Goal: Task Accomplishment & Management: Use online tool/utility

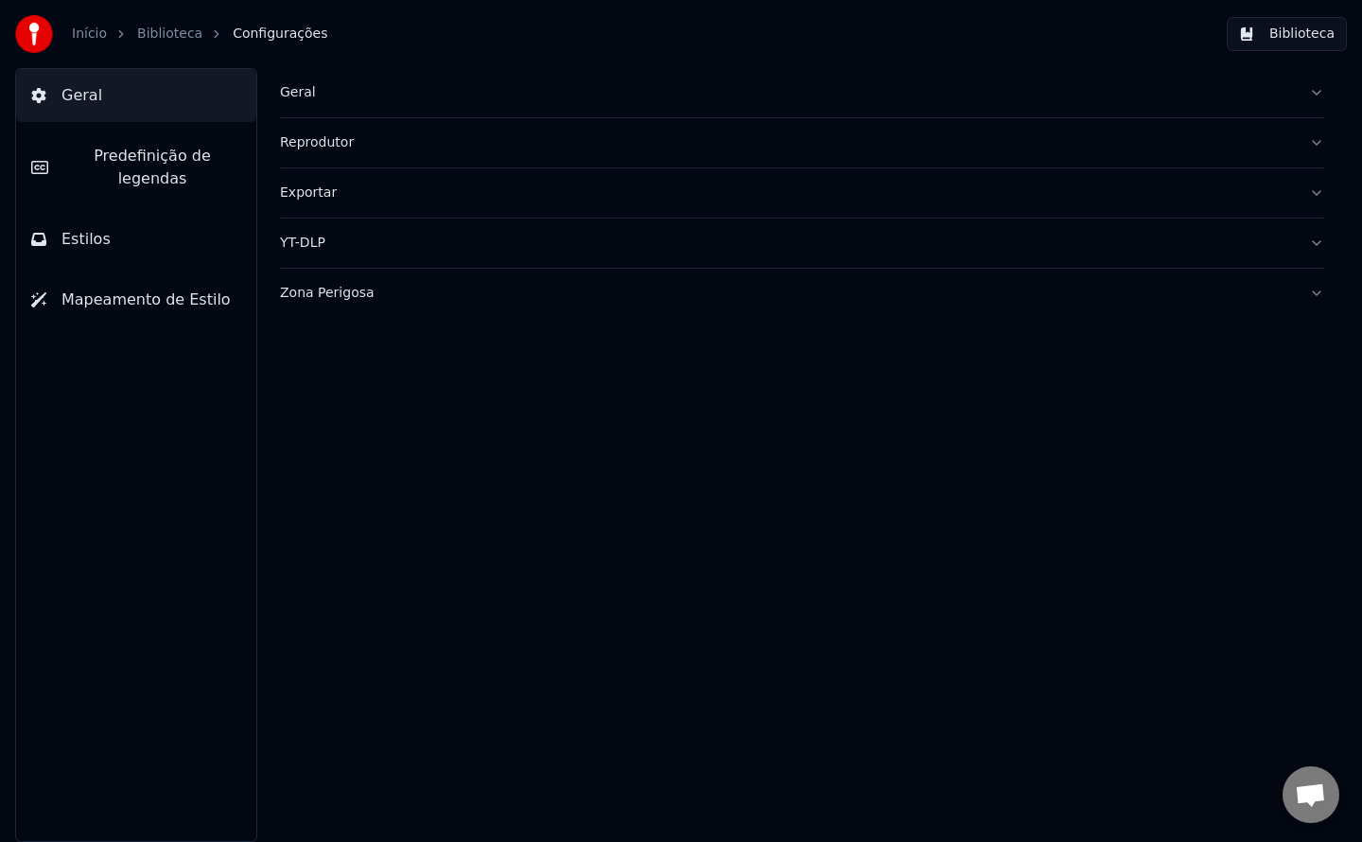
scroll to position [2400, 0]
click at [292, 95] on div "Geral" at bounding box center [787, 92] width 1014 height 19
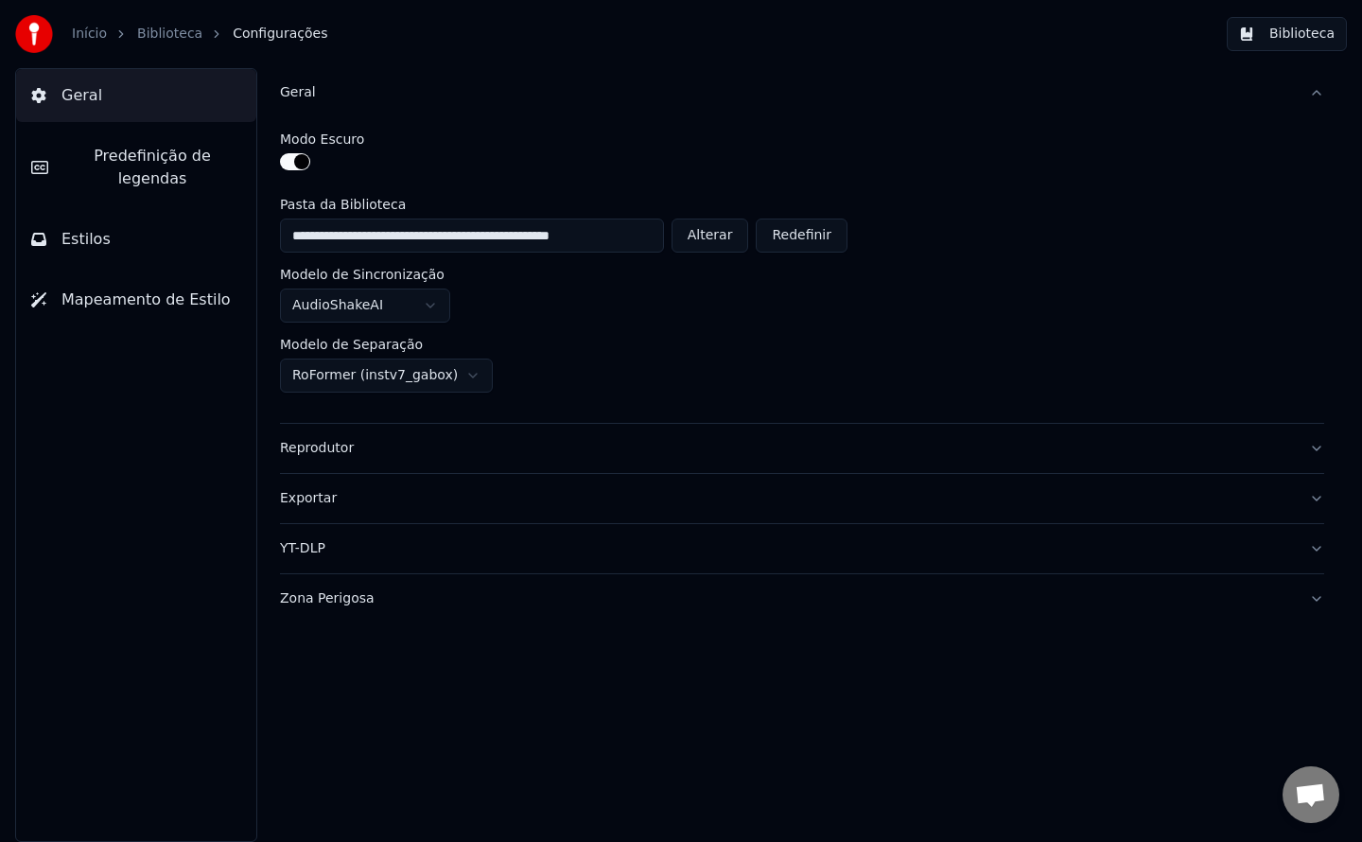
click at [727, 236] on button "Alterar" at bounding box center [711, 236] width 78 height 34
type input "**********"
click at [1271, 44] on button "Biblioteca" at bounding box center [1287, 34] width 120 height 34
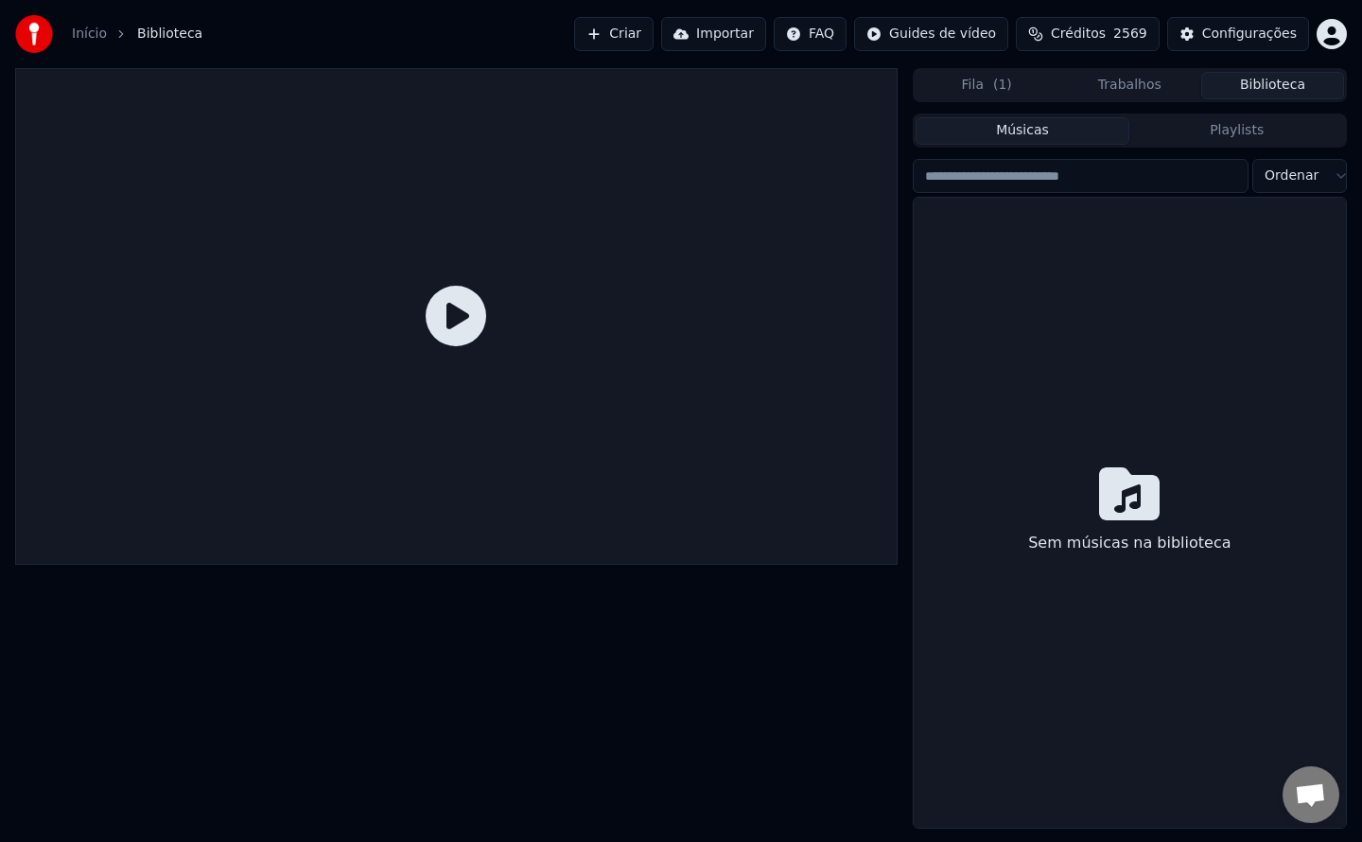
click at [654, 41] on button "Criar" at bounding box center [613, 34] width 79 height 34
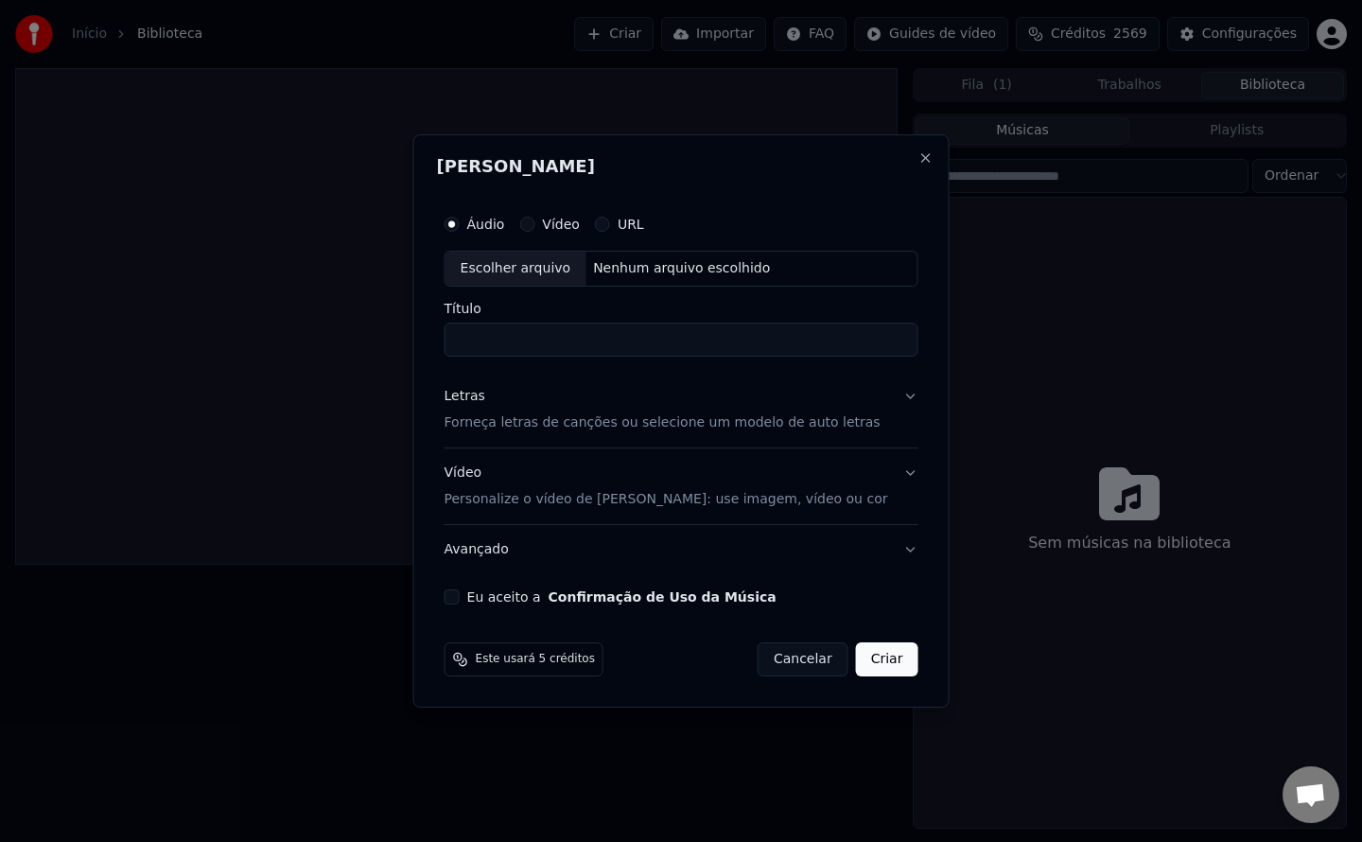
click at [460, 599] on button "Eu aceito a Confirmação de Uso da Música" at bounding box center [452, 596] width 15 height 15
click at [485, 394] on div "Letras" at bounding box center [465, 396] width 41 height 19
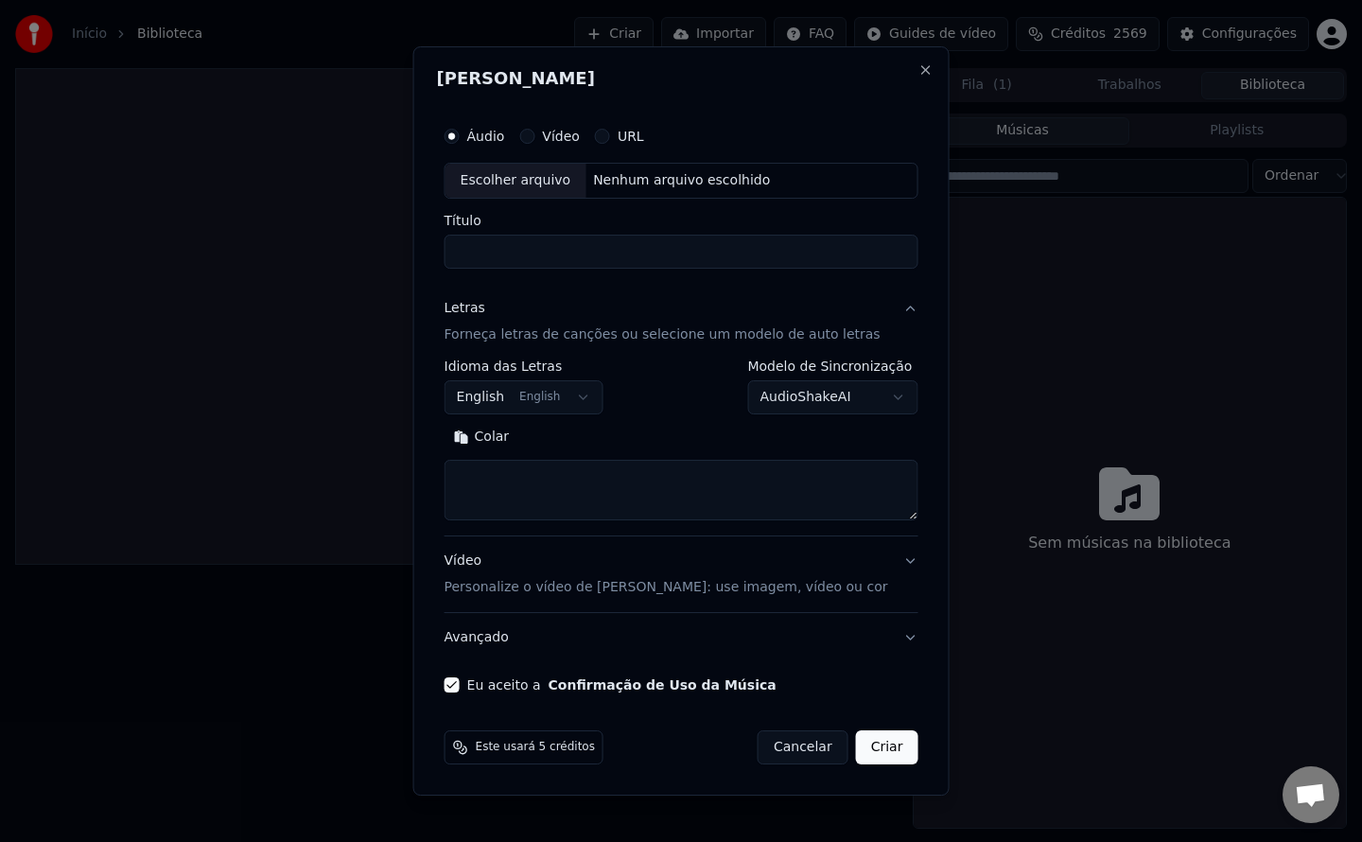
click at [498, 442] on button "Colar" at bounding box center [482, 437] width 75 height 30
type textarea "**********"
click at [563, 398] on button "English English" at bounding box center [524, 397] width 159 height 34
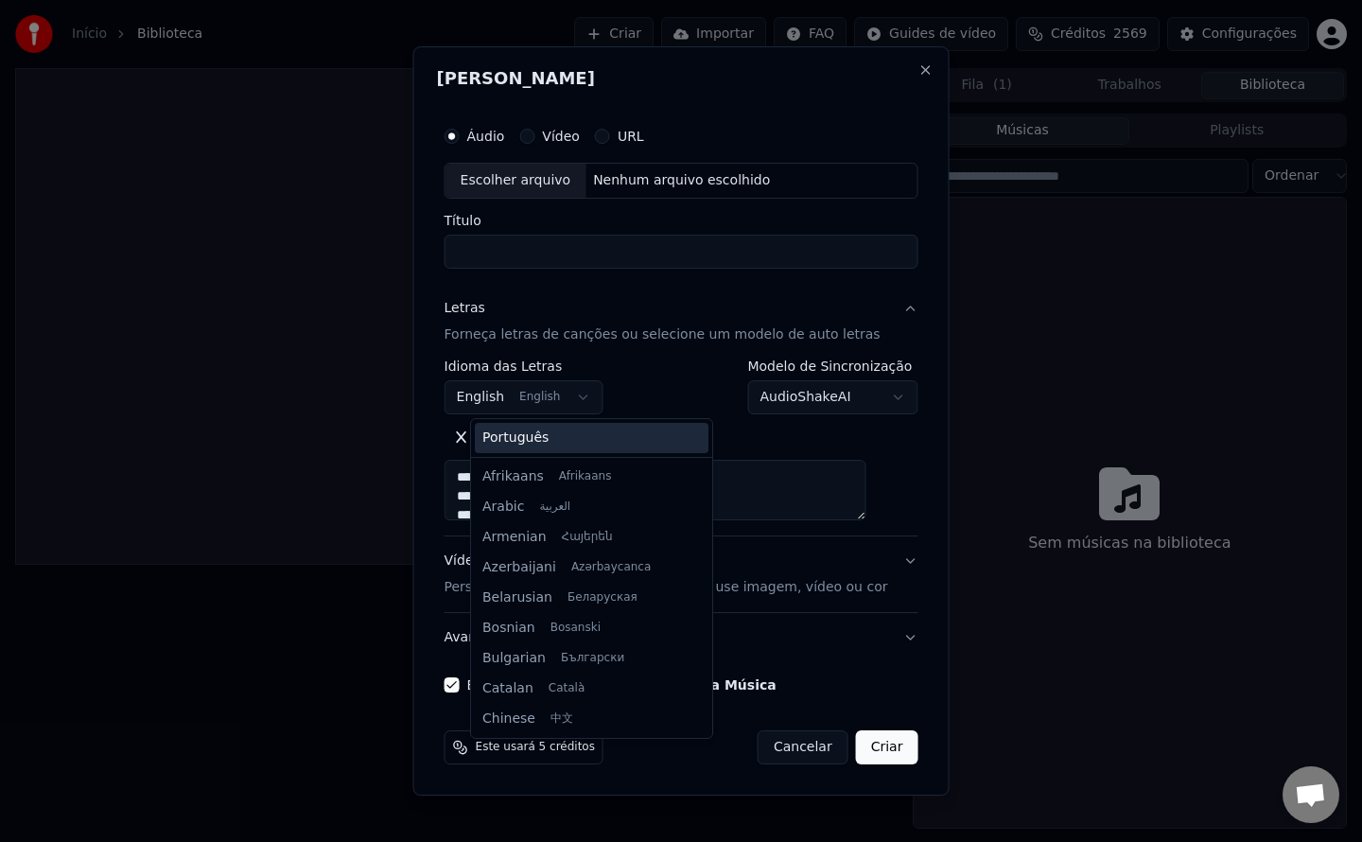
scroll to position [151, 0]
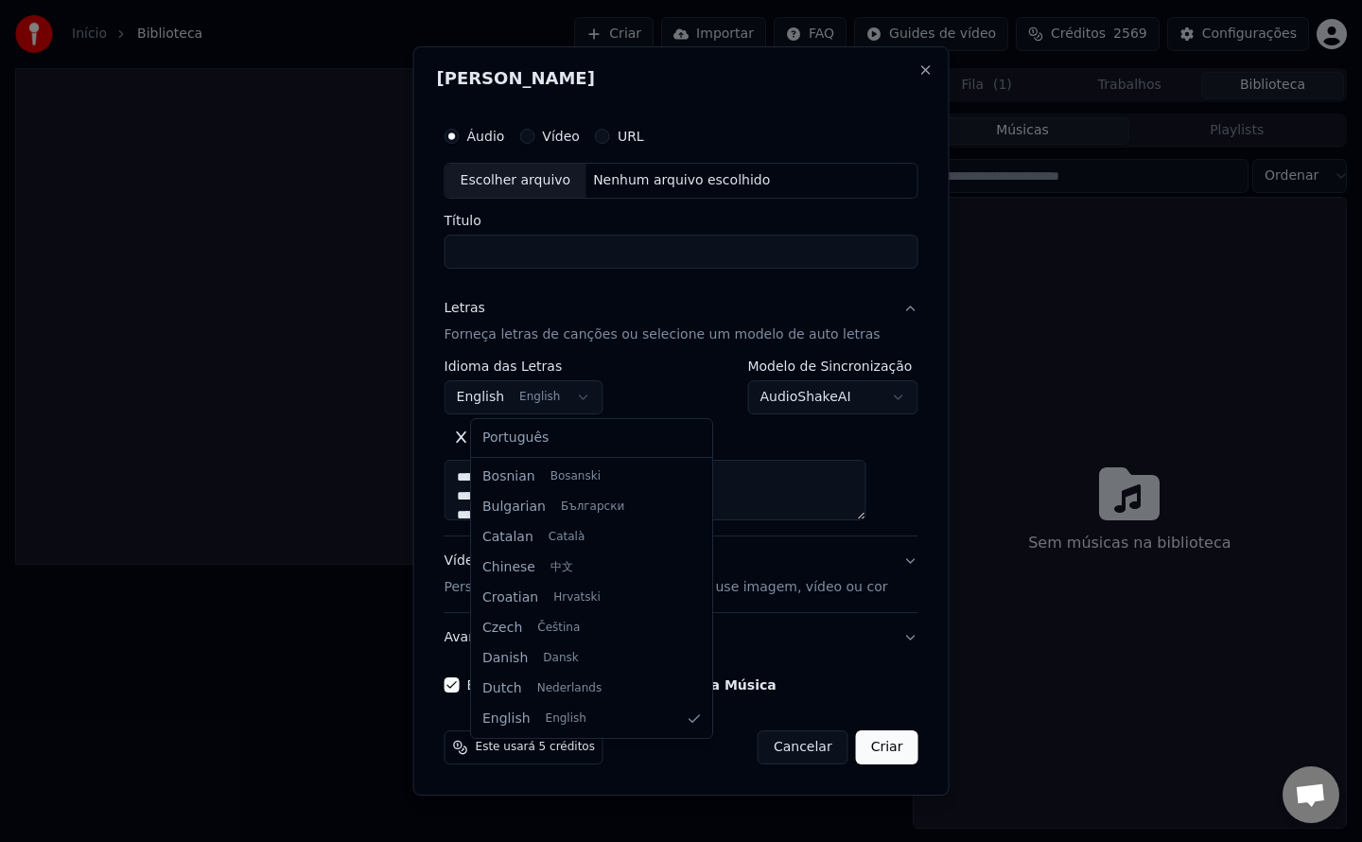
select select "**"
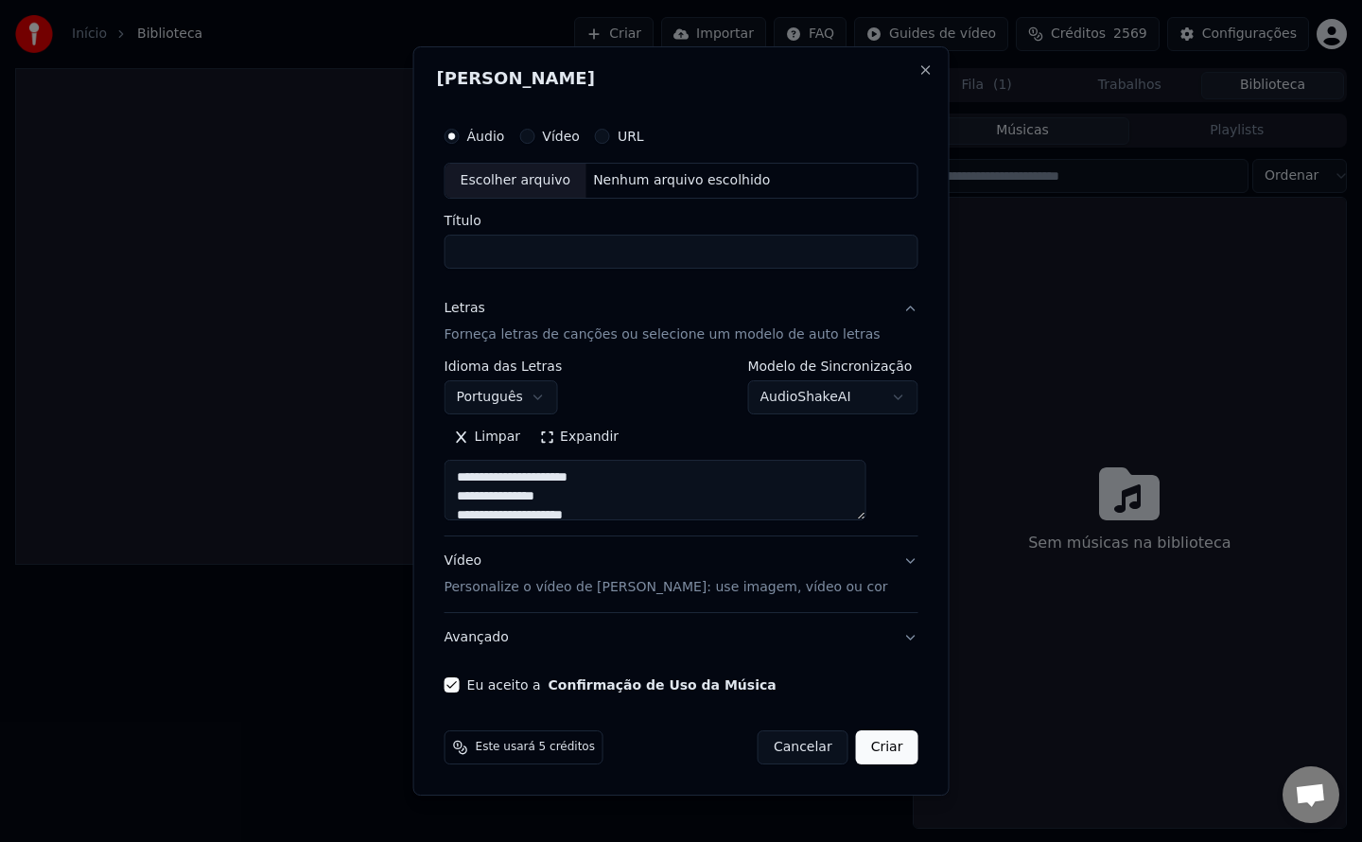
click at [700, 185] on div "Nenhum arquivo escolhido" at bounding box center [682, 180] width 192 height 19
type textarea "**********"
type input "**********"
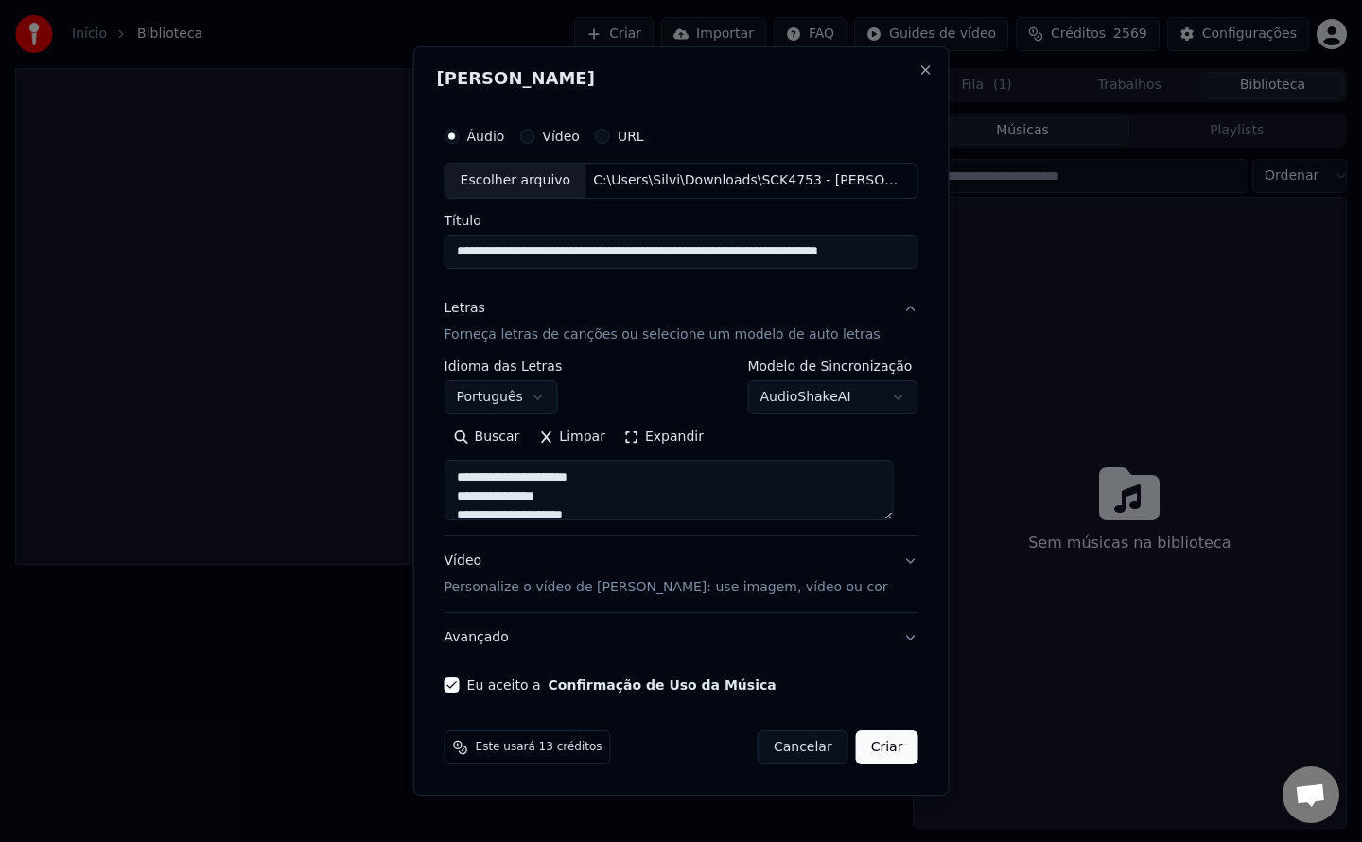
click at [870, 753] on button "Criar" at bounding box center [887, 747] width 62 height 34
type textarea "**********"
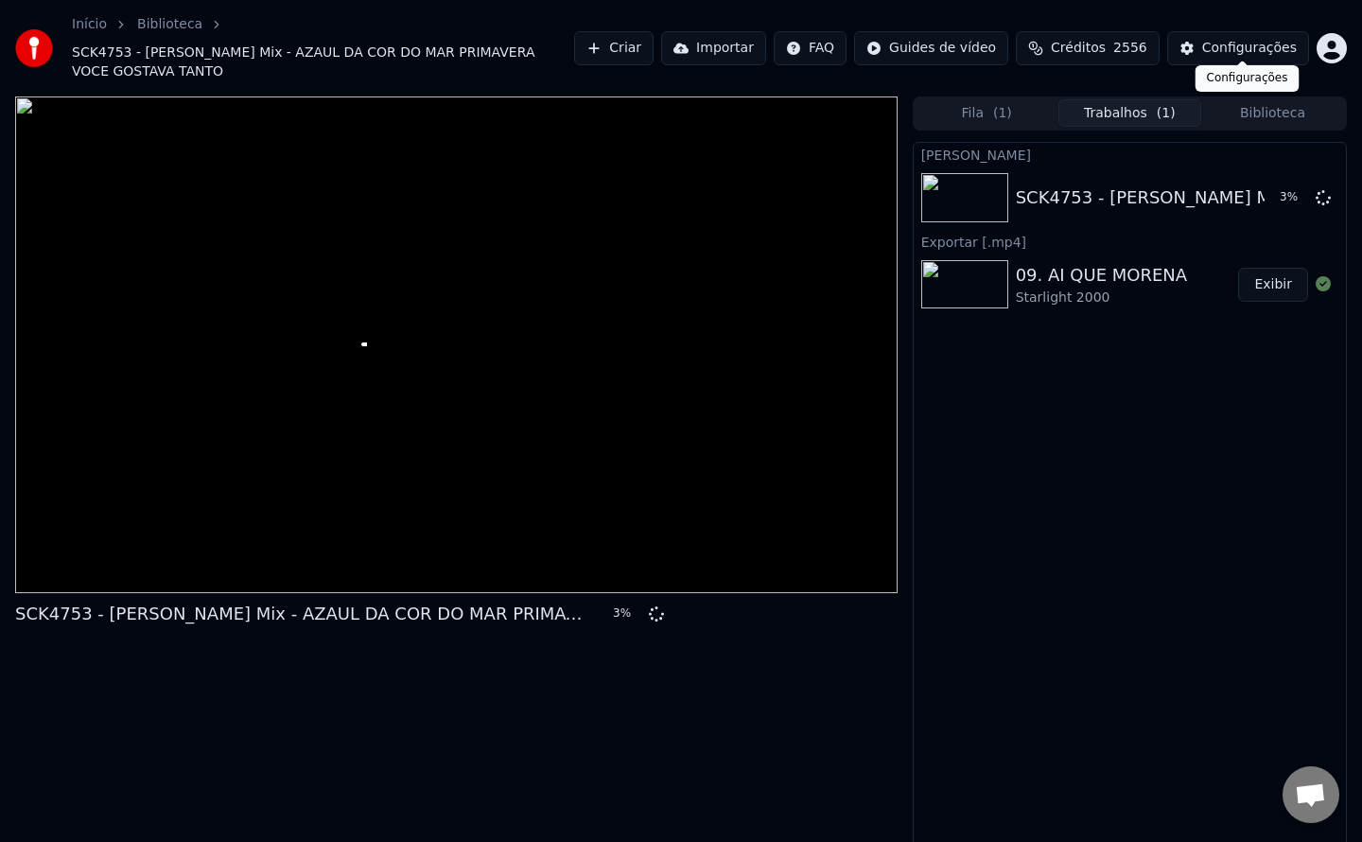
click at [1244, 39] on div "Configurações" at bounding box center [1249, 48] width 95 height 19
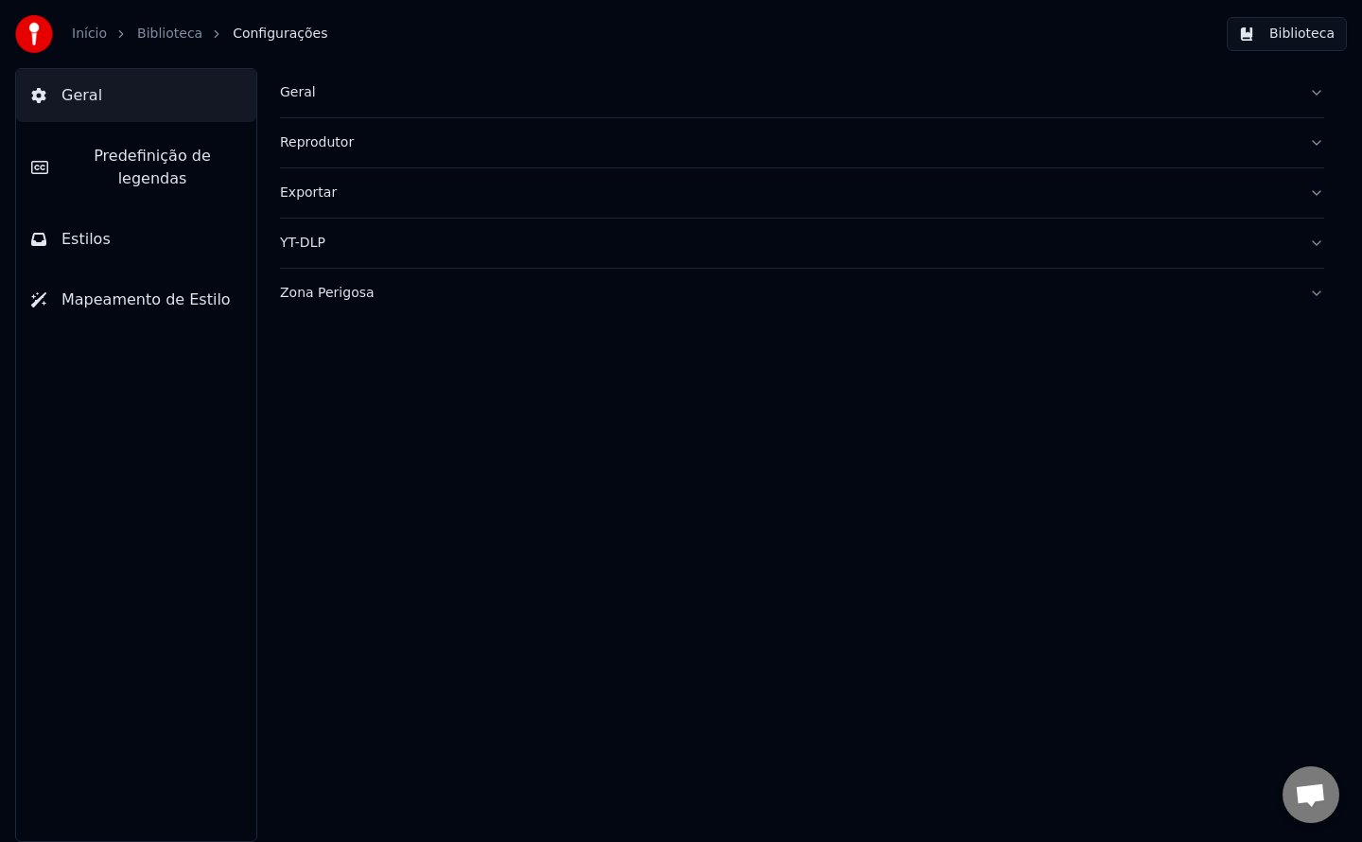
click at [1261, 39] on button "Biblioteca" at bounding box center [1287, 34] width 120 height 34
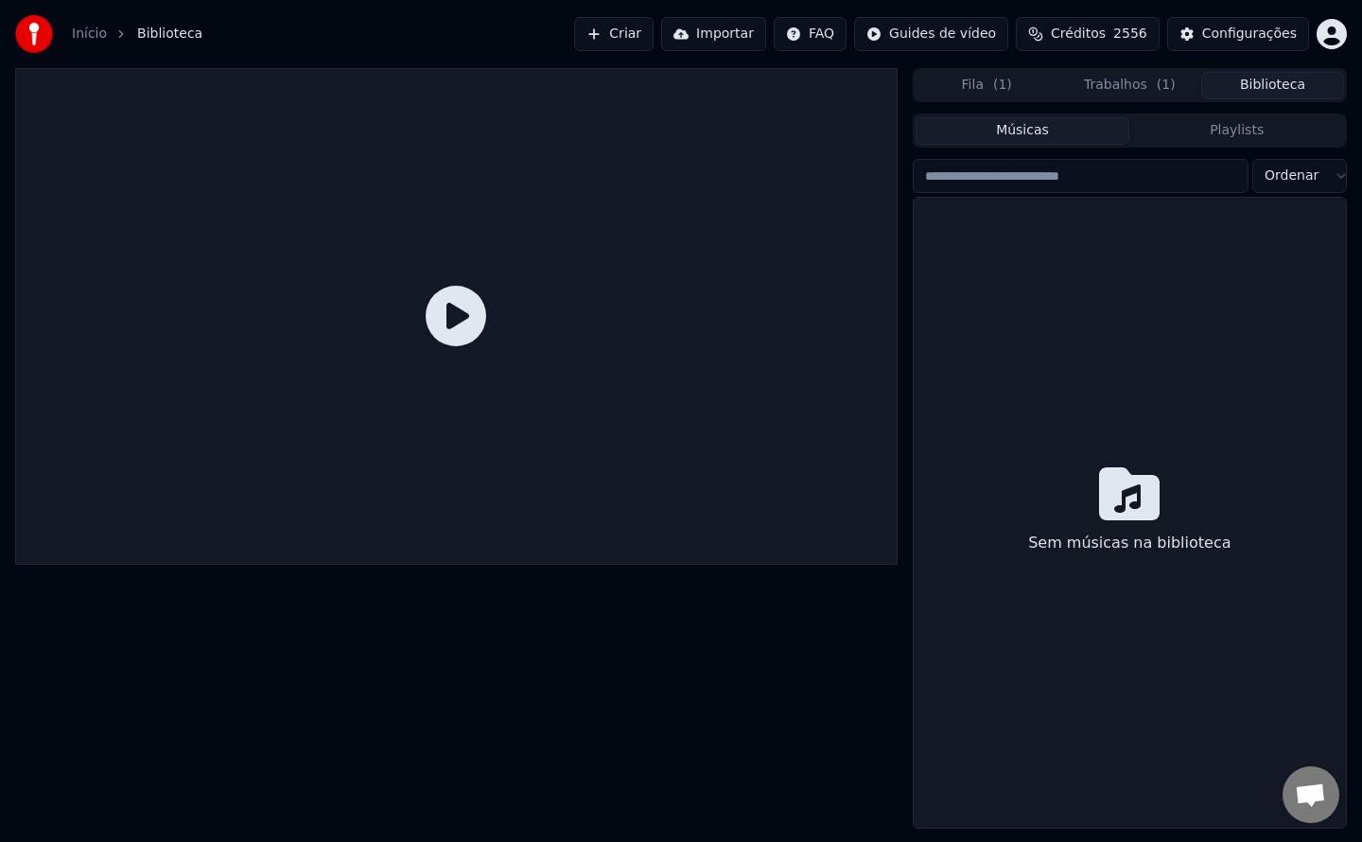
click at [651, 48] on button "Criar" at bounding box center [613, 34] width 79 height 34
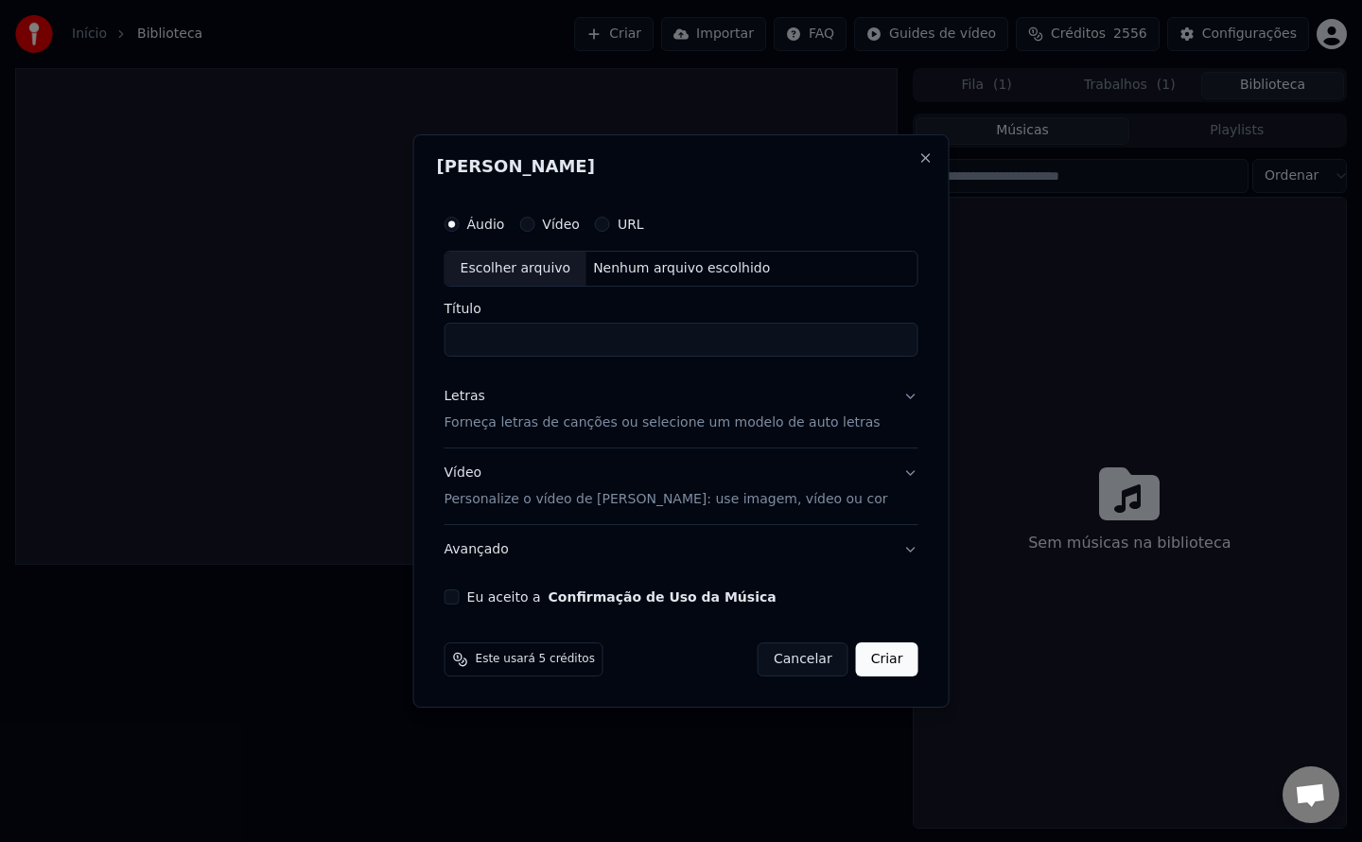
click at [460, 598] on button "Eu aceito a Confirmação de Uso da Música" at bounding box center [452, 596] width 15 height 15
click at [764, 672] on button "Cancelar" at bounding box center [803, 659] width 91 height 34
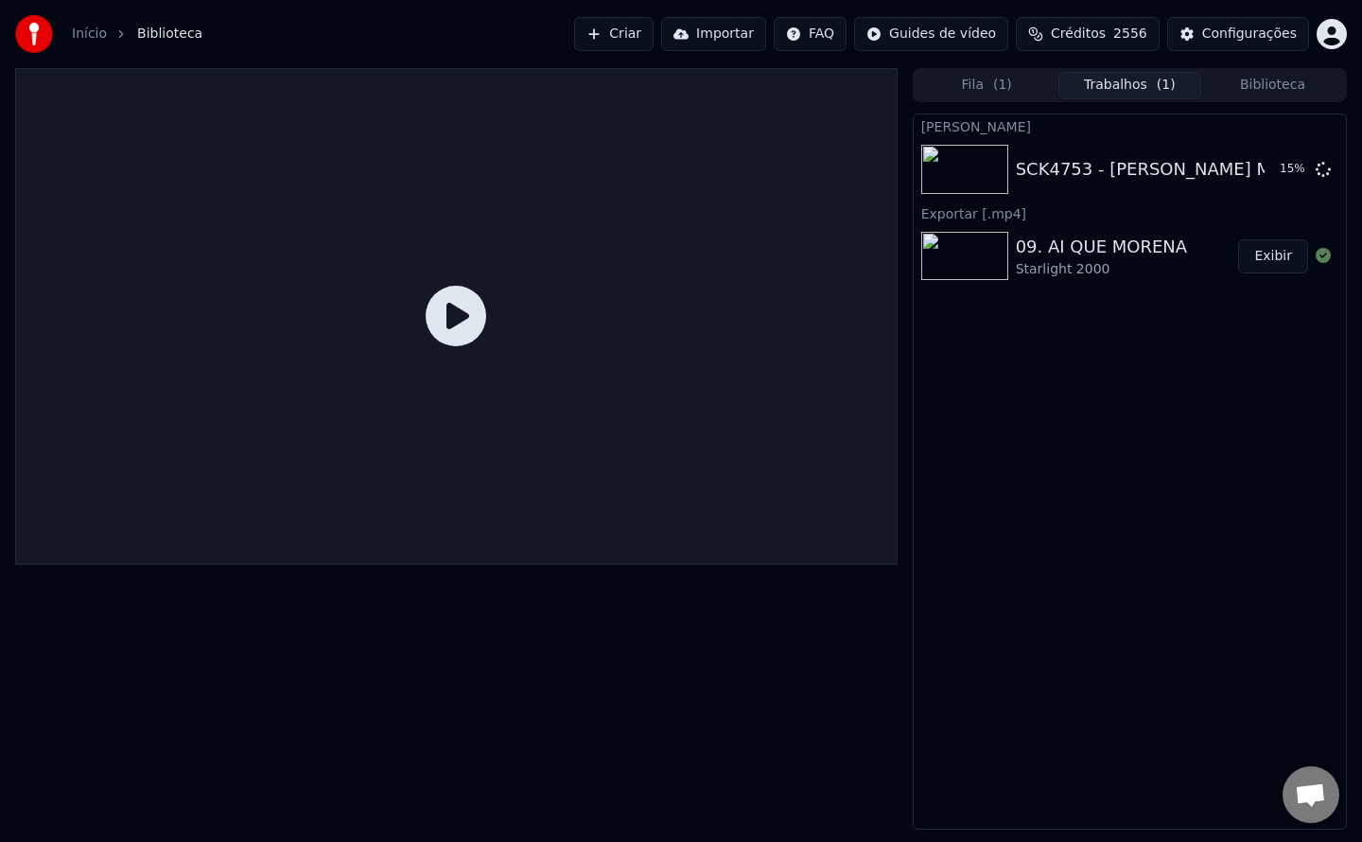
click at [1105, 89] on button "Trabalhos ( 1 )" at bounding box center [1130, 85] width 143 height 27
click at [654, 40] on button "Criar" at bounding box center [613, 34] width 79 height 34
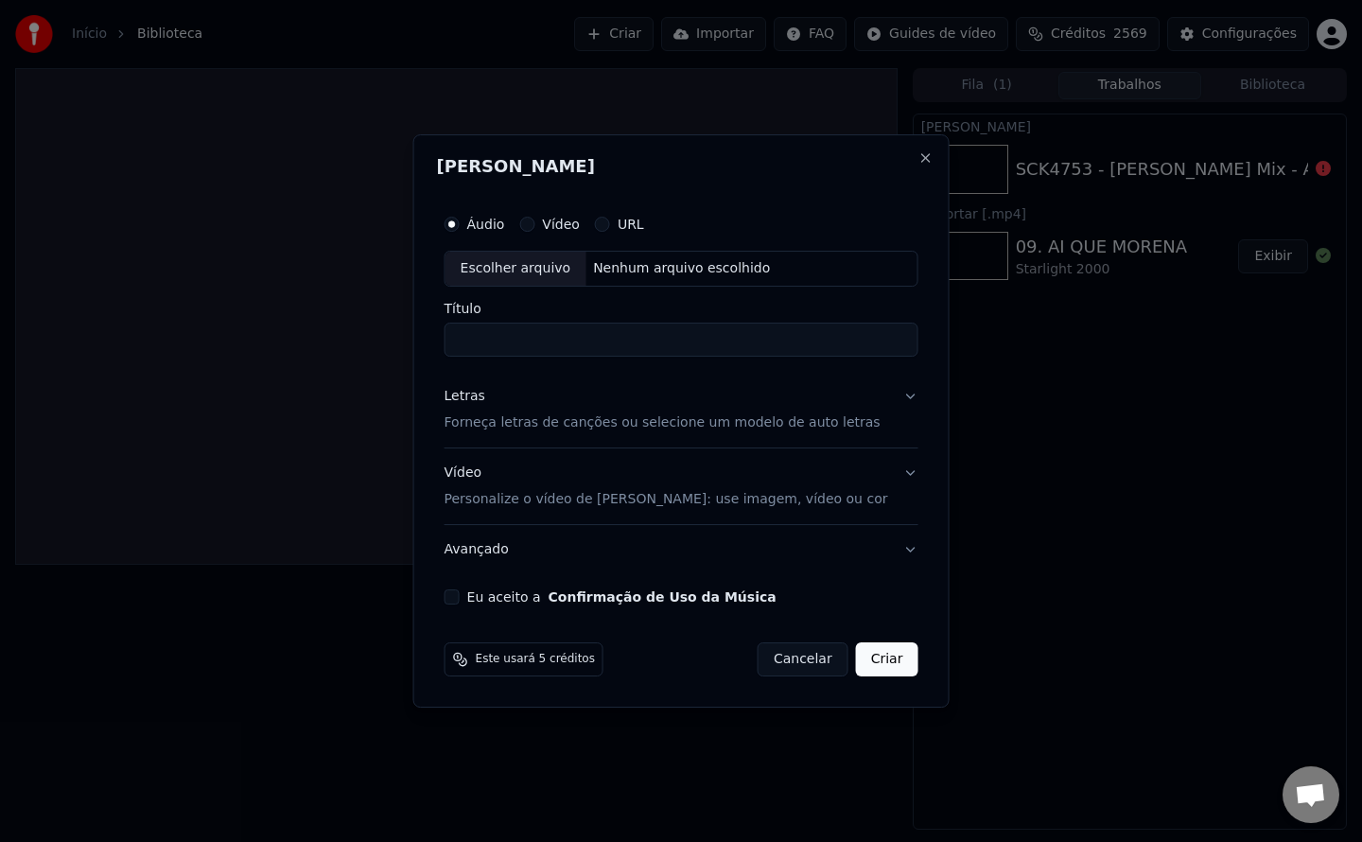
click at [460, 596] on button "Eu aceito a Confirmação de Uso da Música" at bounding box center [452, 596] width 15 height 15
click at [676, 280] on div "Escolher arquivo Nenhum arquivo escolhido" at bounding box center [682, 269] width 474 height 36
type input "**********"
click at [485, 398] on div "Letras" at bounding box center [465, 396] width 41 height 19
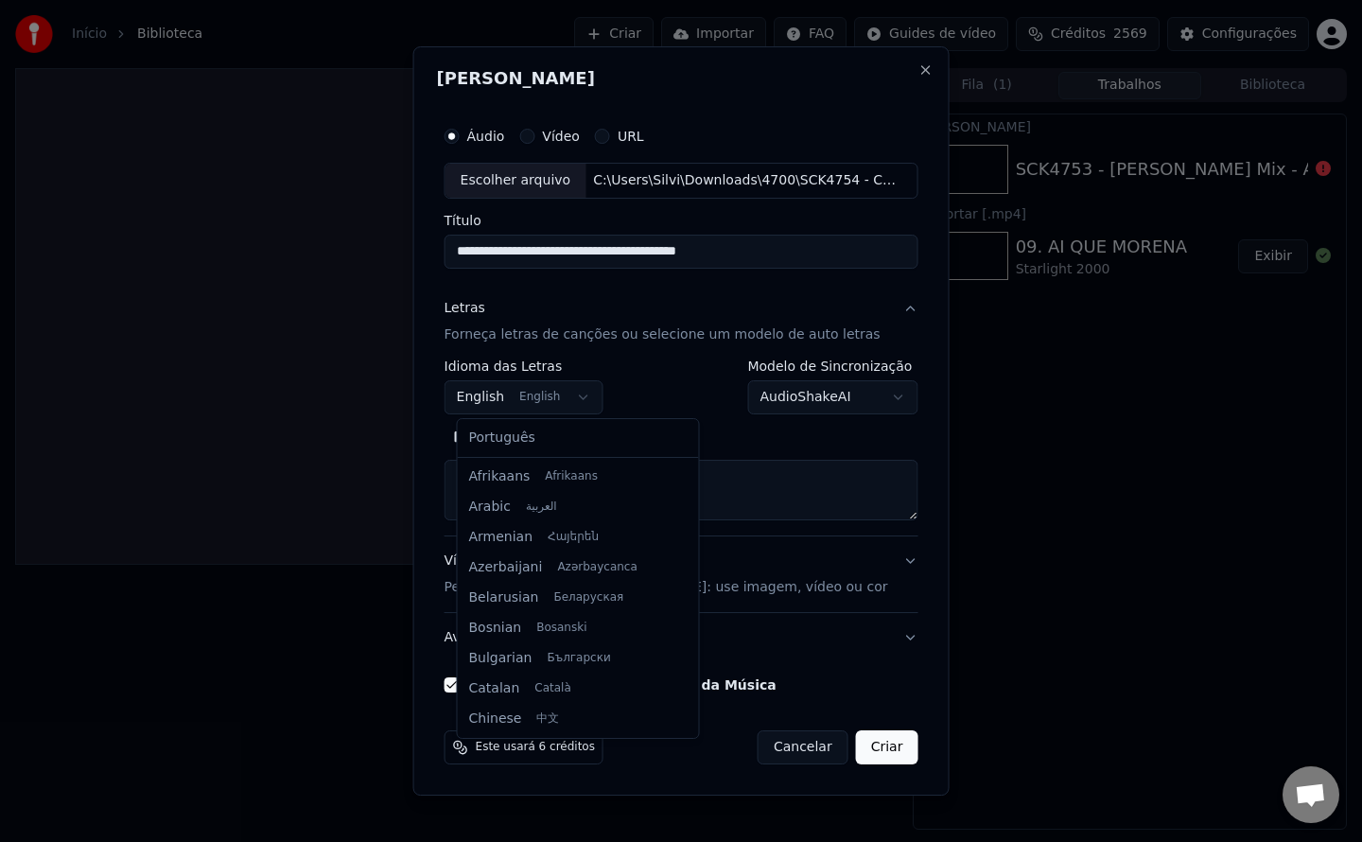
click at [575, 402] on body "Início Biblioteca Criar Importar FAQ Guides de vídeo Créditos 2569 Configuraçõe…" at bounding box center [681, 421] width 1362 height 842
select select "**"
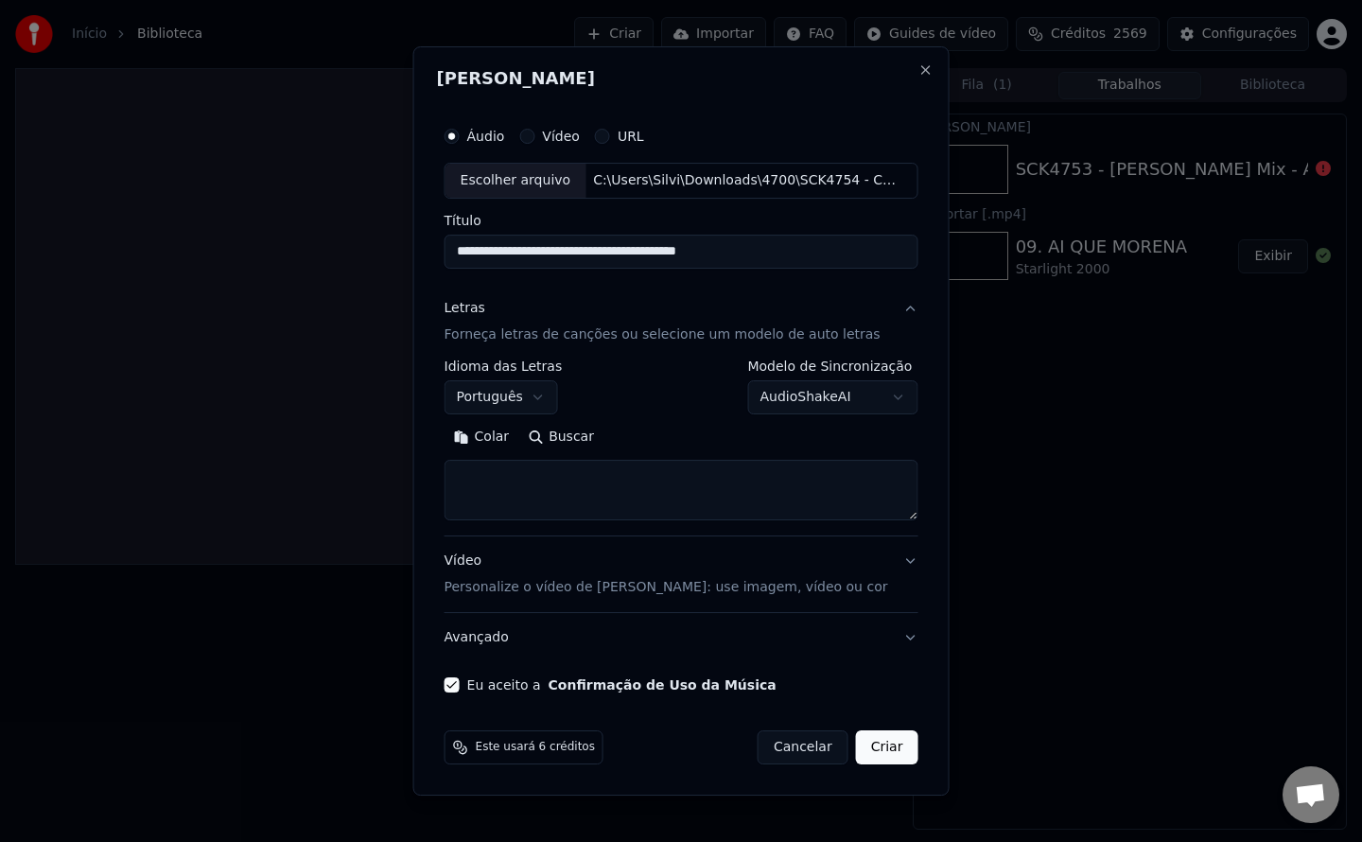
click at [486, 439] on button "Colar" at bounding box center [482, 437] width 75 height 30
click at [873, 741] on button "Criar" at bounding box center [887, 747] width 62 height 34
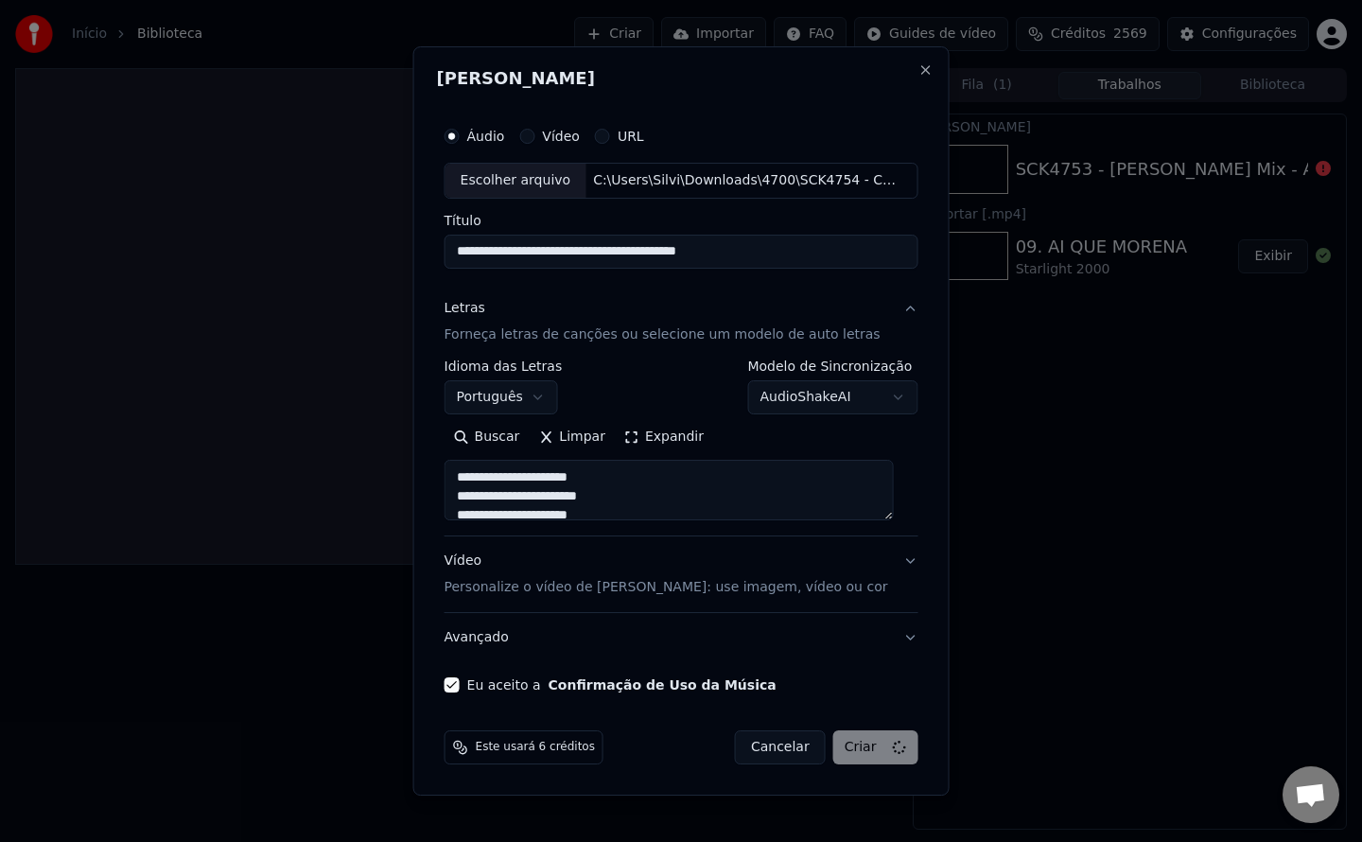
type textarea "**********"
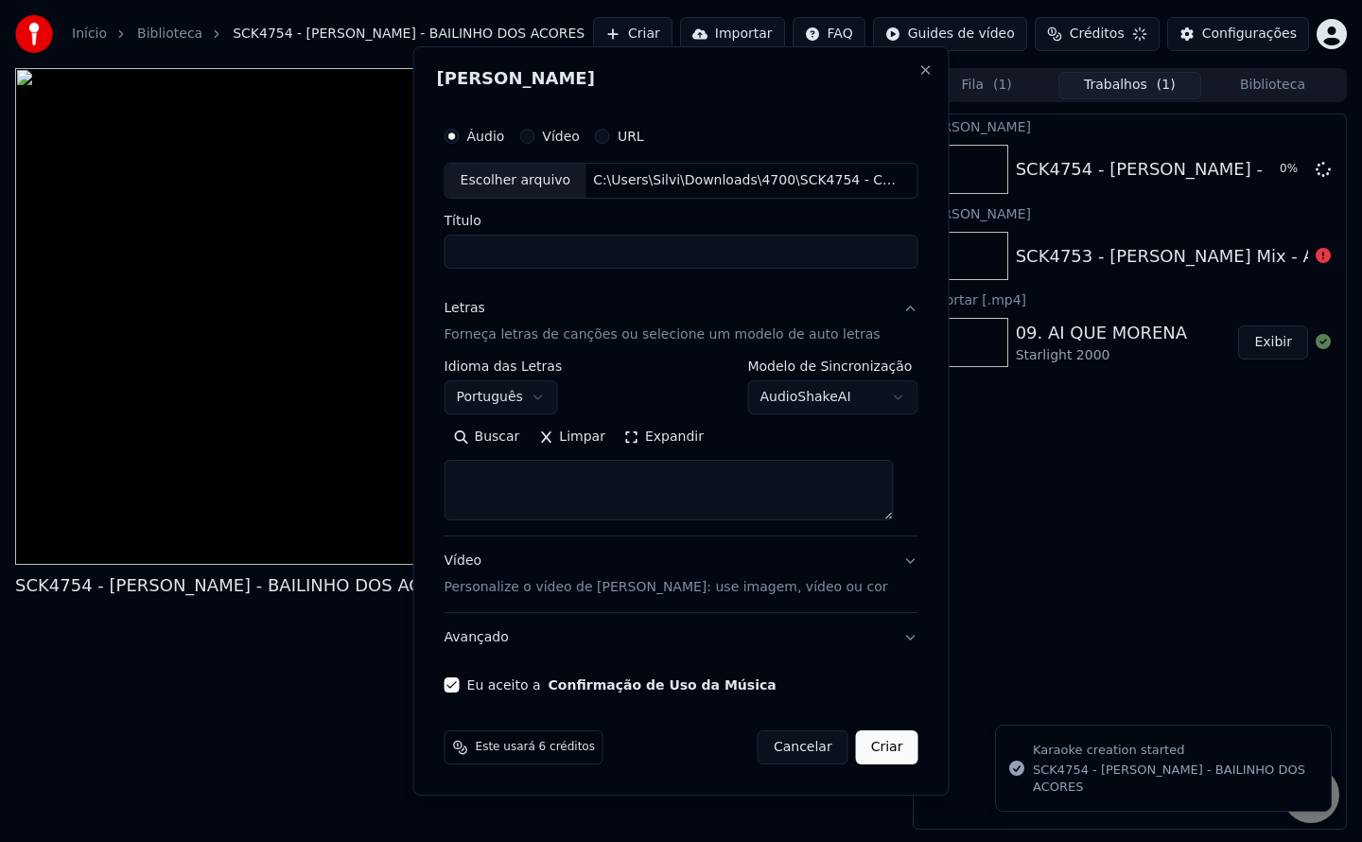
select select
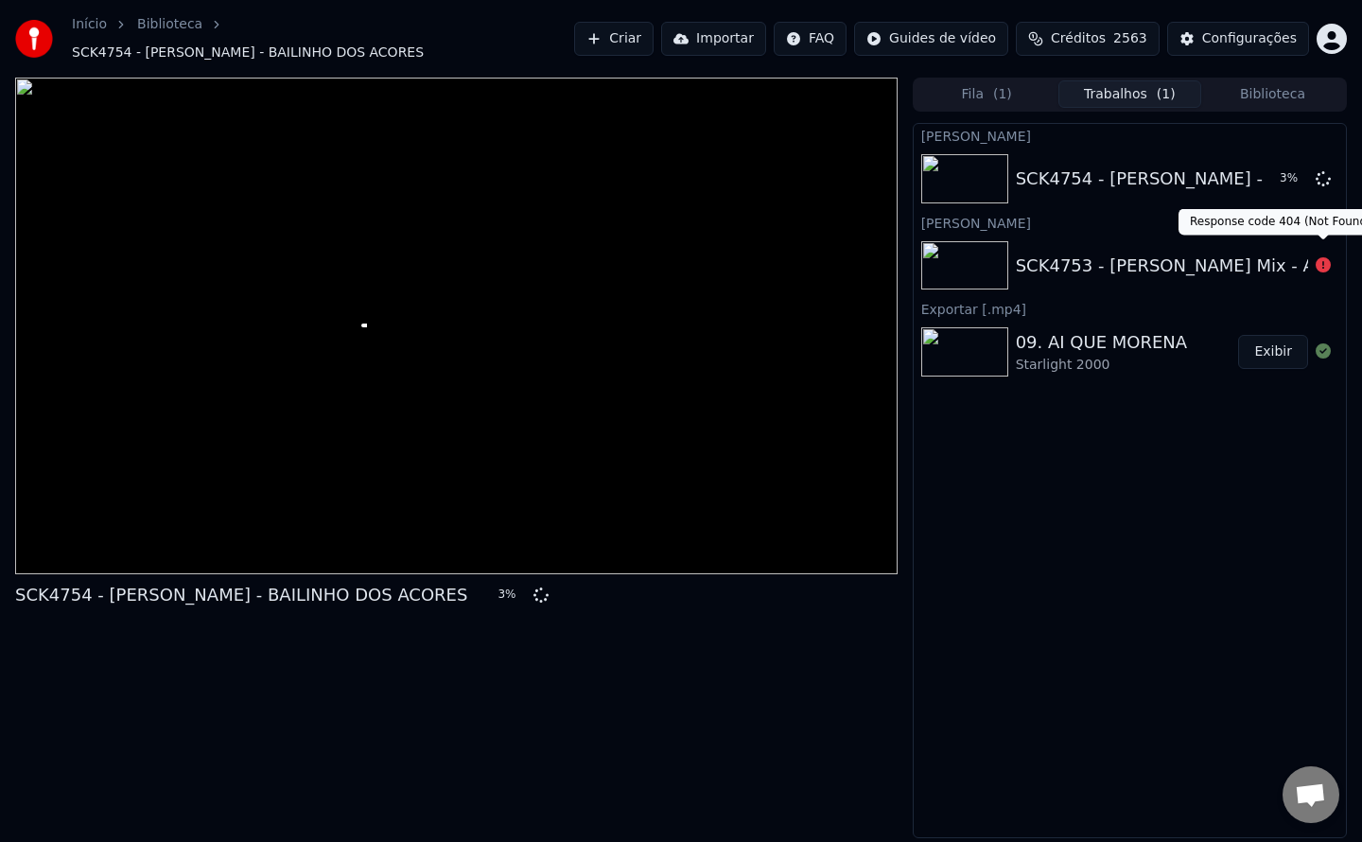
click at [1322, 259] on icon at bounding box center [1323, 264] width 15 height 15
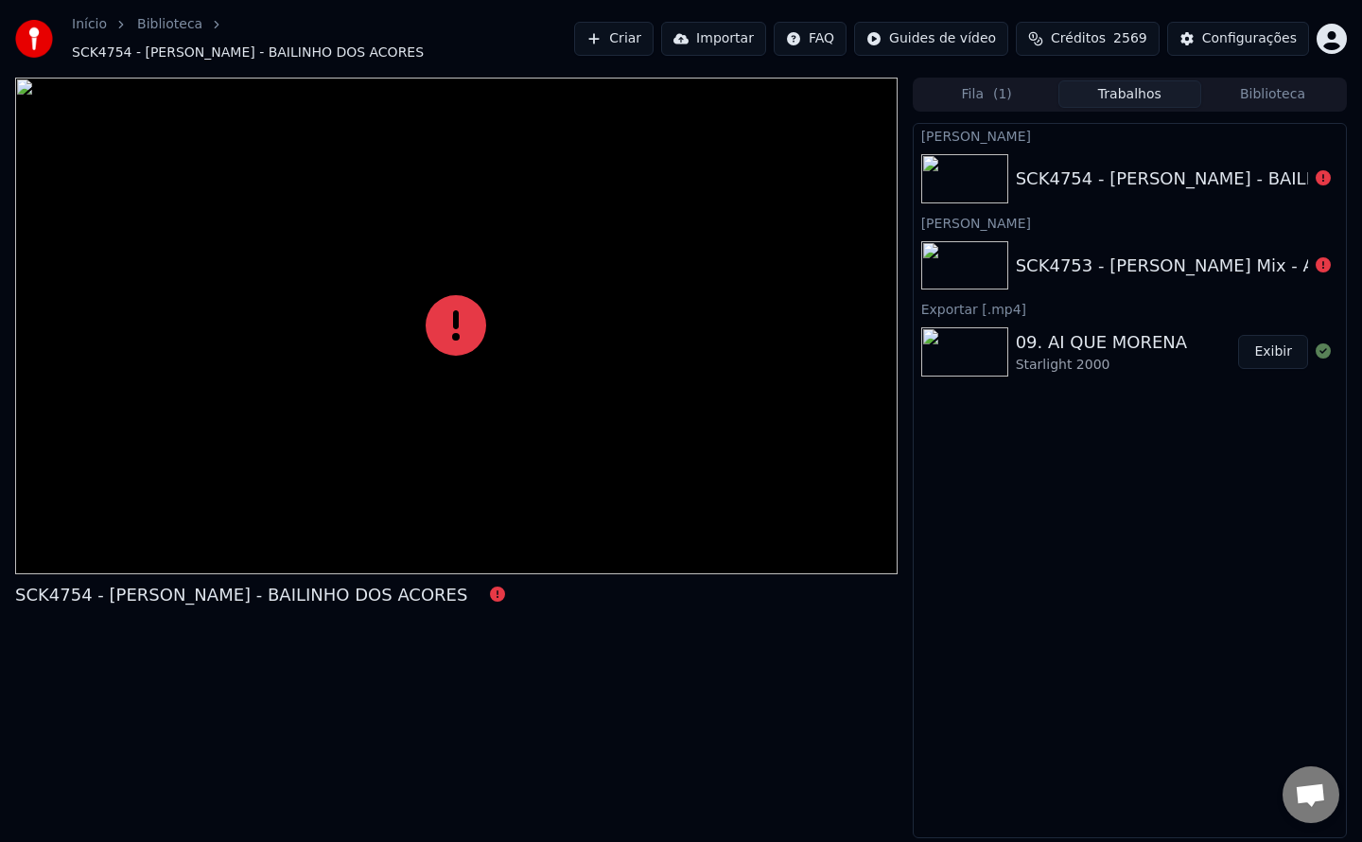
click at [1125, 446] on div "Criar Karaokê SCK4754 - Carlos janeiro - BAILINHO DOS ACORES Criar Karaokê SCK4…" at bounding box center [1130, 481] width 434 height 716
click at [147, 31] on link "Biblioteca" at bounding box center [169, 24] width 65 height 19
click at [86, 34] on link "Início" at bounding box center [89, 24] width 35 height 19
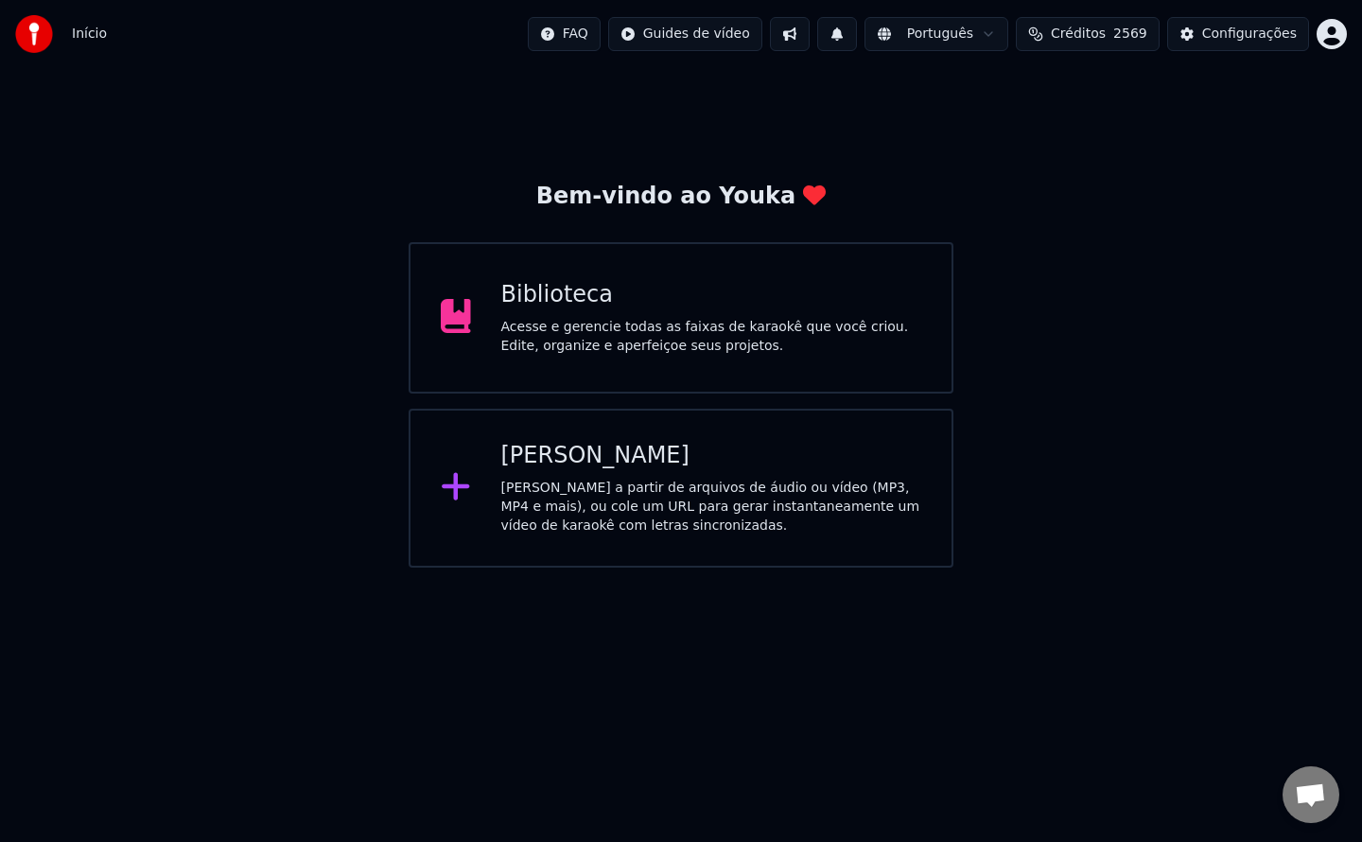
click at [1340, 36] on html "Início FAQ Guides de vídeo Português Créditos 2569 Configurações Bem-vindo ao Y…" at bounding box center [681, 284] width 1362 height 568
click at [610, 40] on html "Início FAQ Guides de vídeo Português Créditos 2569 Configurações Bem-vindo ao Y…" at bounding box center [681, 284] width 1362 height 568
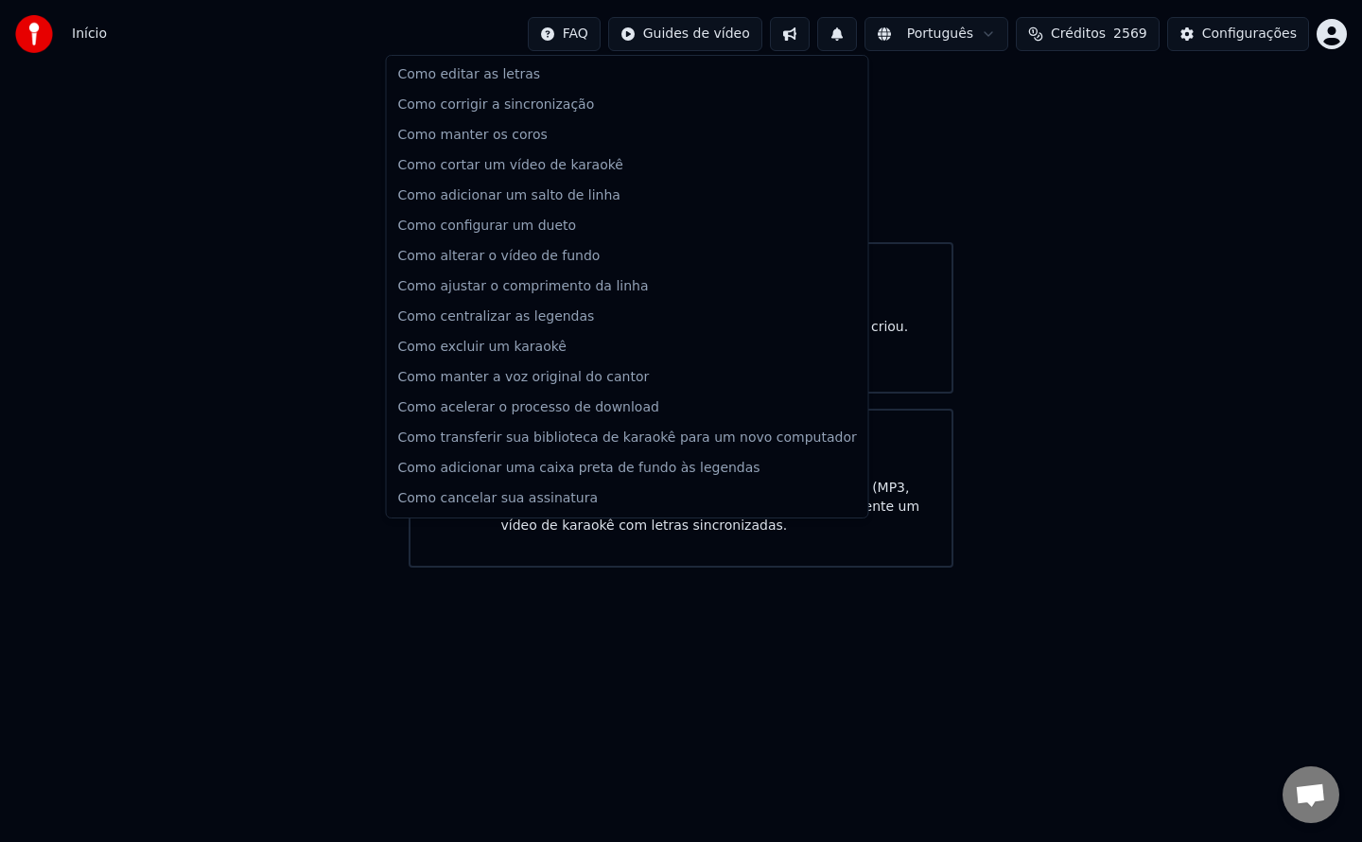
click at [824, 31] on html "Início FAQ Guides de vídeo Português Créditos 2569 Configurações Bem-vindo ao Y…" at bounding box center [681, 284] width 1362 height 568
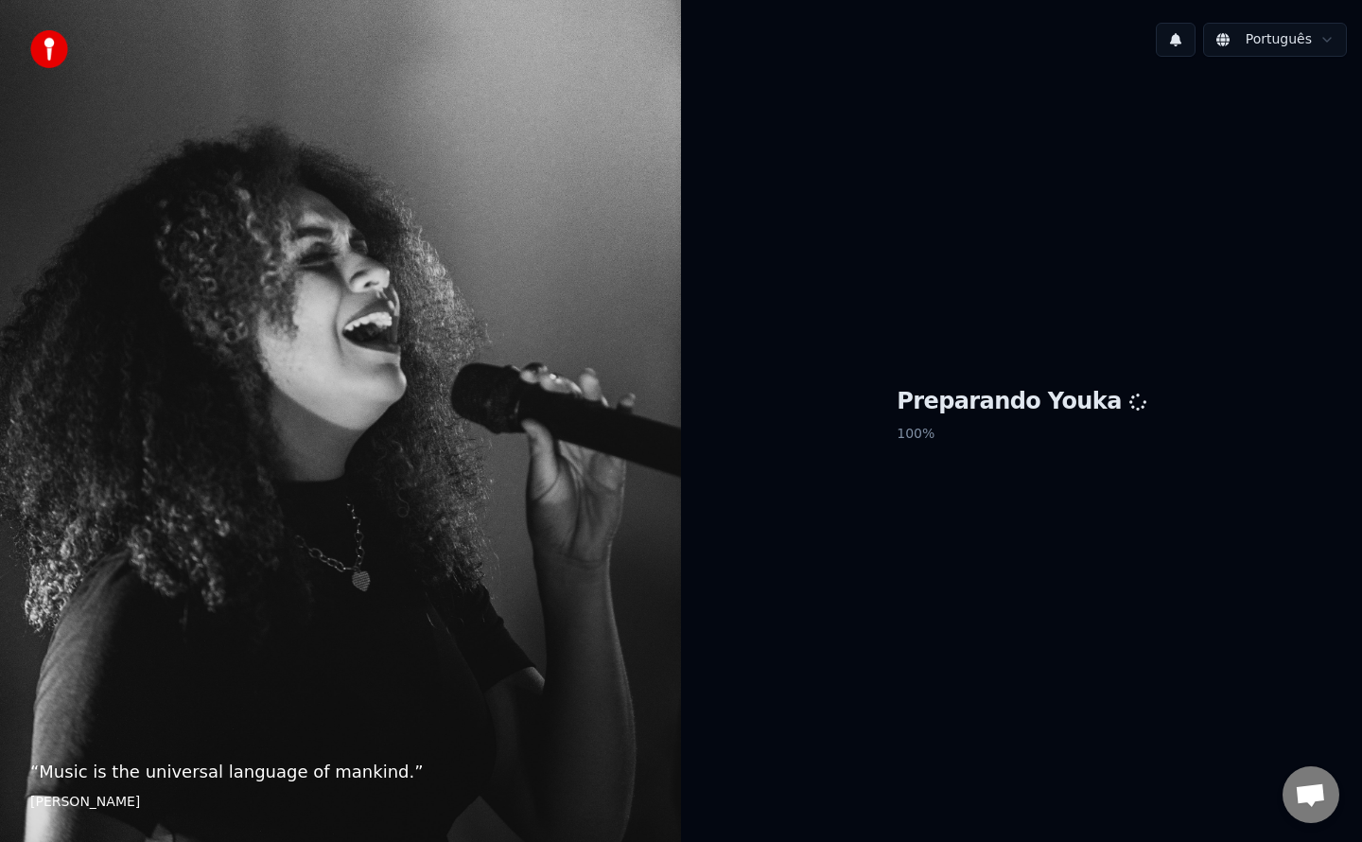
scroll to position [2400, 0]
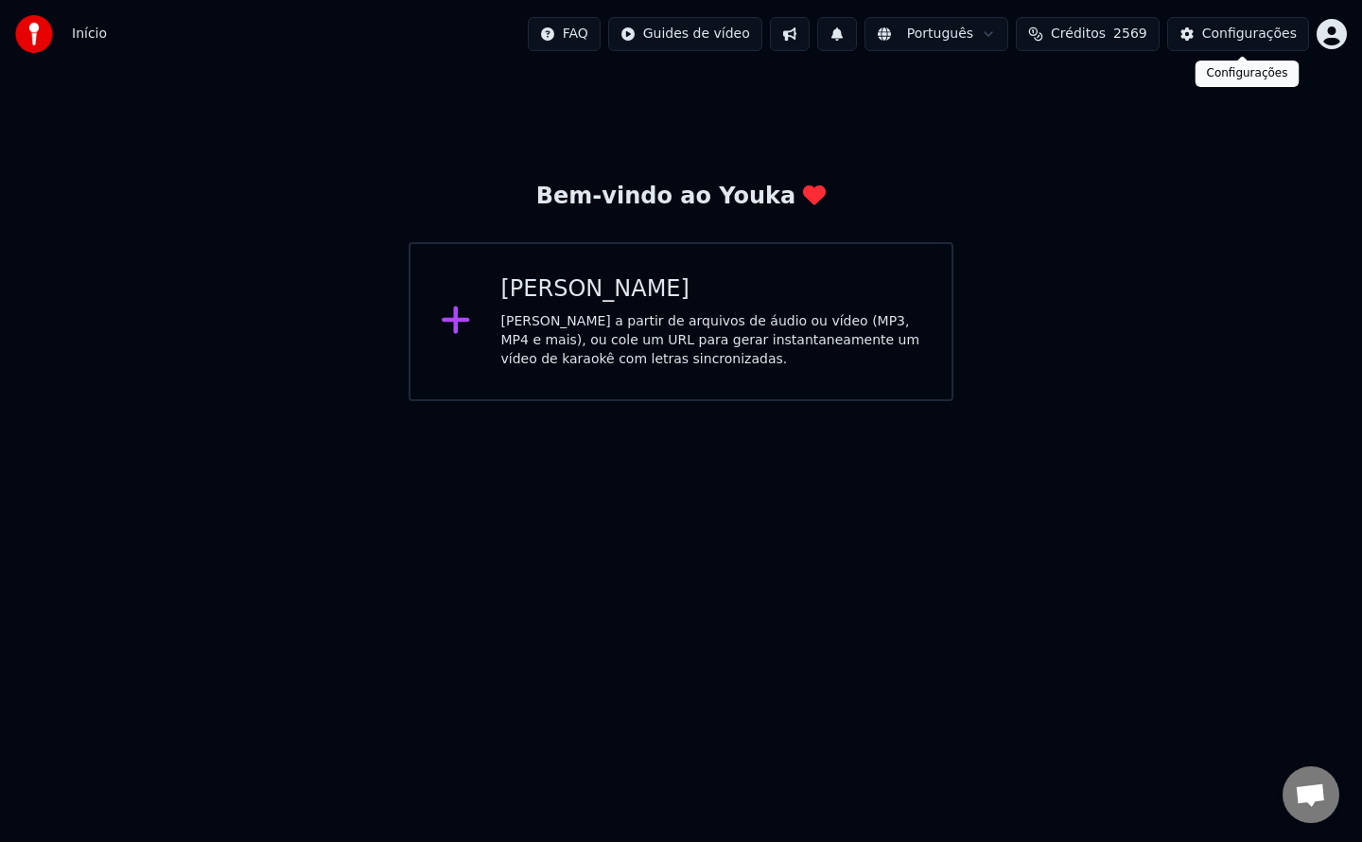
click at [1236, 40] on div "Configurações" at bounding box center [1249, 34] width 95 height 19
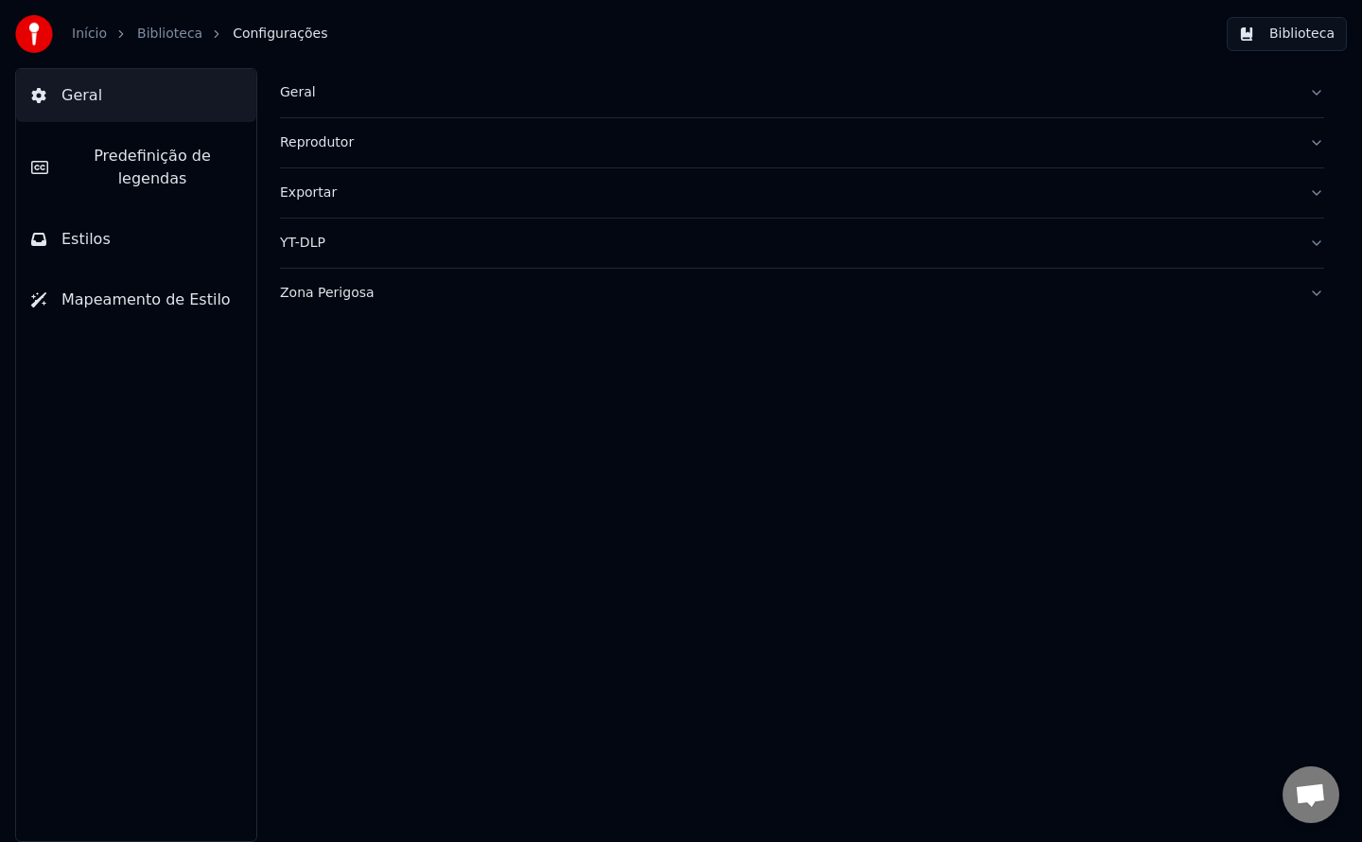
click at [1278, 40] on button "Biblioteca" at bounding box center [1287, 34] width 120 height 34
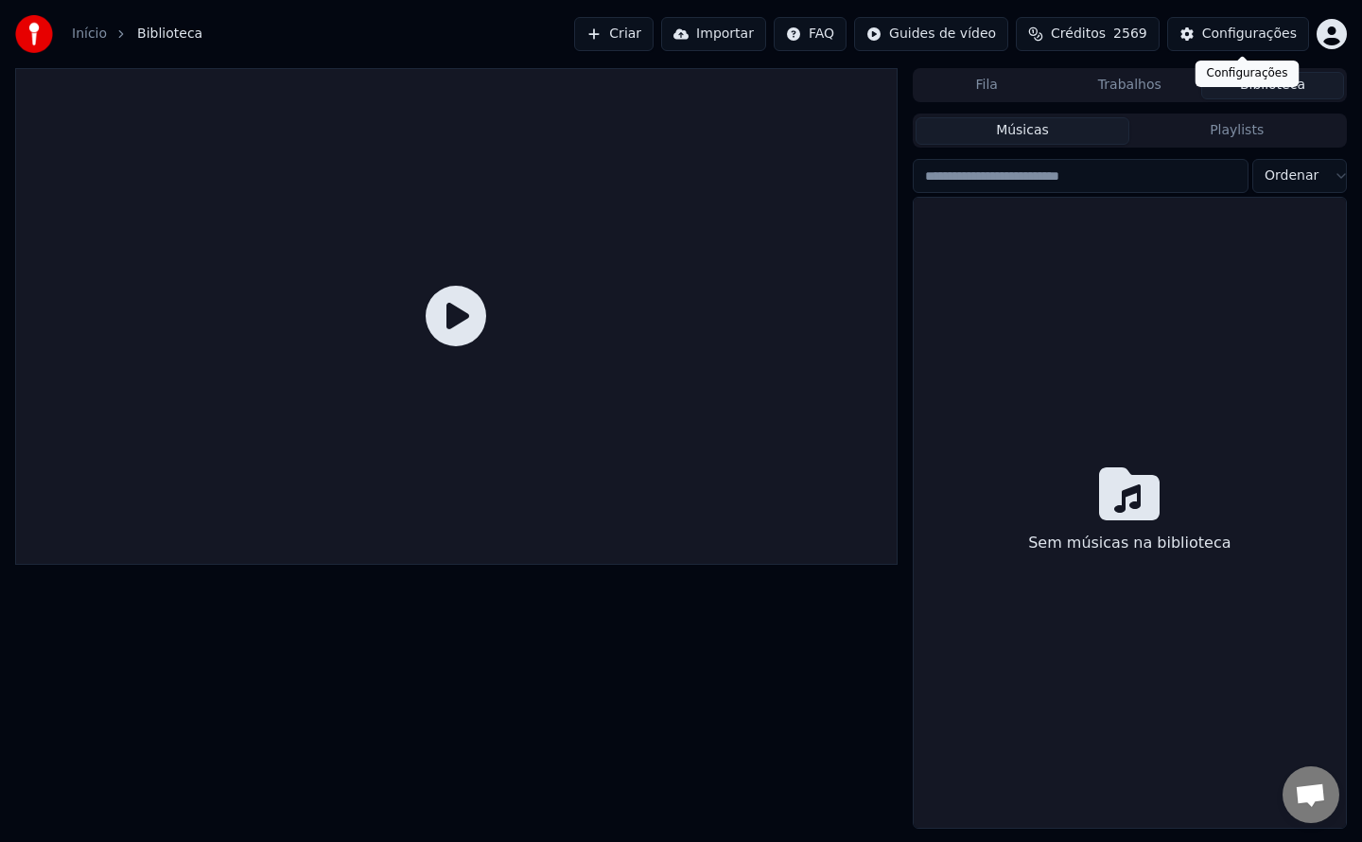
click at [1264, 36] on div "Configurações" at bounding box center [1249, 34] width 95 height 19
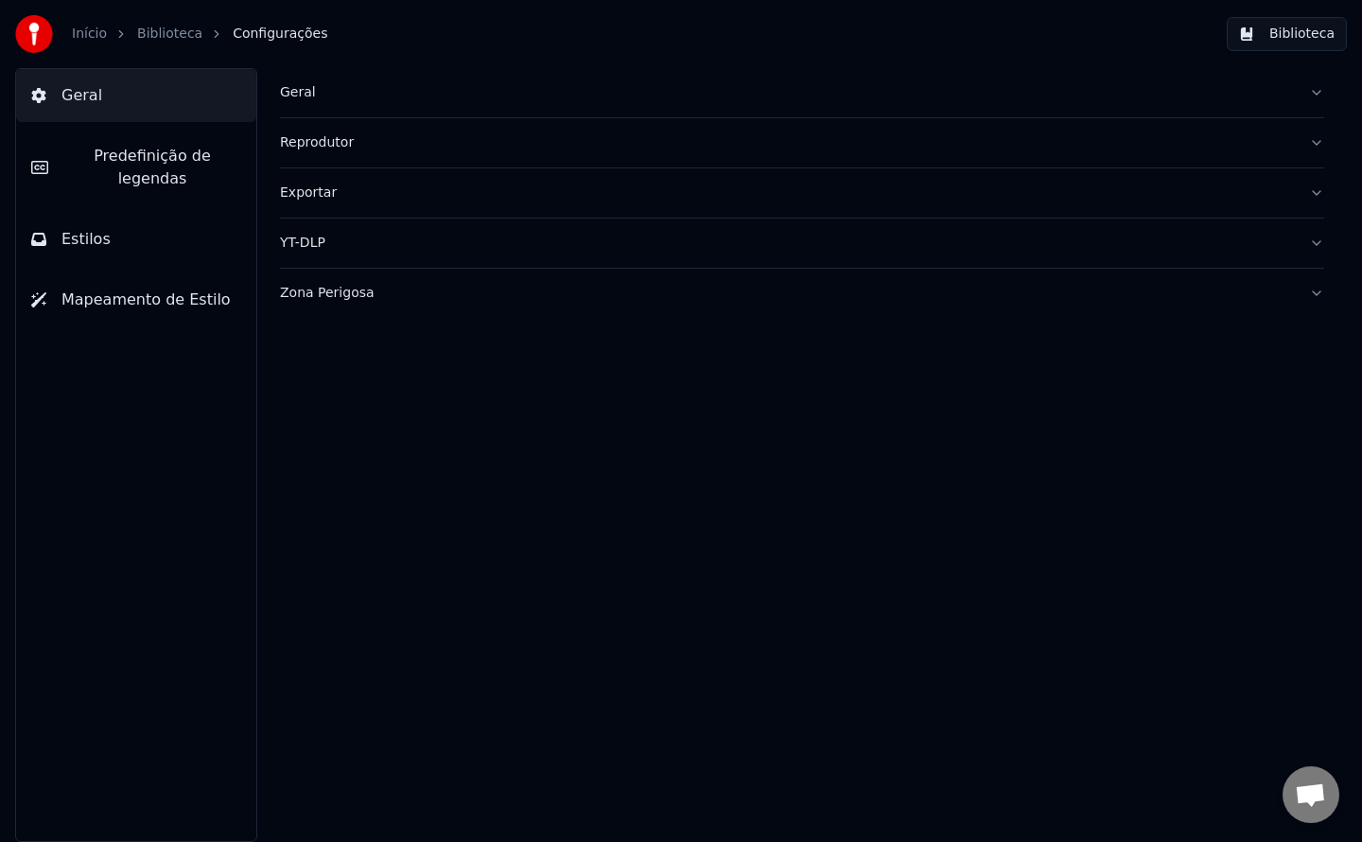
click at [293, 101] on div "Geral" at bounding box center [787, 92] width 1014 height 19
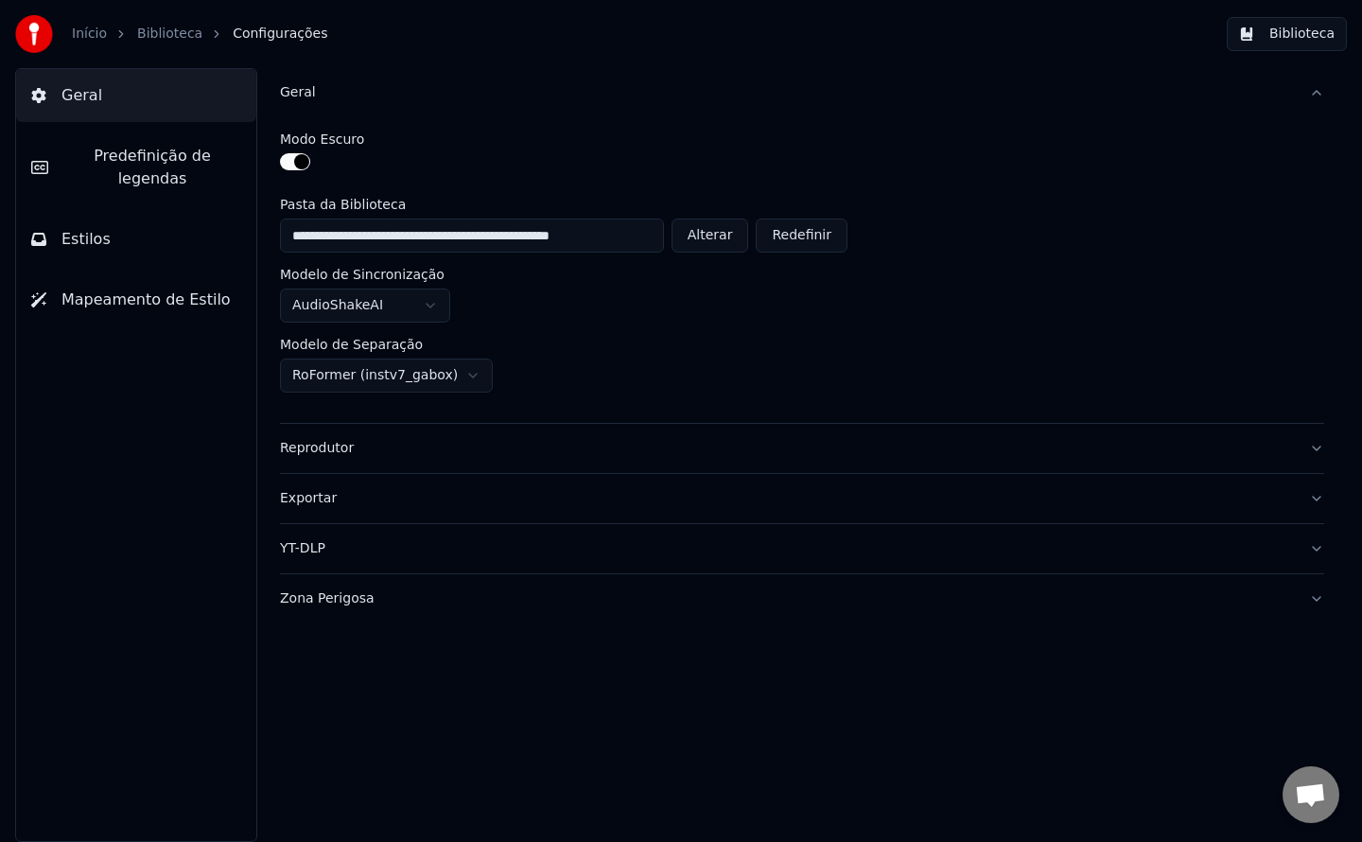
click at [1292, 40] on button "Biblioteca" at bounding box center [1287, 34] width 120 height 34
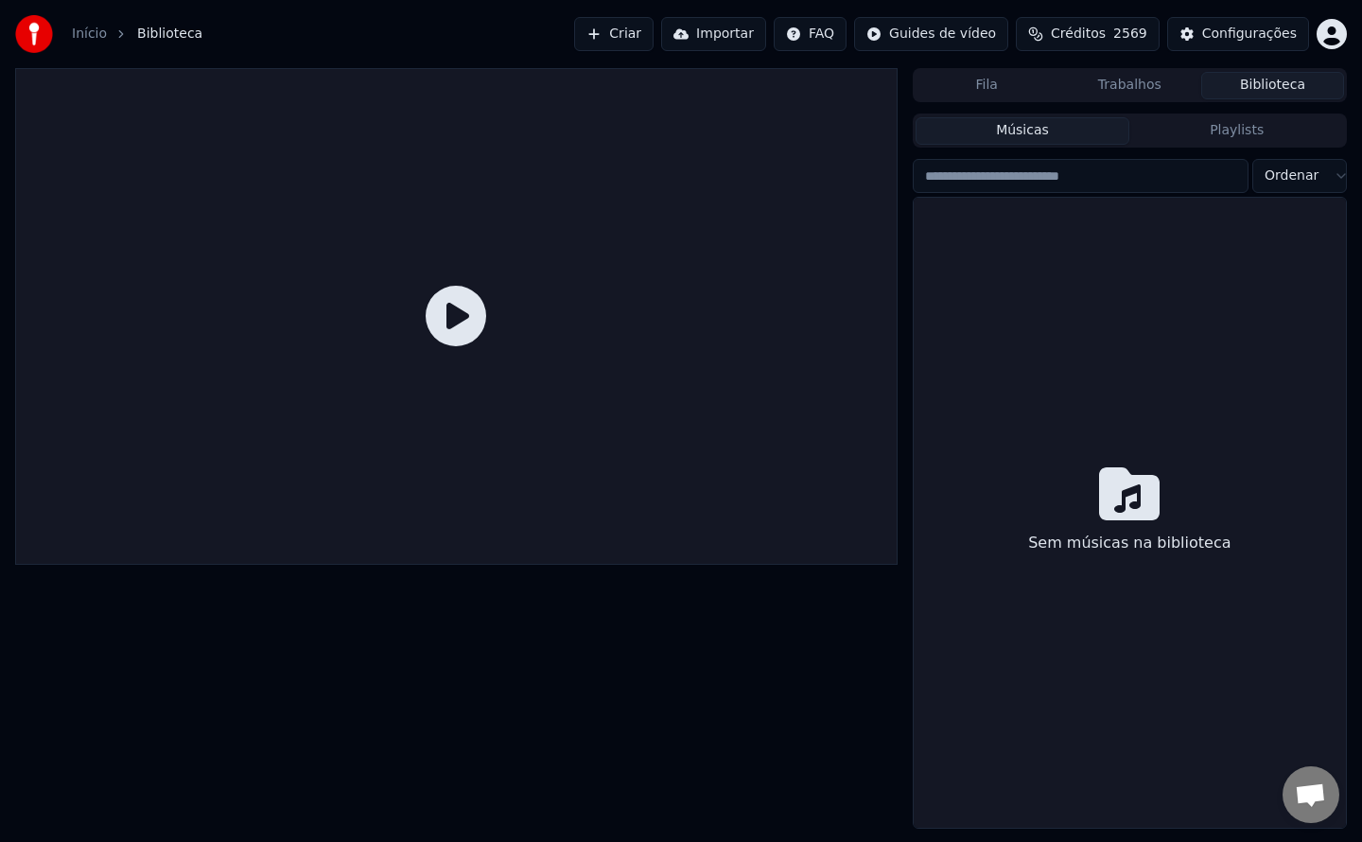
click at [644, 37] on button "Criar" at bounding box center [613, 34] width 79 height 34
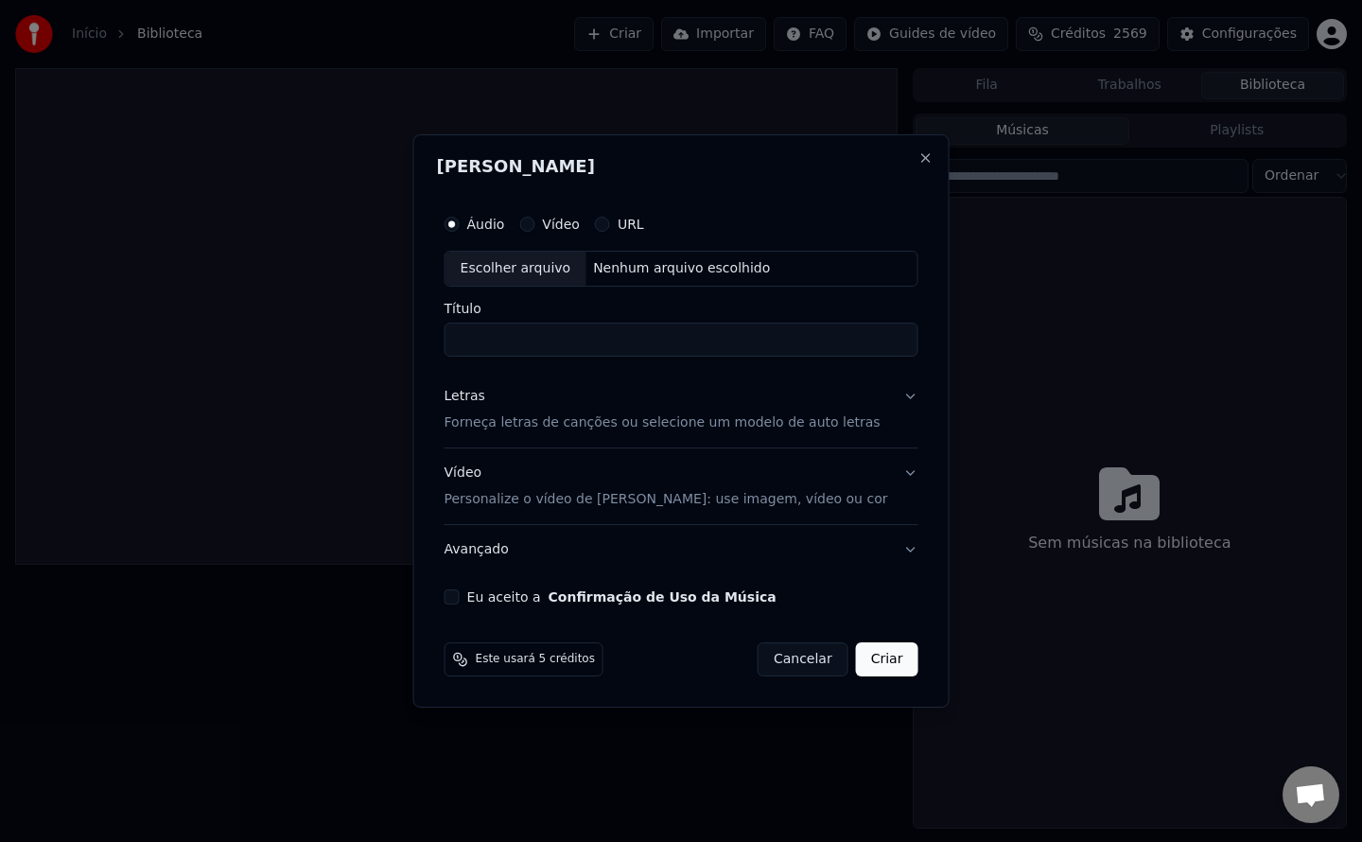
click at [460, 593] on button "Eu aceito a Confirmação de Uso da Música" at bounding box center [452, 596] width 15 height 15
click at [711, 687] on div "[PERSON_NAME] Áudio Vídeo URL Escolher arquivo Nenhum arquivo escolhido Título …" at bounding box center [681, 420] width 536 height 573
click at [485, 401] on div "Letras" at bounding box center [465, 396] width 41 height 19
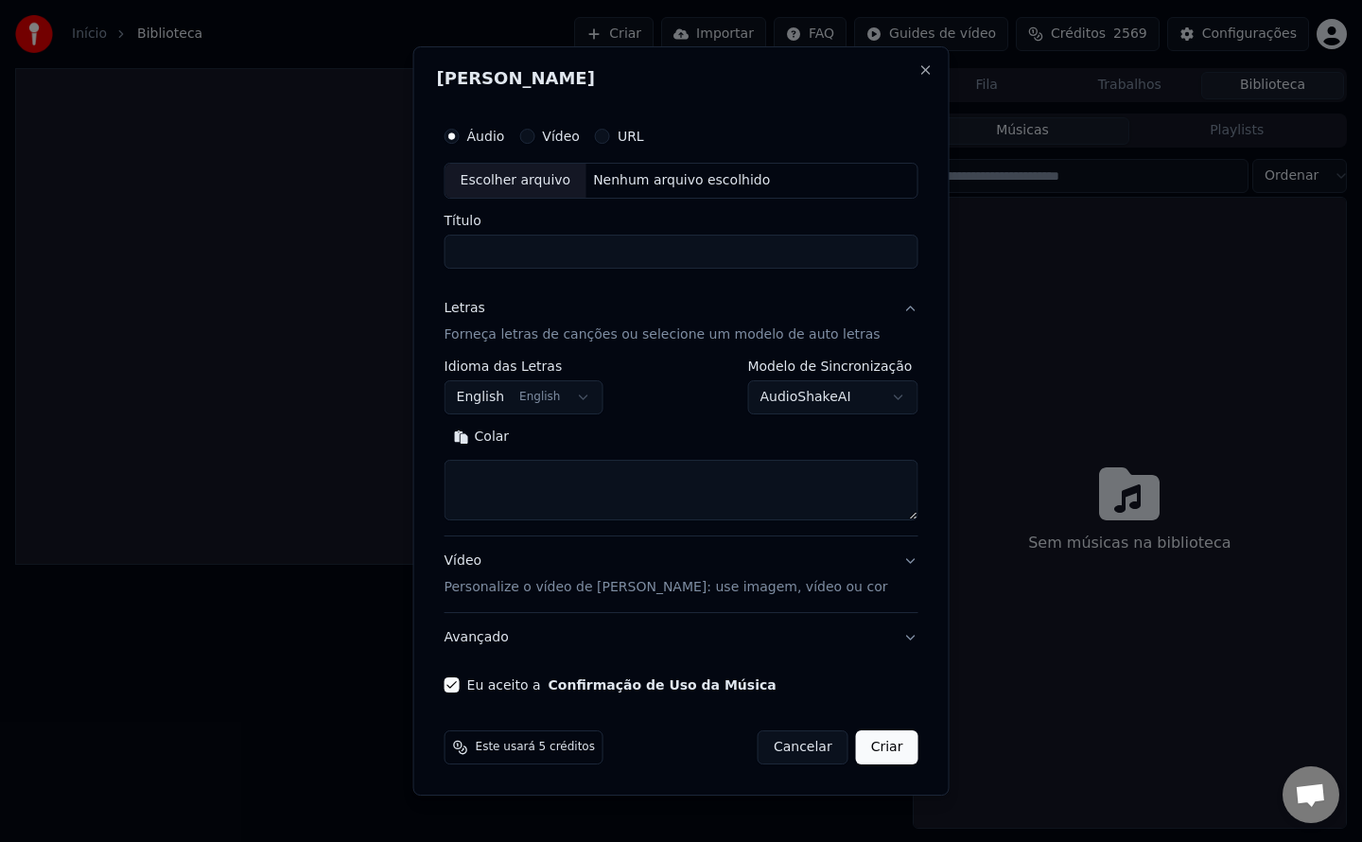
click at [516, 437] on button "Colar" at bounding box center [482, 437] width 75 height 30
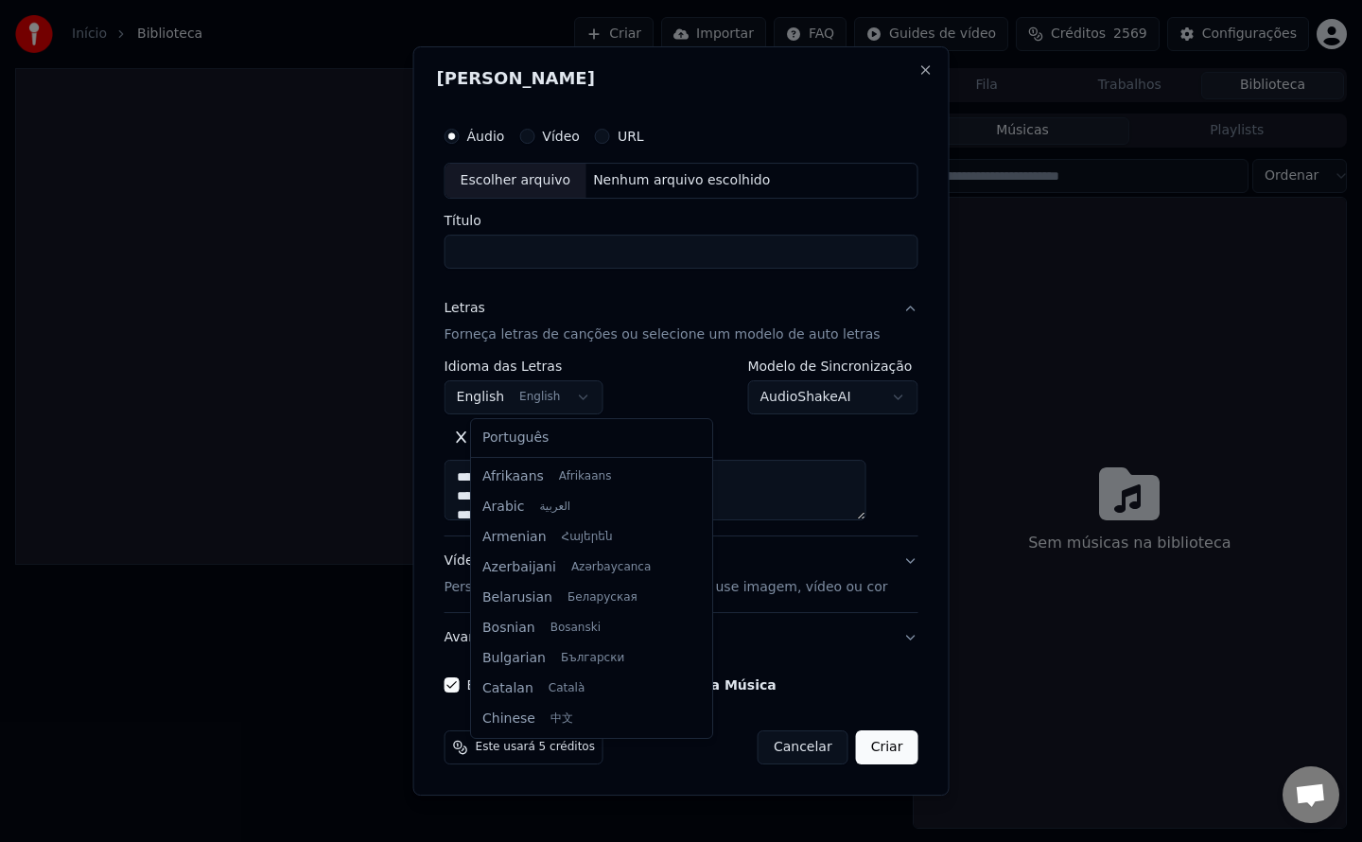
type textarea "**********"
click at [572, 393] on button "English English" at bounding box center [524, 397] width 159 height 34
select select "**"
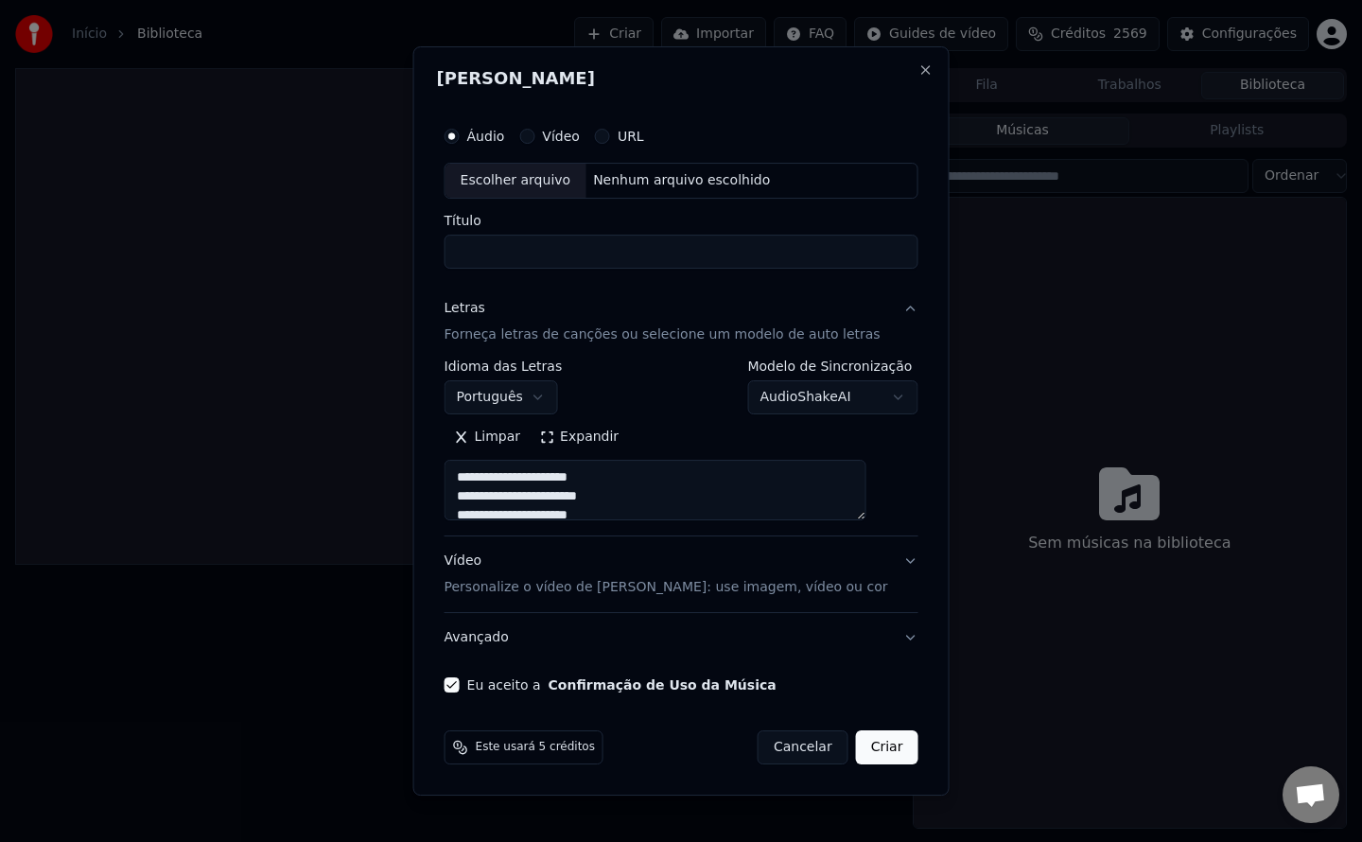
click at [708, 180] on div "Nenhum arquivo escolhido" at bounding box center [682, 180] width 192 height 19
type textarea "**********"
type input "**********"
click at [875, 744] on button "Criar" at bounding box center [887, 747] width 62 height 34
type textarea "**********"
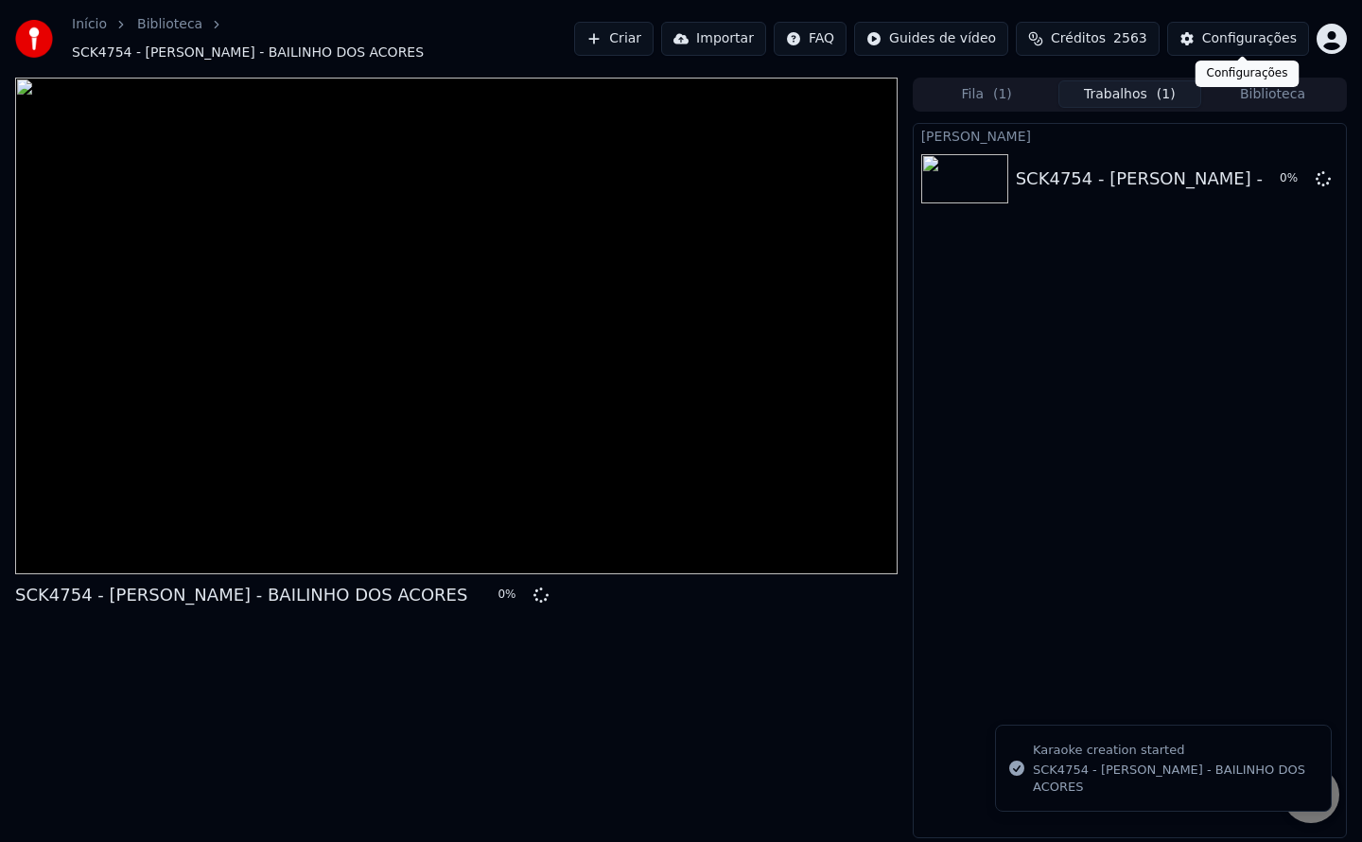
click at [1251, 33] on div "Configurações" at bounding box center [1249, 38] width 95 height 19
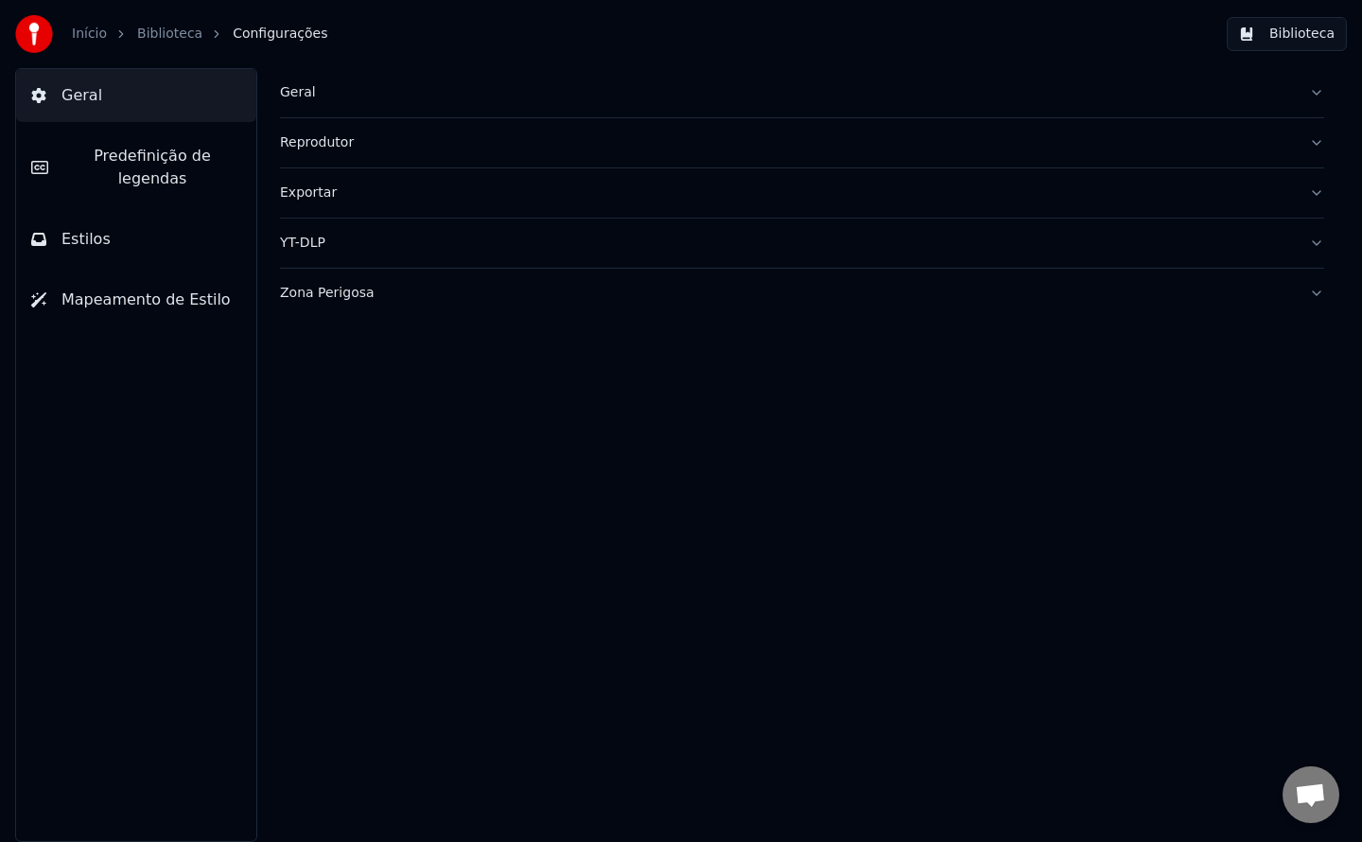
click at [302, 93] on div "Geral" at bounding box center [787, 92] width 1014 height 19
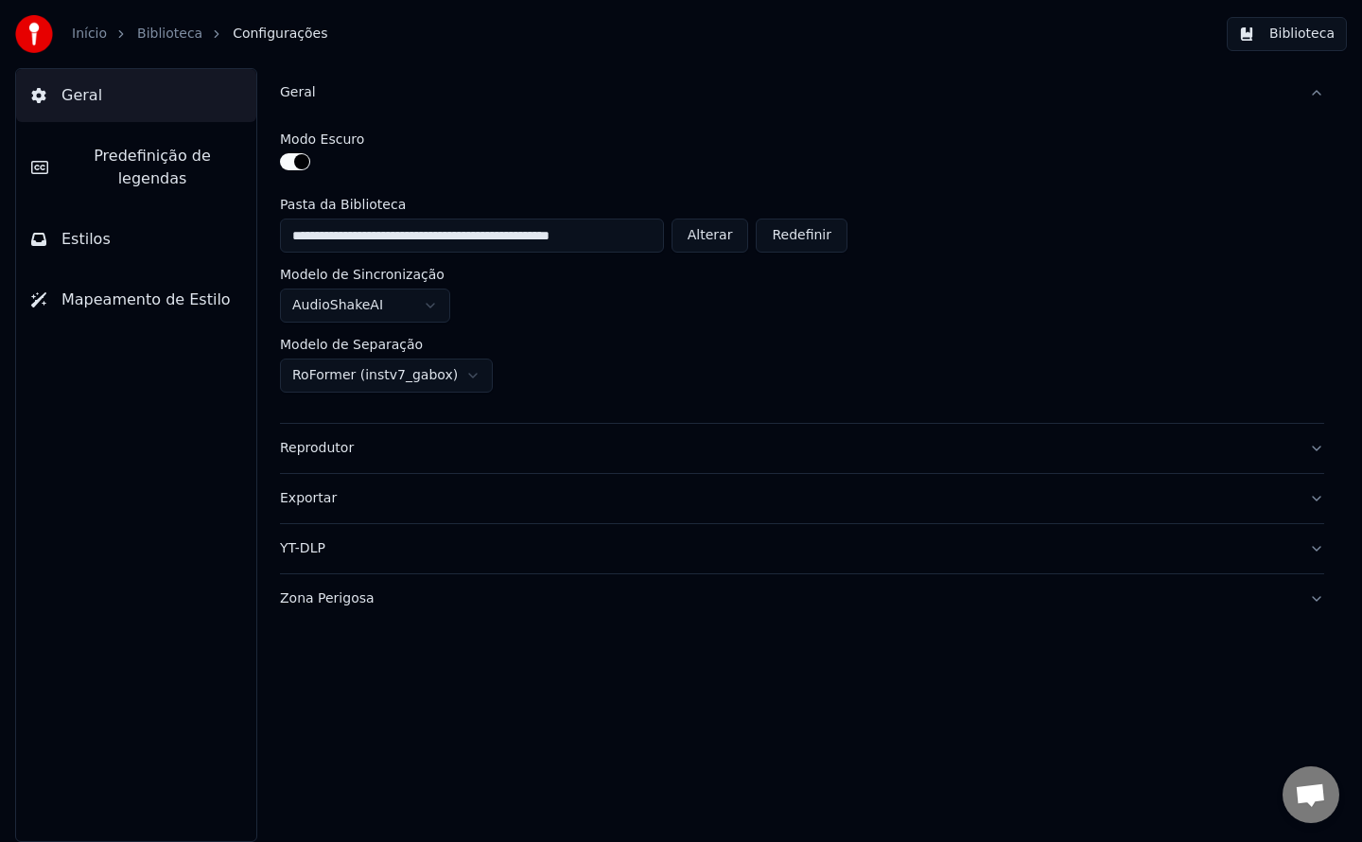
click at [78, 86] on span "Geral" at bounding box center [81, 95] width 41 height 23
click at [1305, 40] on button "Biblioteca" at bounding box center [1287, 34] width 120 height 34
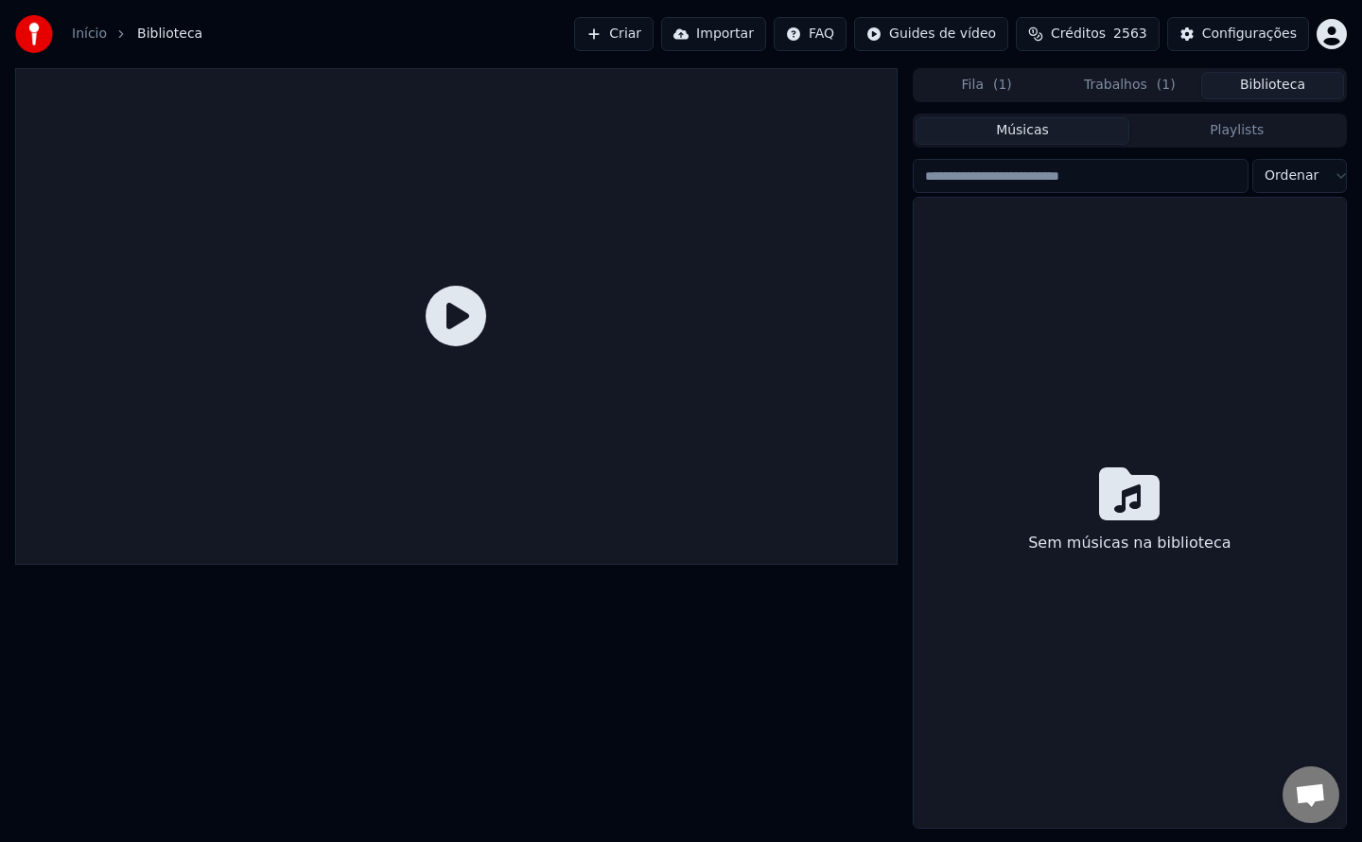
click at [654, 34] on button "Criar" at bounding box center [613, 34] width 79 height 34
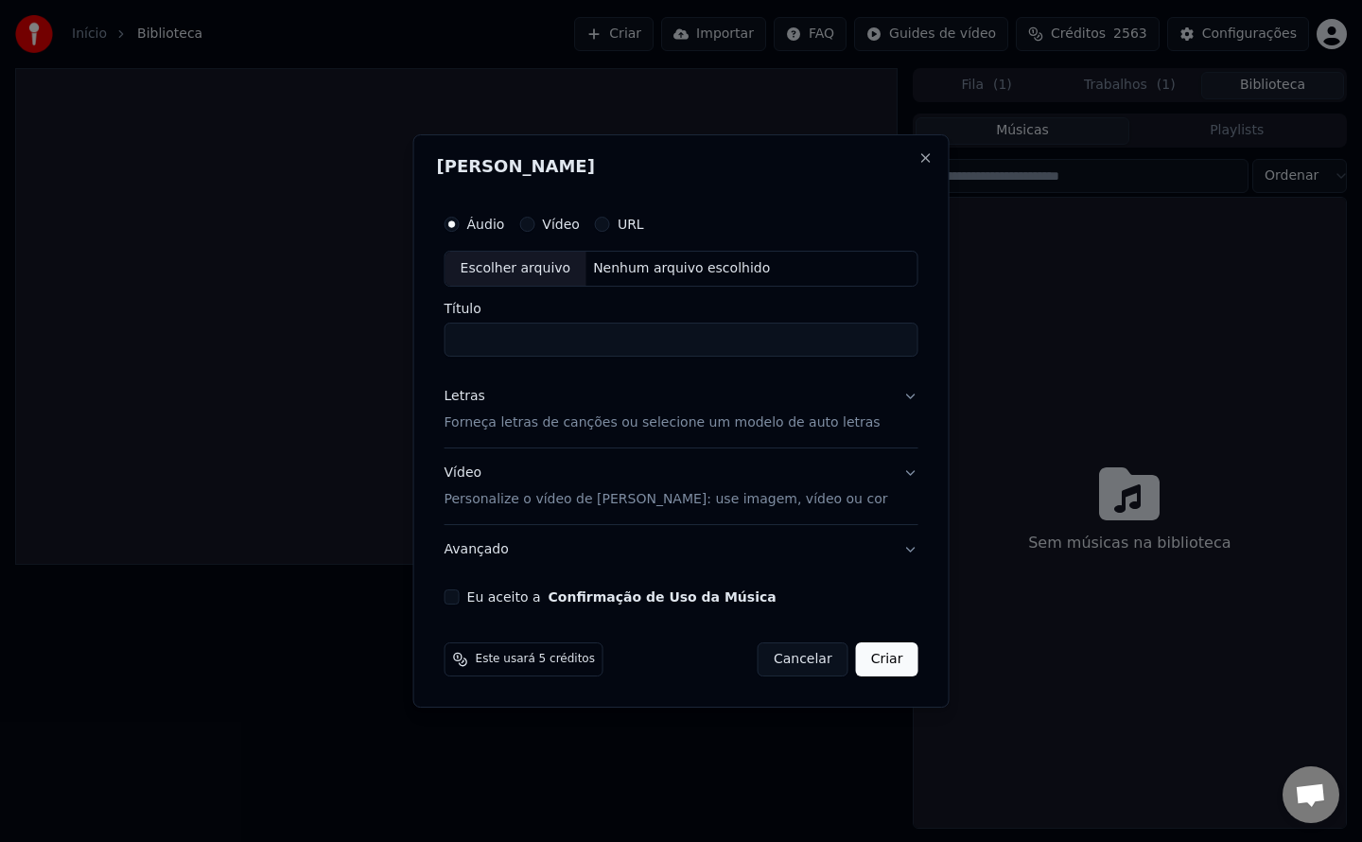
click at [460, 598] on button "Eu aceito a Confirmação de Uso da Música" at bounding box center [452, 596] width 15 height 15
click at [497, 556] on button "Avançado" at bounding box center [682, 549] width 474 height 49
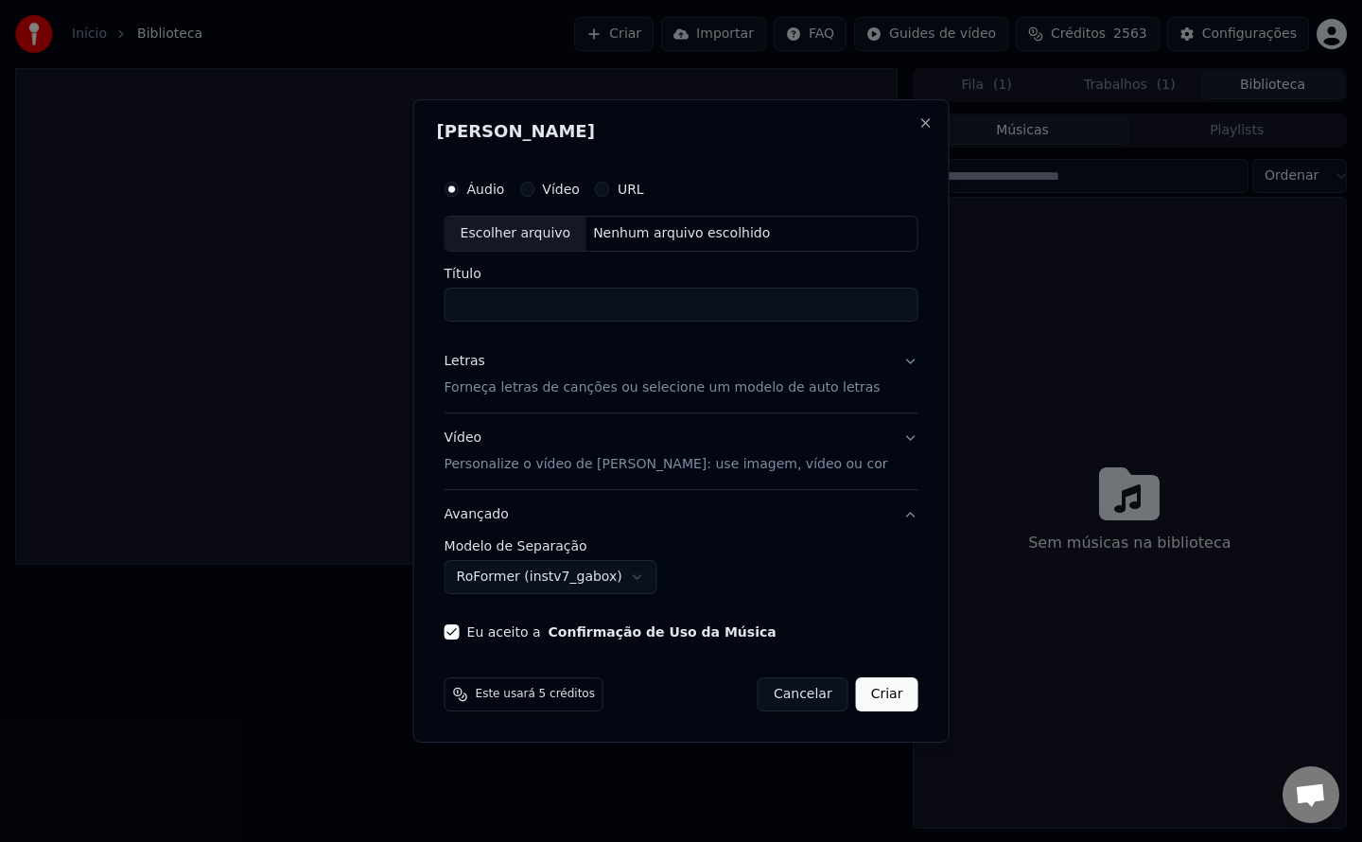
click at [497, 464] on p "Personalize o vídeo de [PERSON_NAME]: use imagem, vídeo ou cor" at bounding box center [667, 464] width 444 height 19
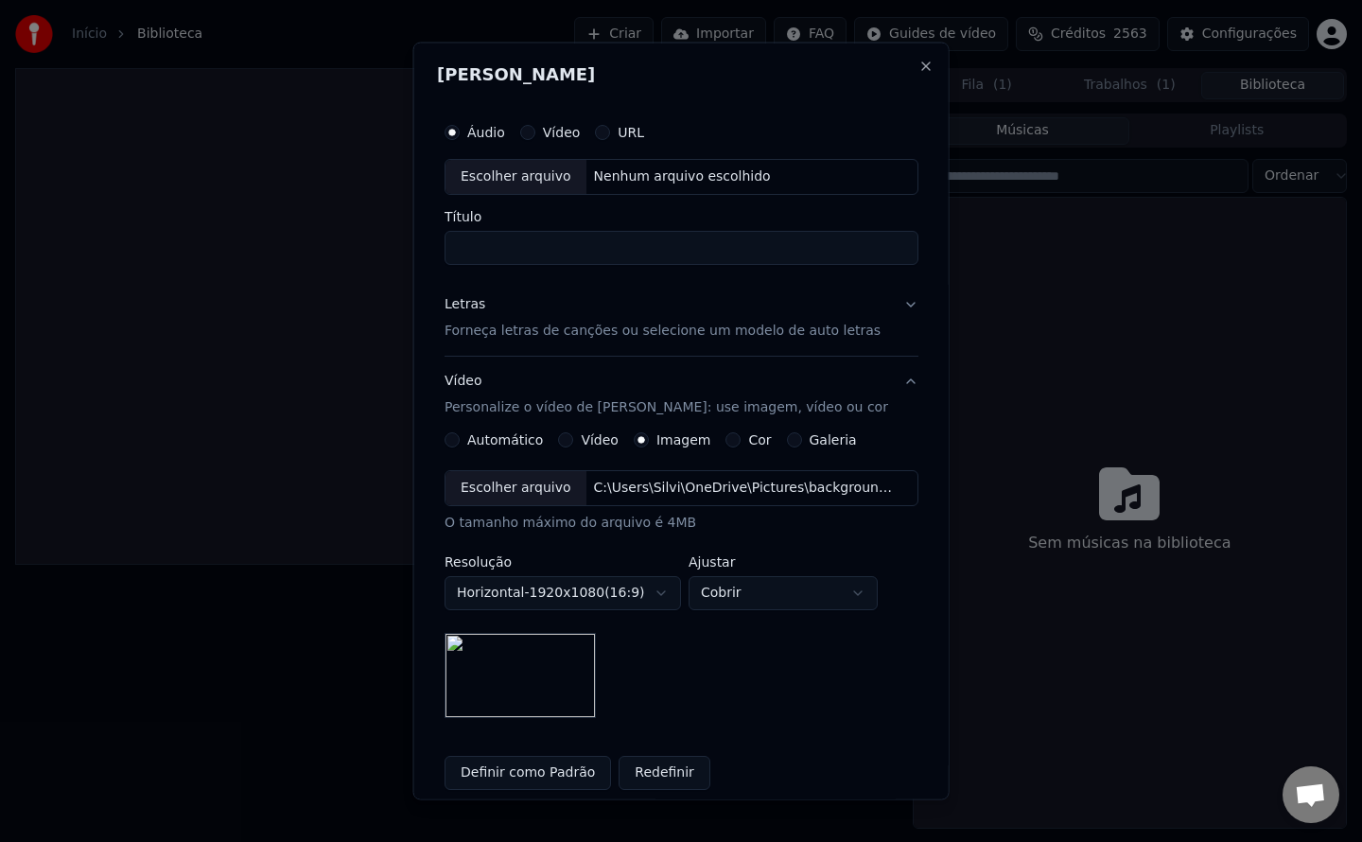
click at [737, 491] on div "C:\Users\Silvi\OneDrive\Pictures\background.png" at bounding box center [747, 487] width 322 height 19
click at [685, 179] on div "Nenhum arquivo escolhido" at bounding box center [682, 176] width 192 height 19
click at [674, 182] on div "Nenhum arquivo escolhido" at bounding box center [682, 176] width 192 height 19
click at [474, 377] on div "Vídeo Personalize o vídeo de karaokê: use imagem, vídeo ou cor" at bounding box center [667, 393] width 444 height 45
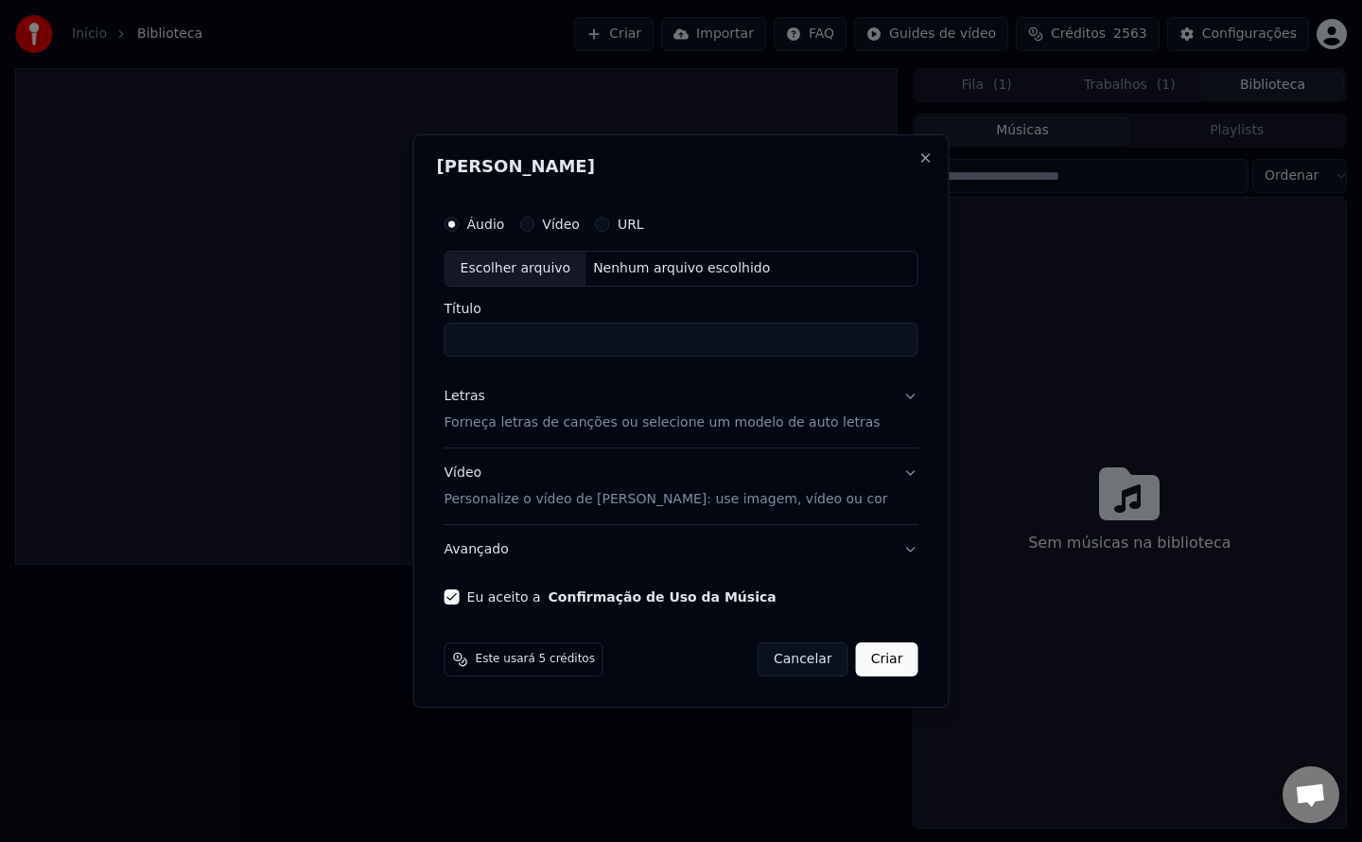
click at [740, 264] on div "Nenhum arquivo escolhido" at bounding box center [682, 268] width 192 height 19
type input "**********"
click at [876, 657] on button "Criar" at bounding box center [887, 659] width 62 height 34
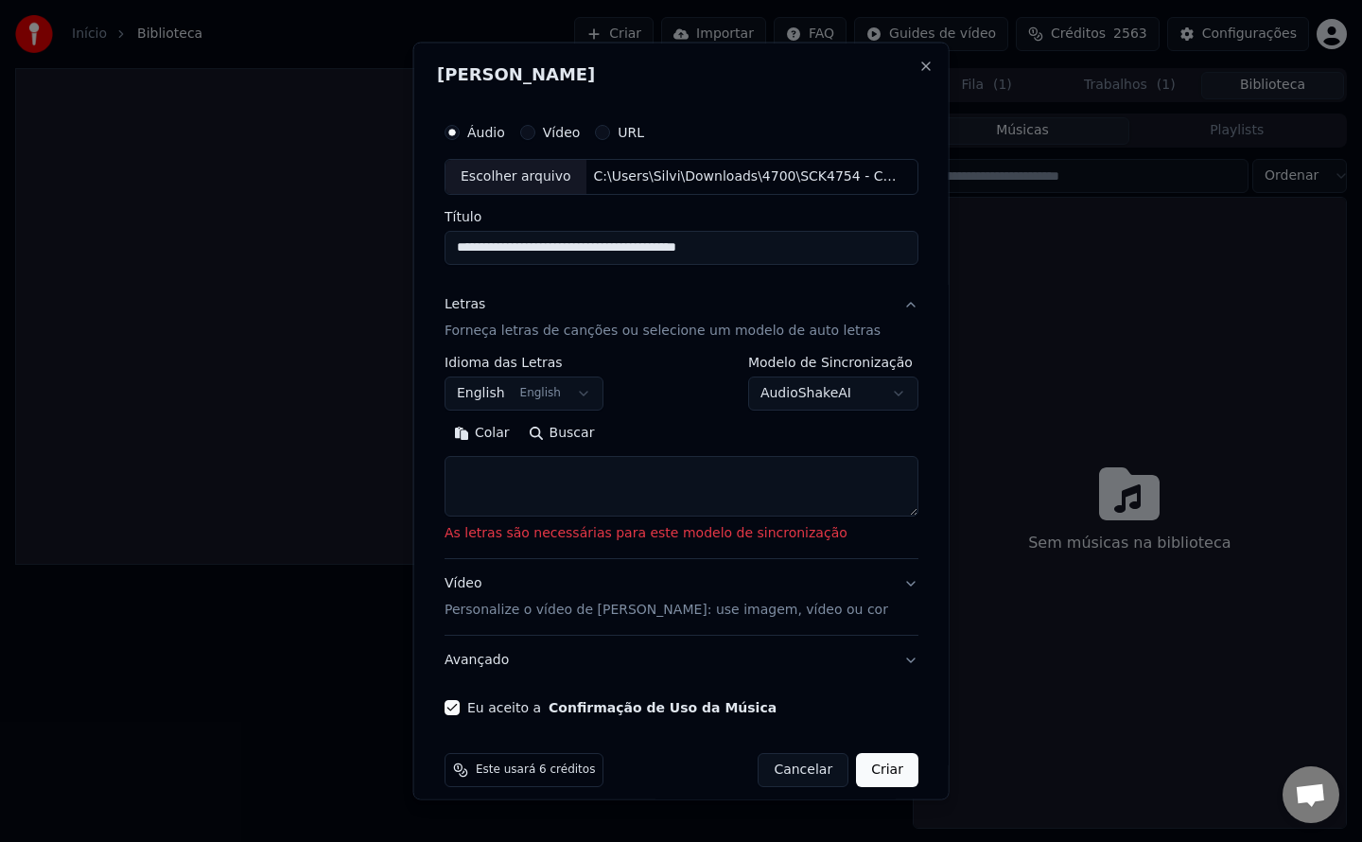
click at [489, 439] on button "Colar" at bounding box center [482, 432] width 75 height 30
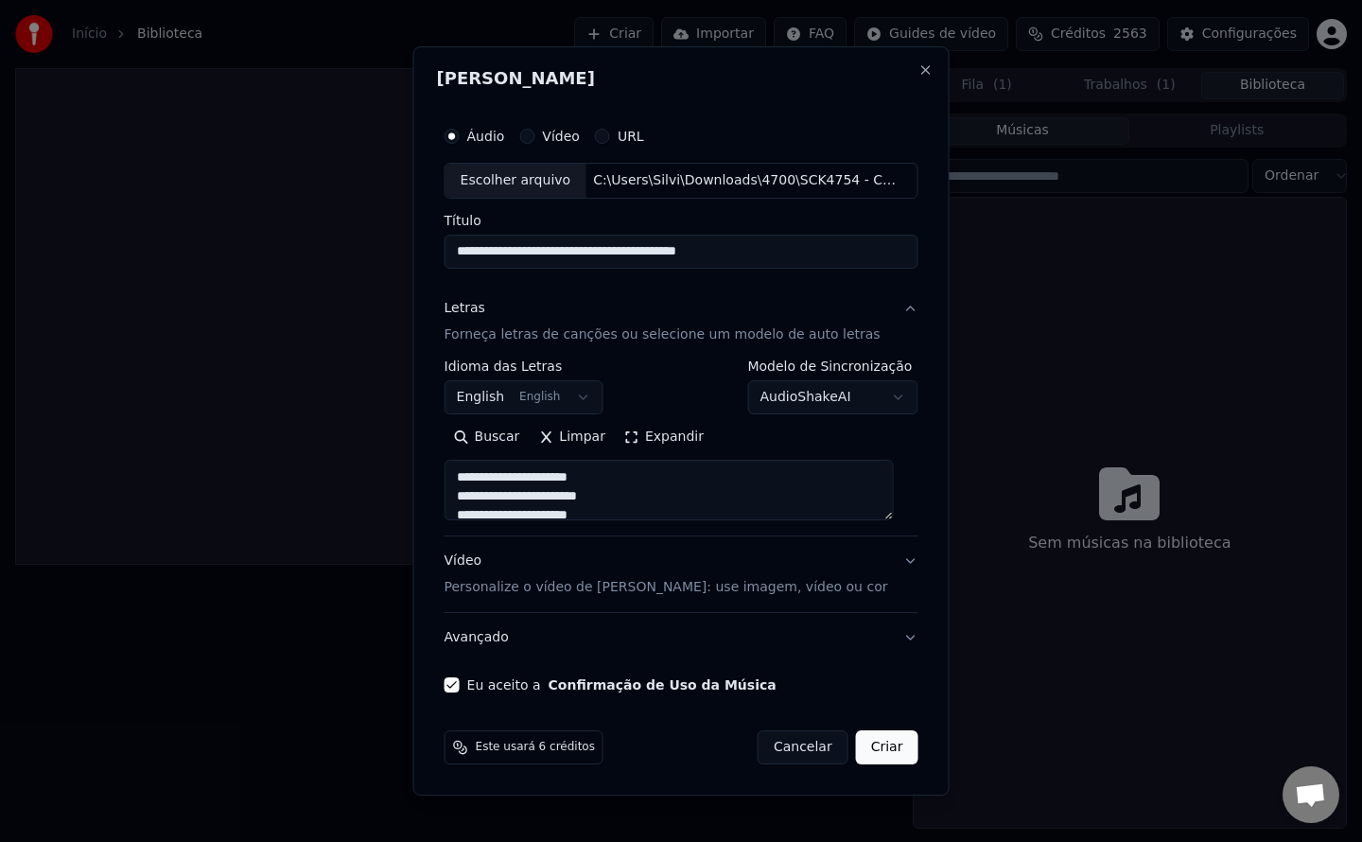
click at [569, 393] on button "English English" at bounding box center [524, 397] width 159 height 34
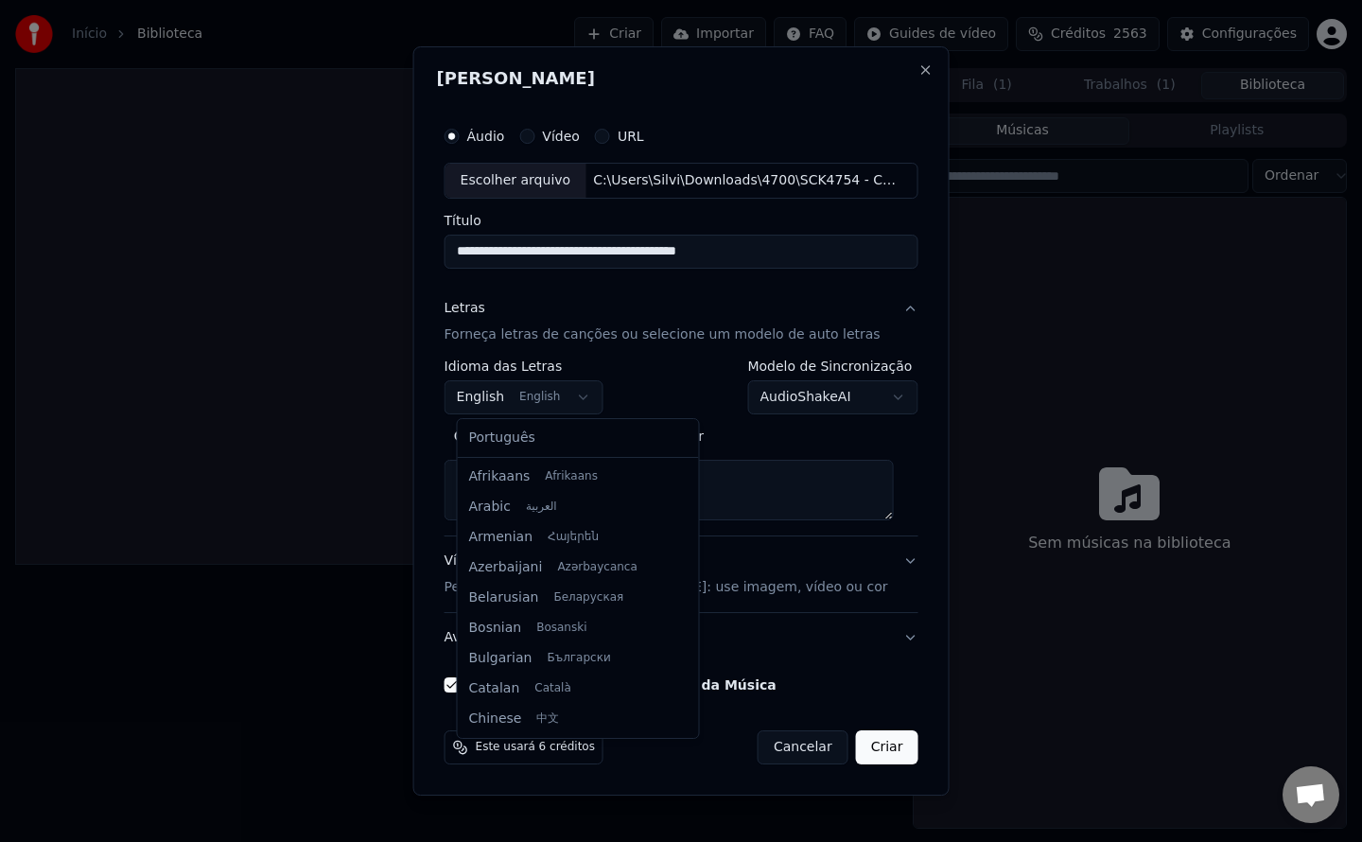
scroll to position [151, 0]
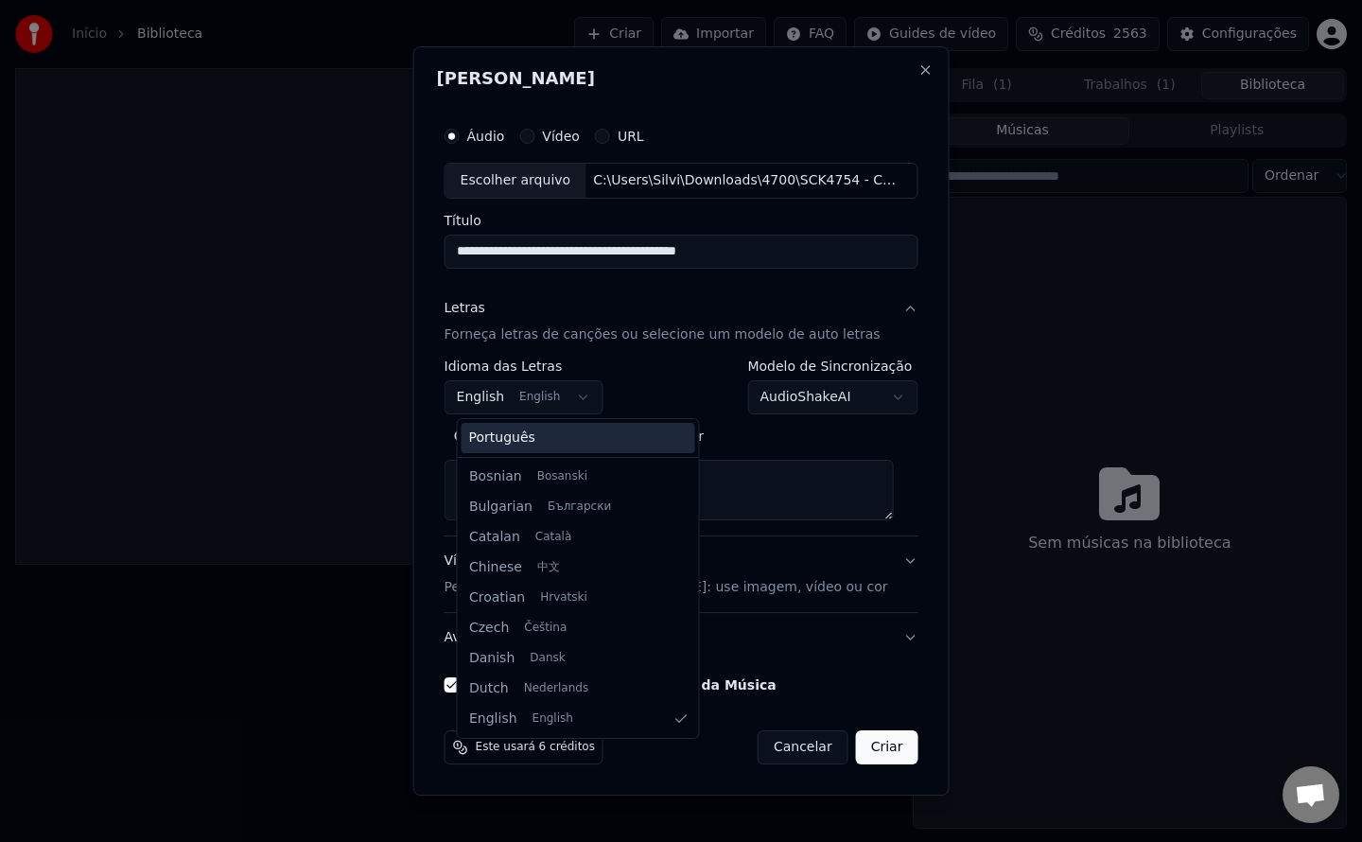
type textarea "**********"
select select "**"
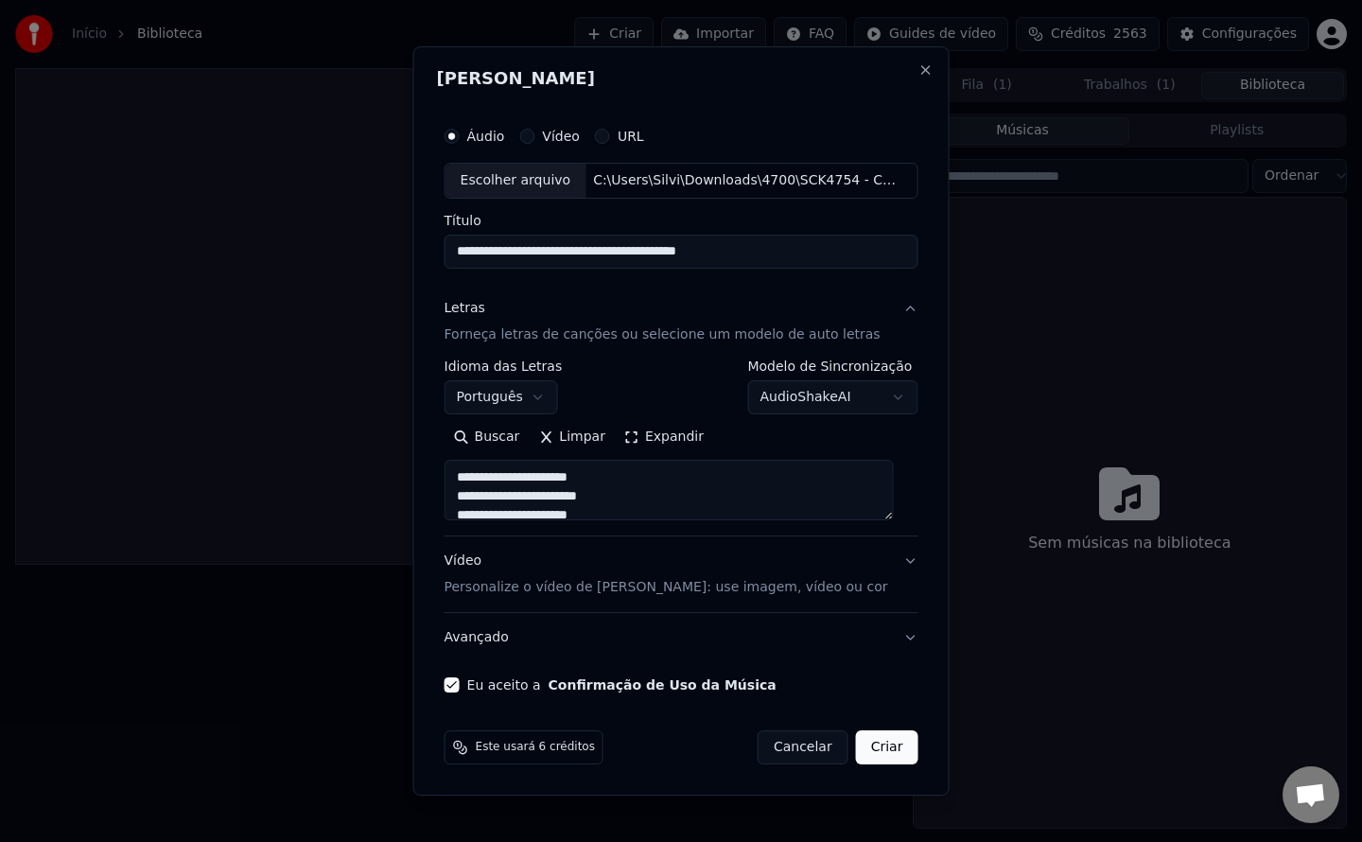
click at [886, 753] on button "Criar" at bounding box center [887, 747] width 62 height 34
type textarea "**********"
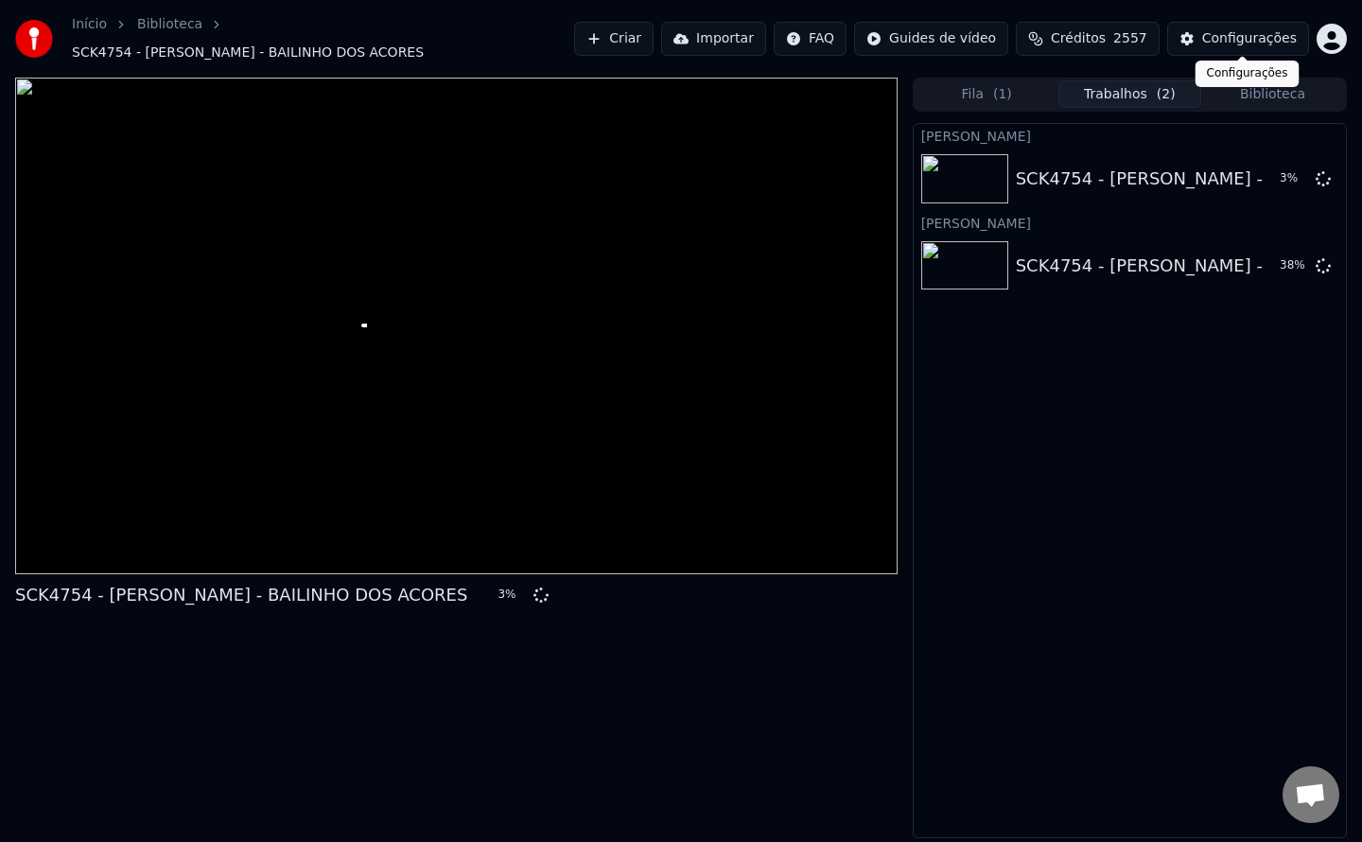
click at [1256, 29] on div "Configurações" at bounding box center [1249, 38] width 95 height 19
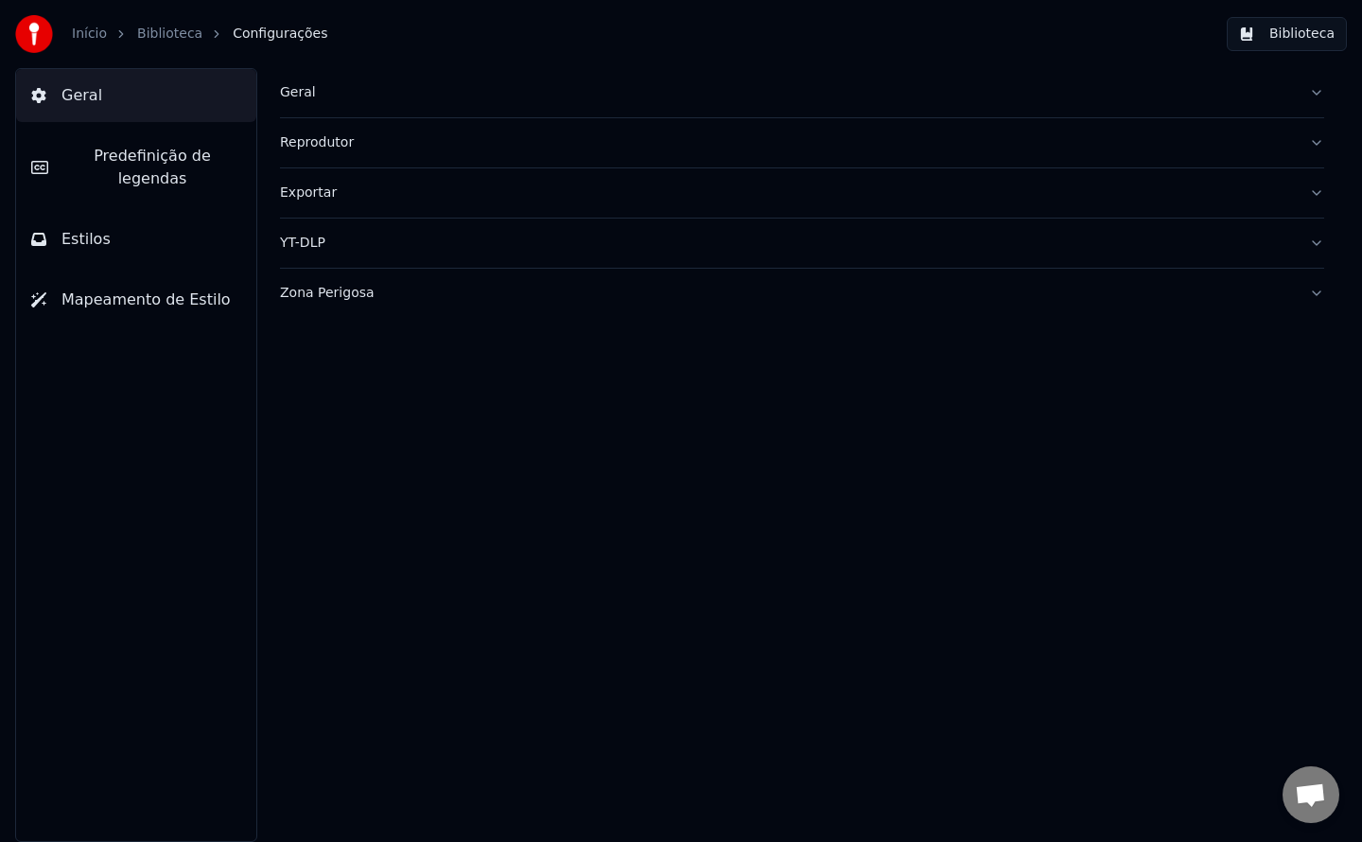
click at [350, 293] on div "Zona Perigosa" at bounding box center [787, 293] width 1014 height 19
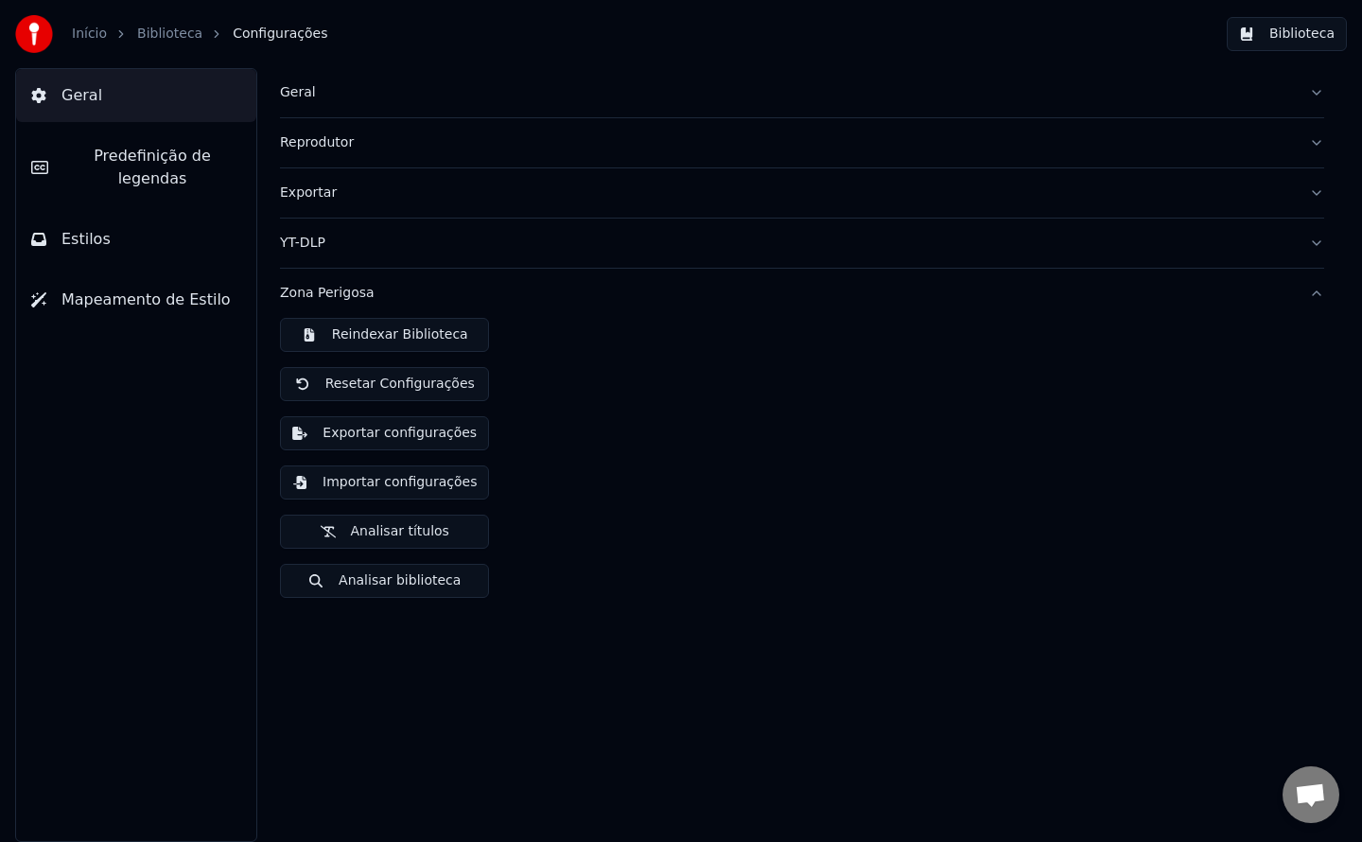
click at [376, 437] on button "Exportar configurações" at bounding box center [384, 433] width 209 height 34
click at [544, 551] on div "Reindexar Biblioteca Resetar Configurações Exportar configurações Importar conf…" at bounding box center [802, 465] width 1044 height 295
click at [306, 91] on div "Geral" at bounding box center [787, 92] width 1014 height 19
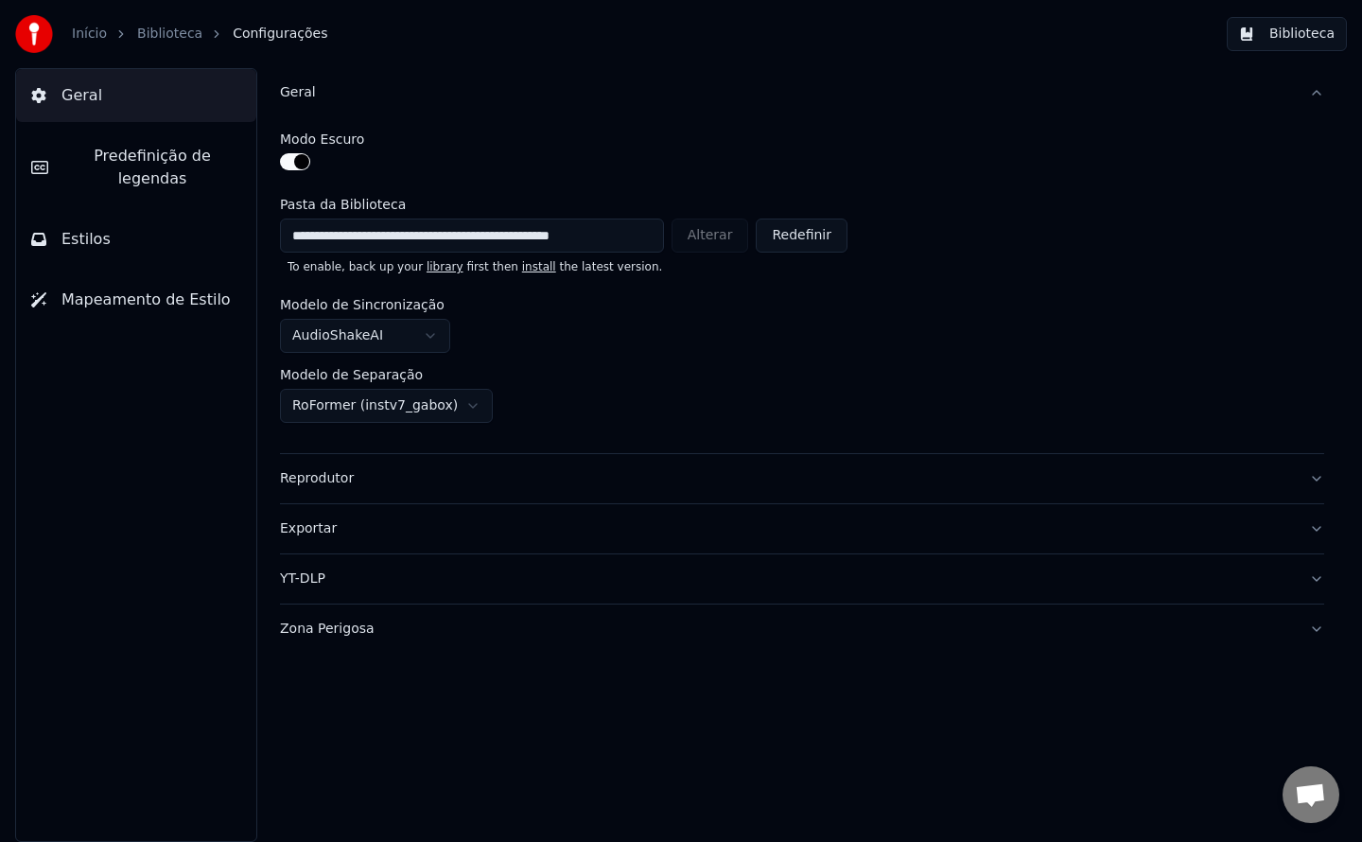
click at [306, 91] on div "Geral" at bounding box center [787, 92] width 1014 height 19
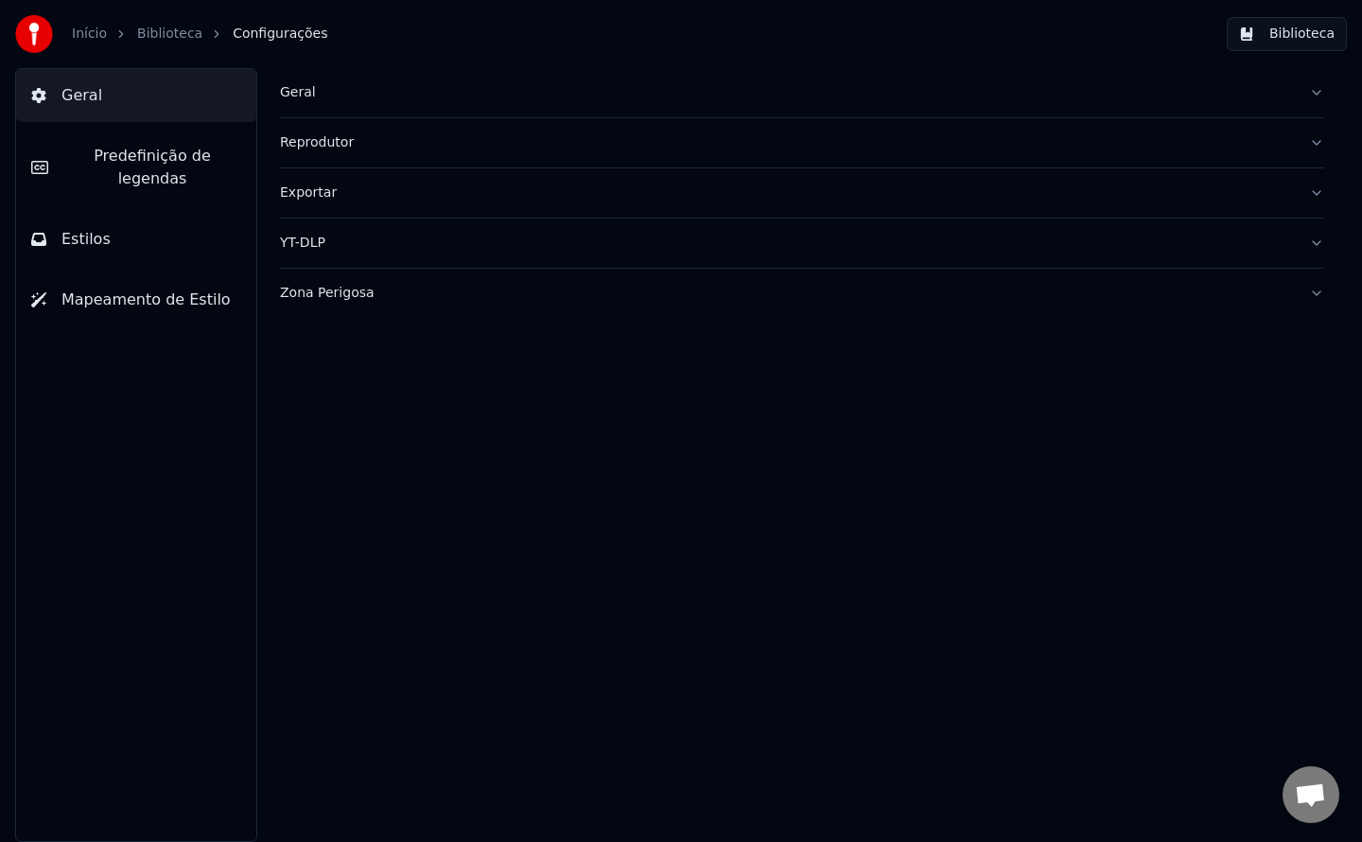
click at [1292, 28] on button "Biblioteca" at bounding box center [1287, 34] width 120 height 34
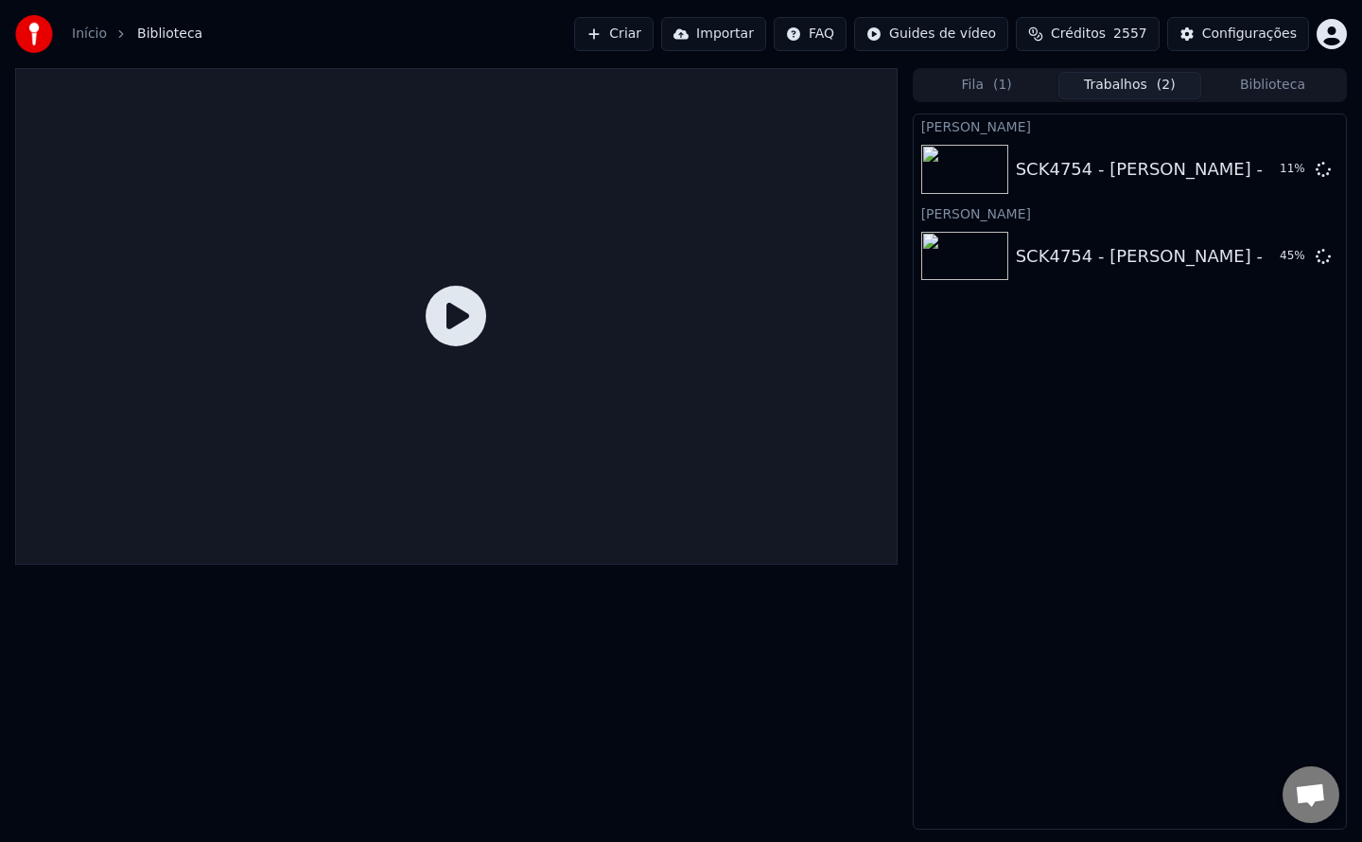
click at [1152, 93] on button "Trabalhos ( 2 )" at bounding box center [1130, 85] width 143 height 27
click at [1322, 174] on icon at bounding box center [1323, 168] width 15 height 15
click at [1106, 36] on span "Créditos" at bounding box center [1078, 34] width 55 height 19
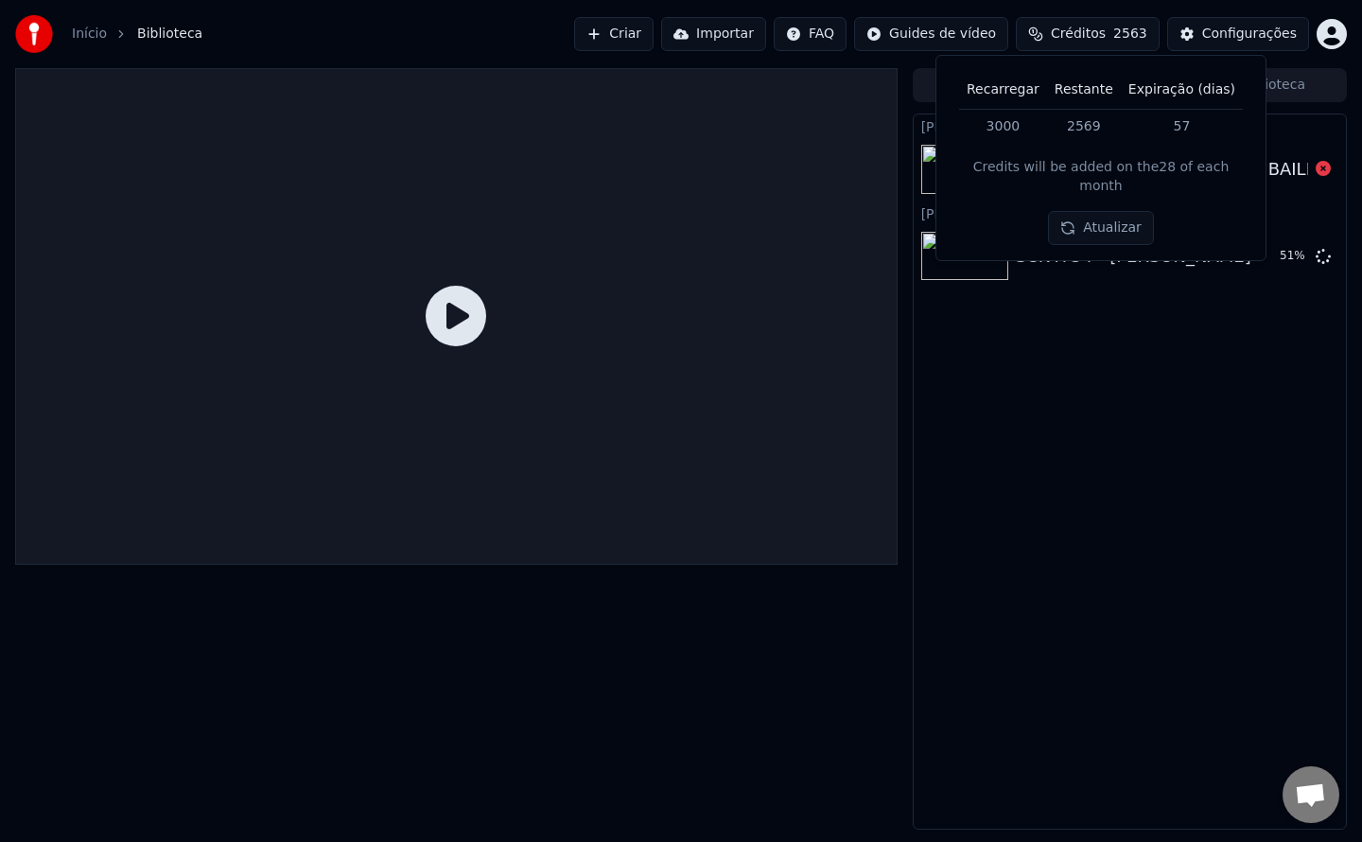
click at [1106, 36] on span "Créditos" at bounding box center [1078, 34] width 55 height 19
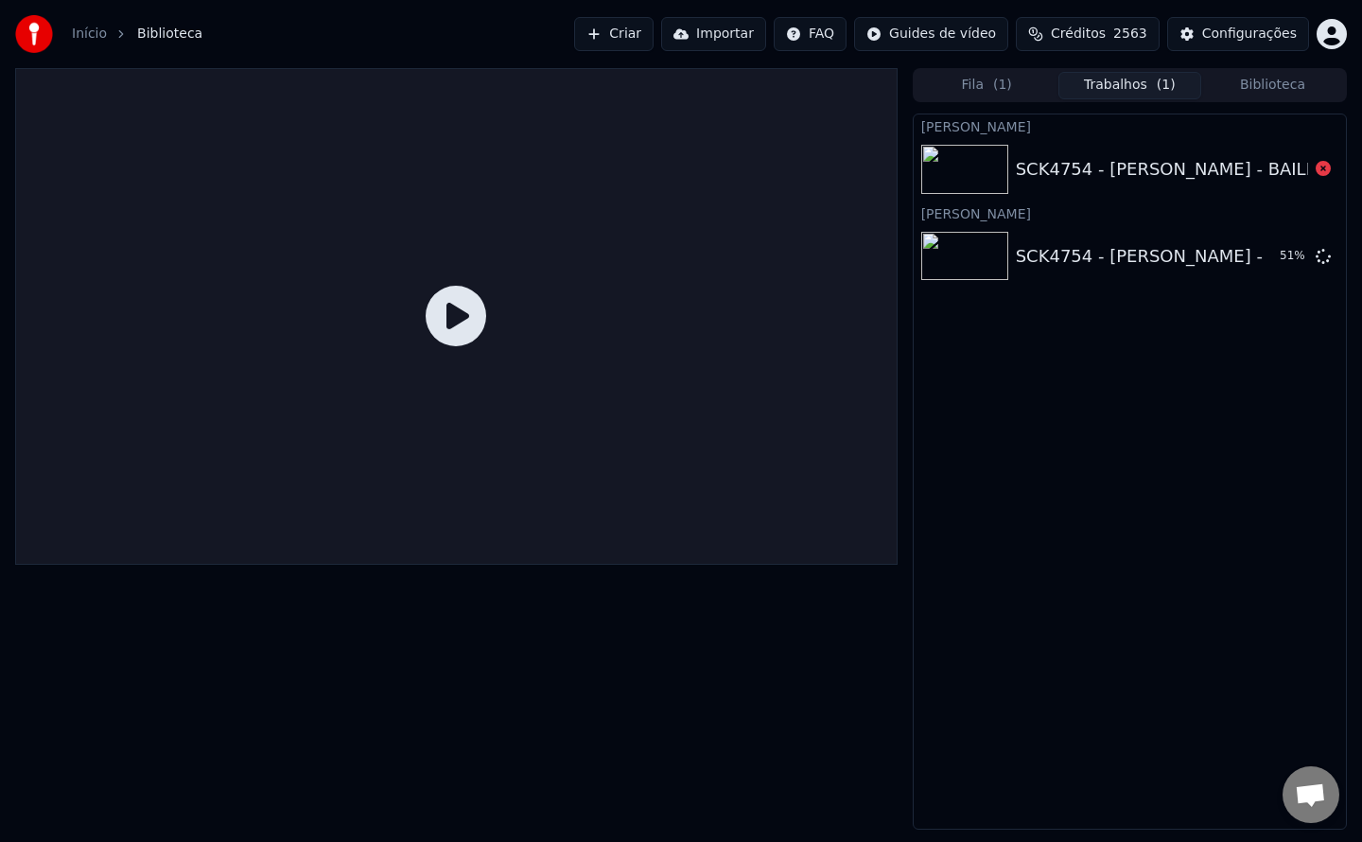
click at [1106, 36] on span "Créditos" at bounding box center [1078, 34] width 55 height 19
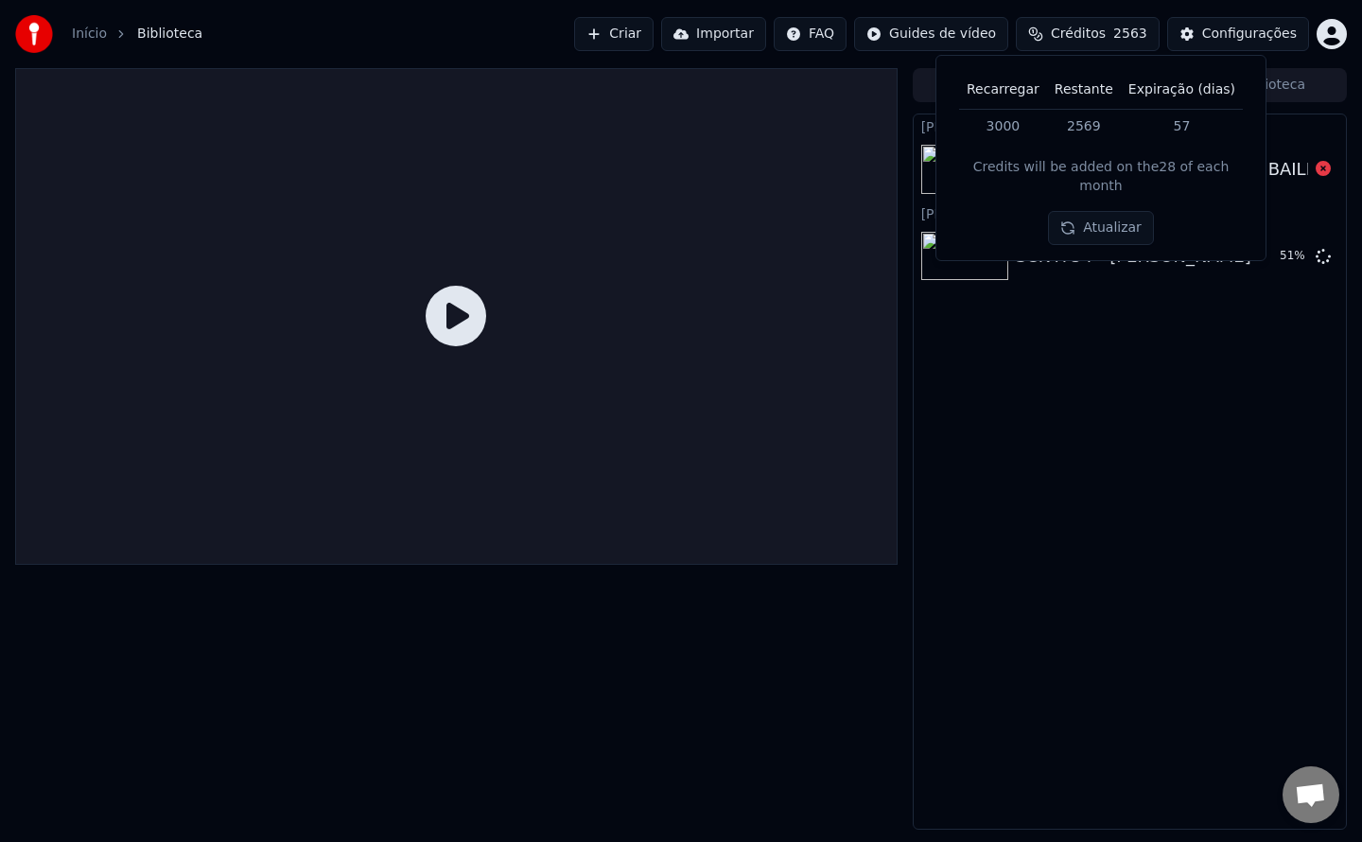
click at [1106, 36] on span "Créditos" at bounding box center [1078, 34] width 55 height 19
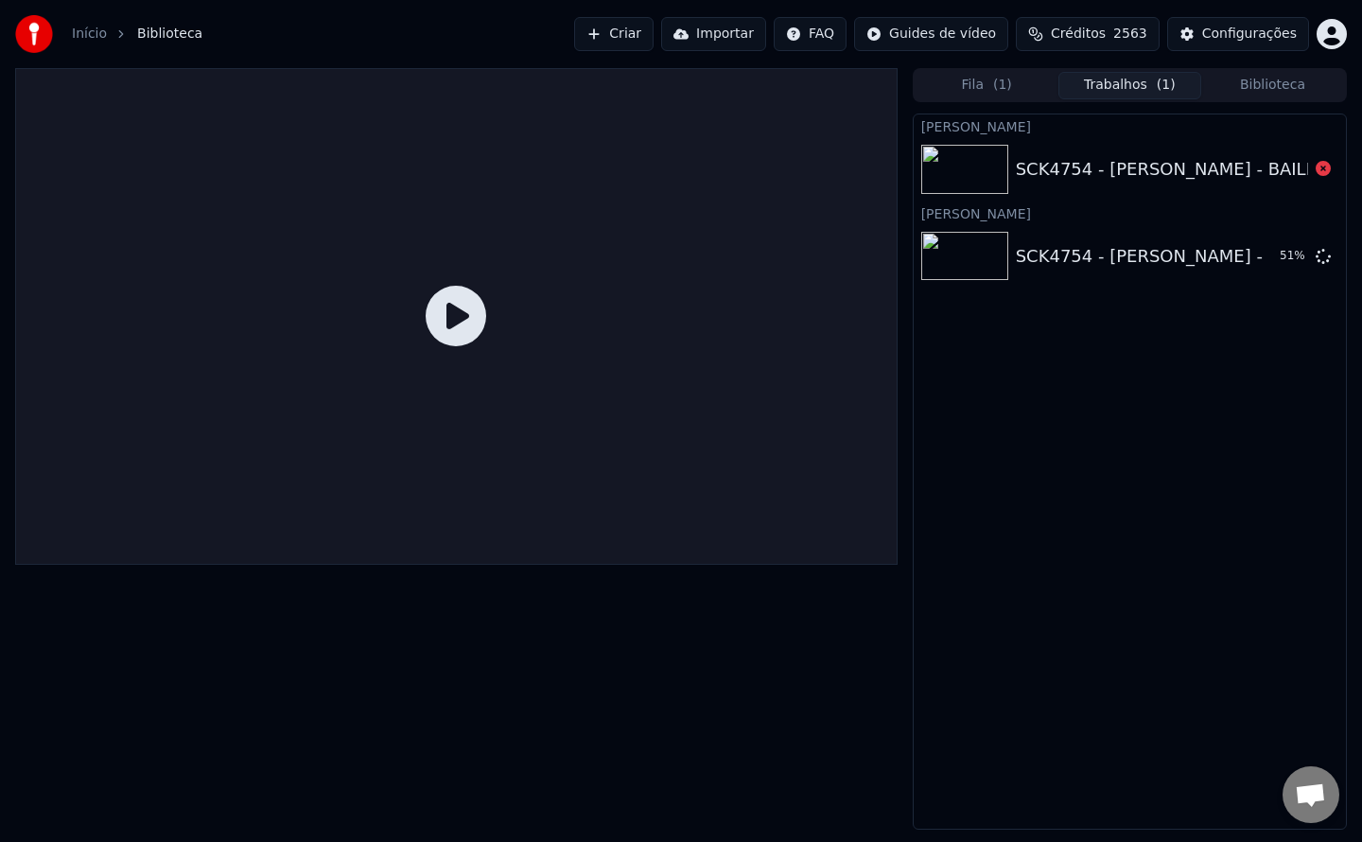
click at [1106, 36] on span "Créditos" at bounding box center [1078, 34] width 55 height 19
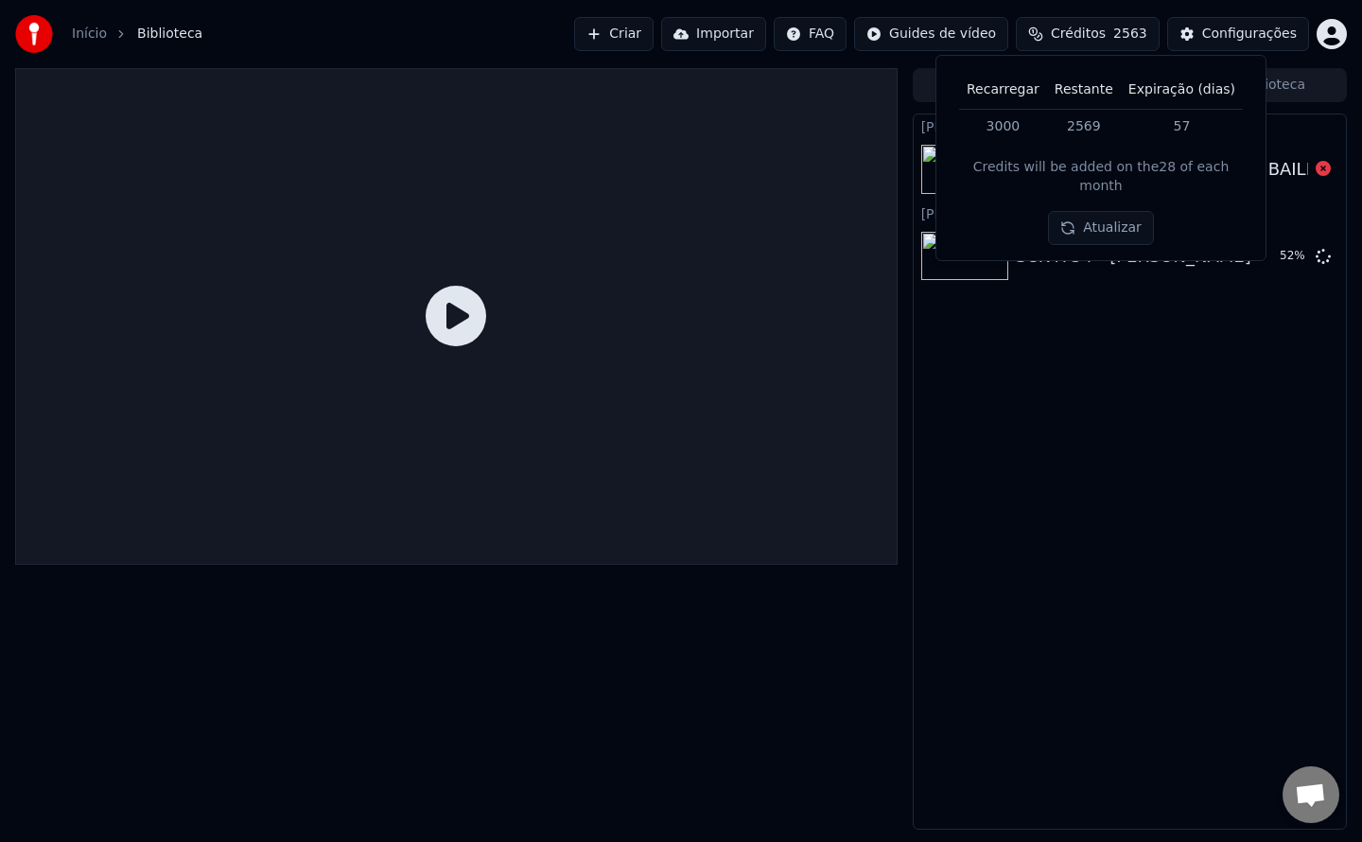
click at [1106, 36] on span "Créditos" at bounding box center [1078, 34] width 55 height 19
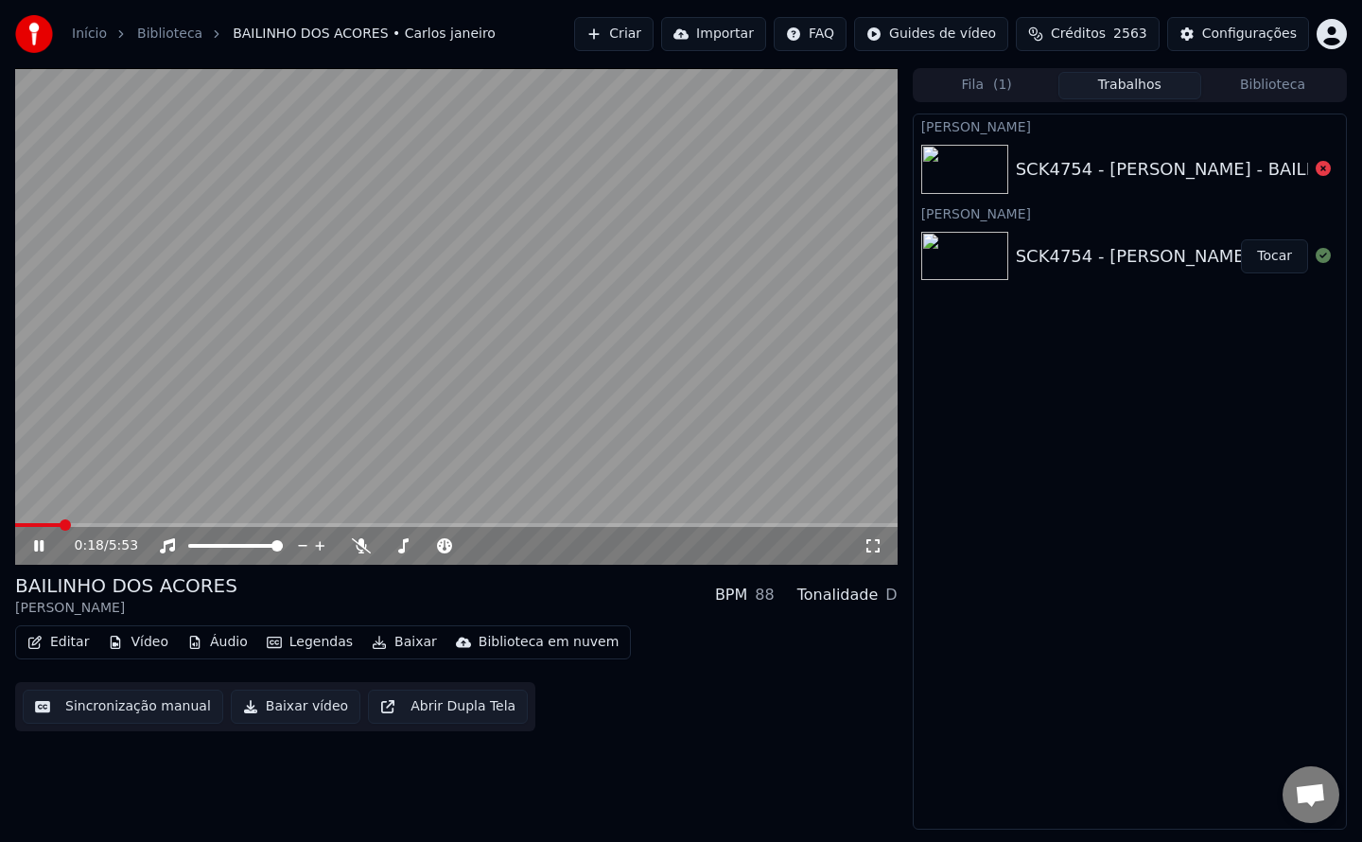
click at [153, 710] on button "Sincronização manual" at bounding box center [123, 707] width 201 height 34
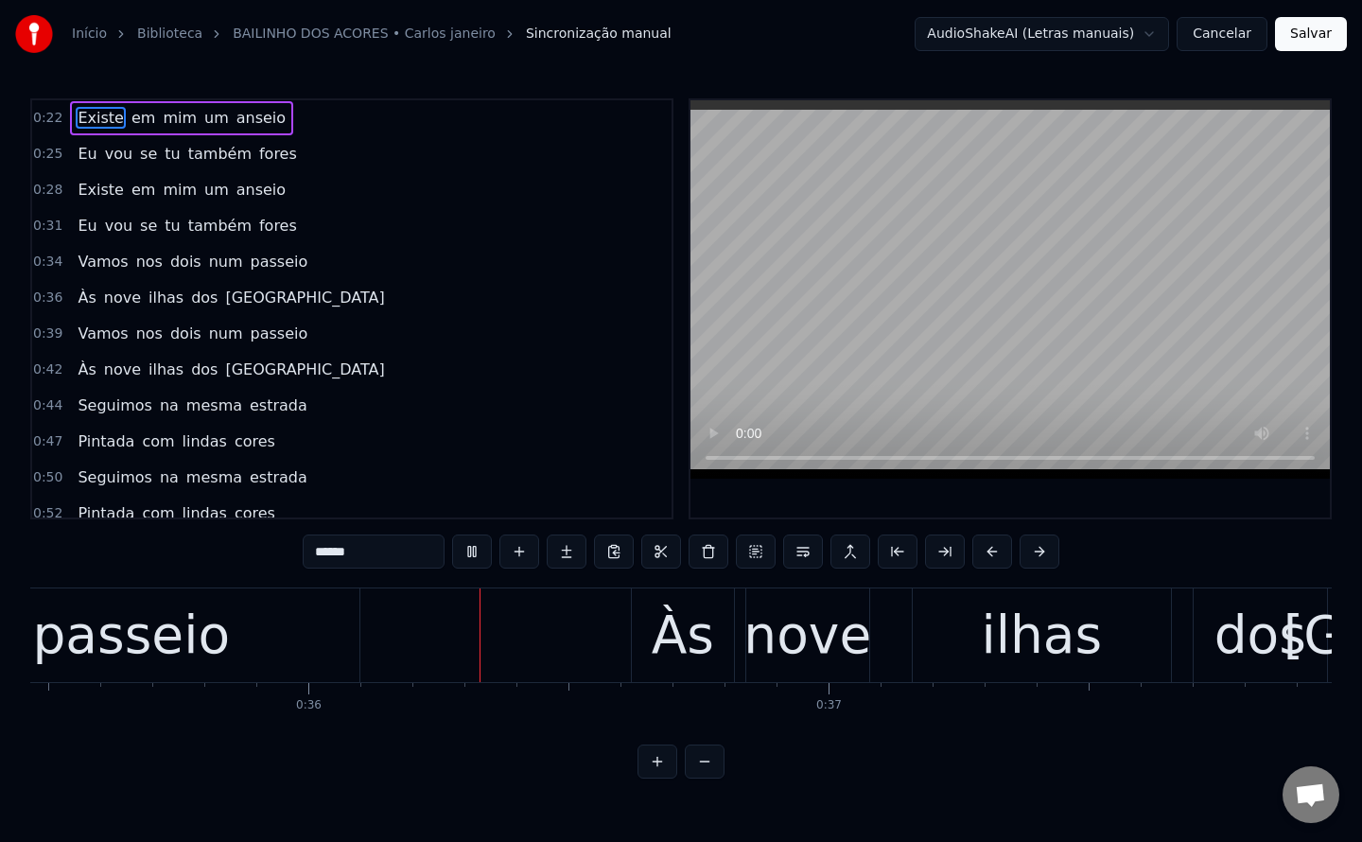
scroll to position [0, 18452]
click at [676, 636] on div "Às" at bounding box center [683, 635] width 62 height 79
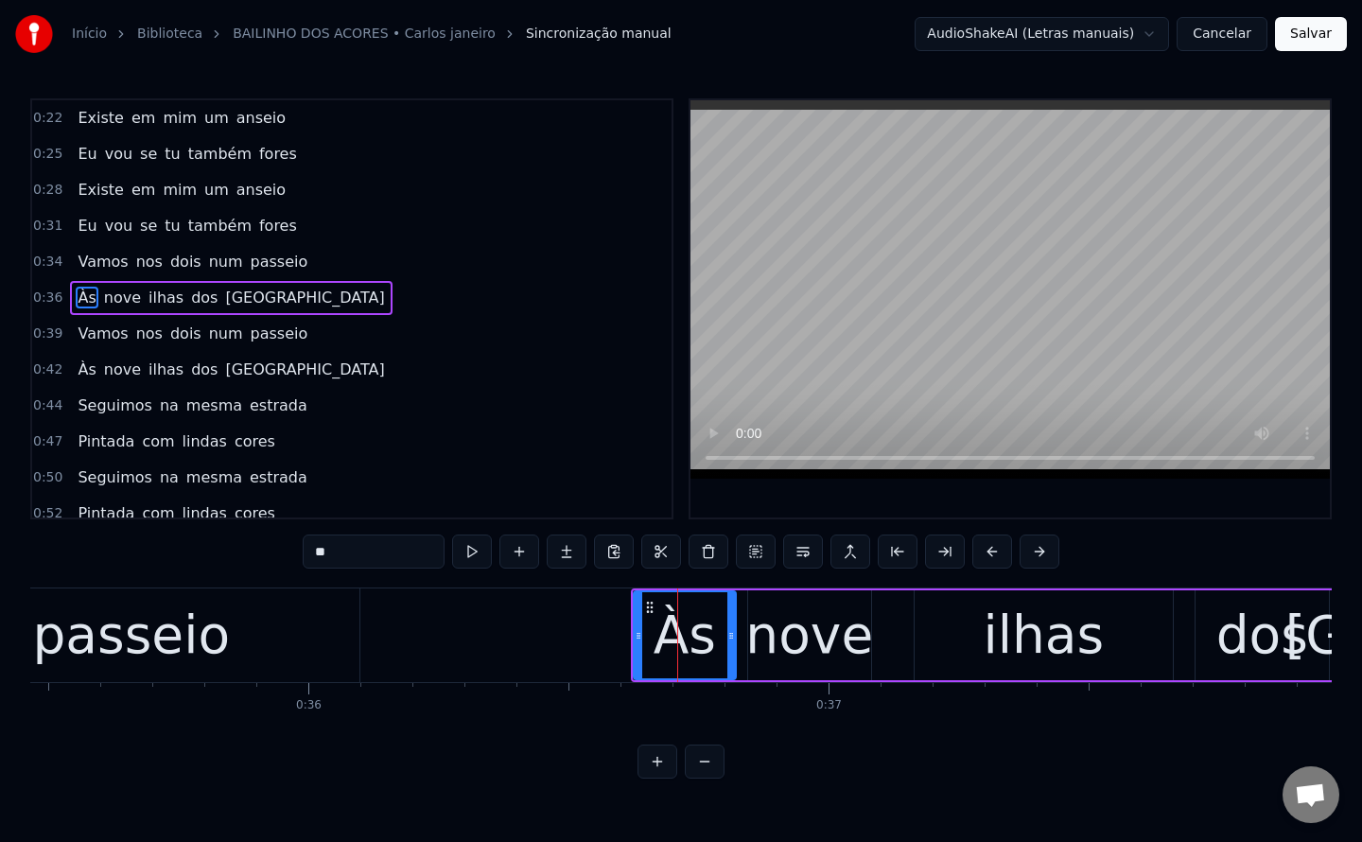
click at [138, 256] on span "nos" at bounding box center [149, 262] width 30 height 22
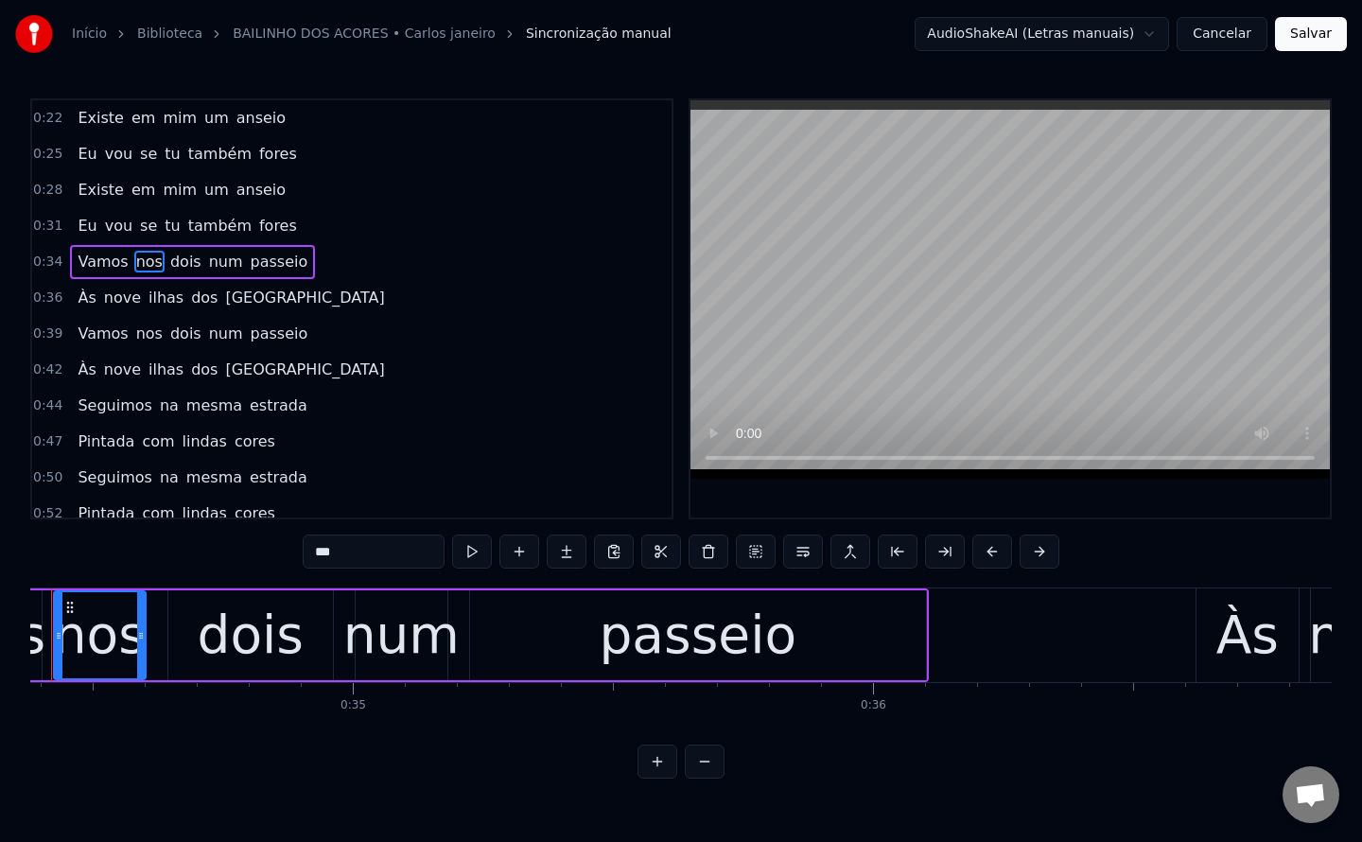
scroll to position [0, 17813]
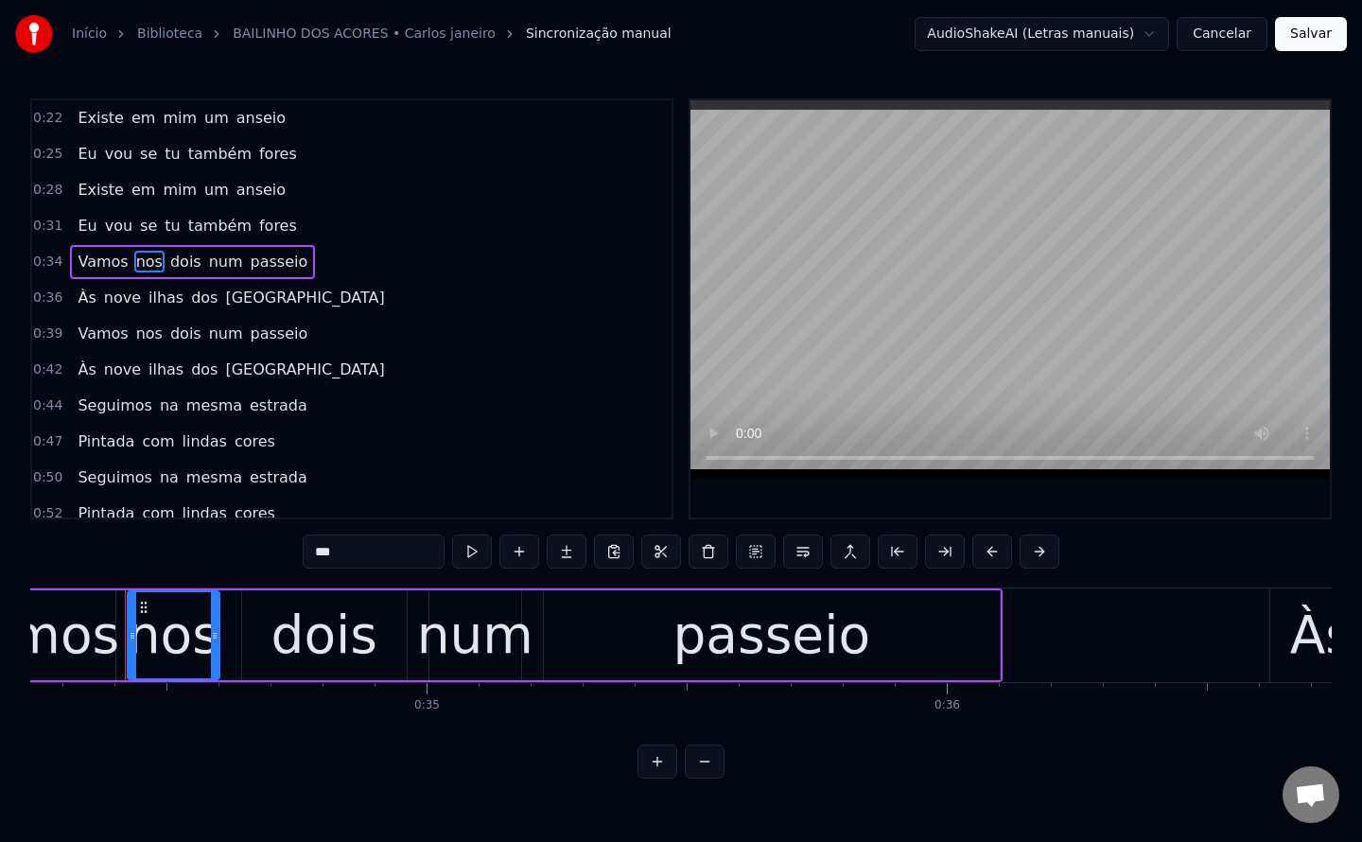
drag, startPoint x: 358, startPoint y: 553, endPoint x: 88, endPoint y: 538, distance: 270.0
click at [88, 538] on div "0:22 Existe em mim um anseio 0:25 Eu vou se tu também fores 0:28 Existe em mim …" at bounding box center [681, 438] width 1302 height 680
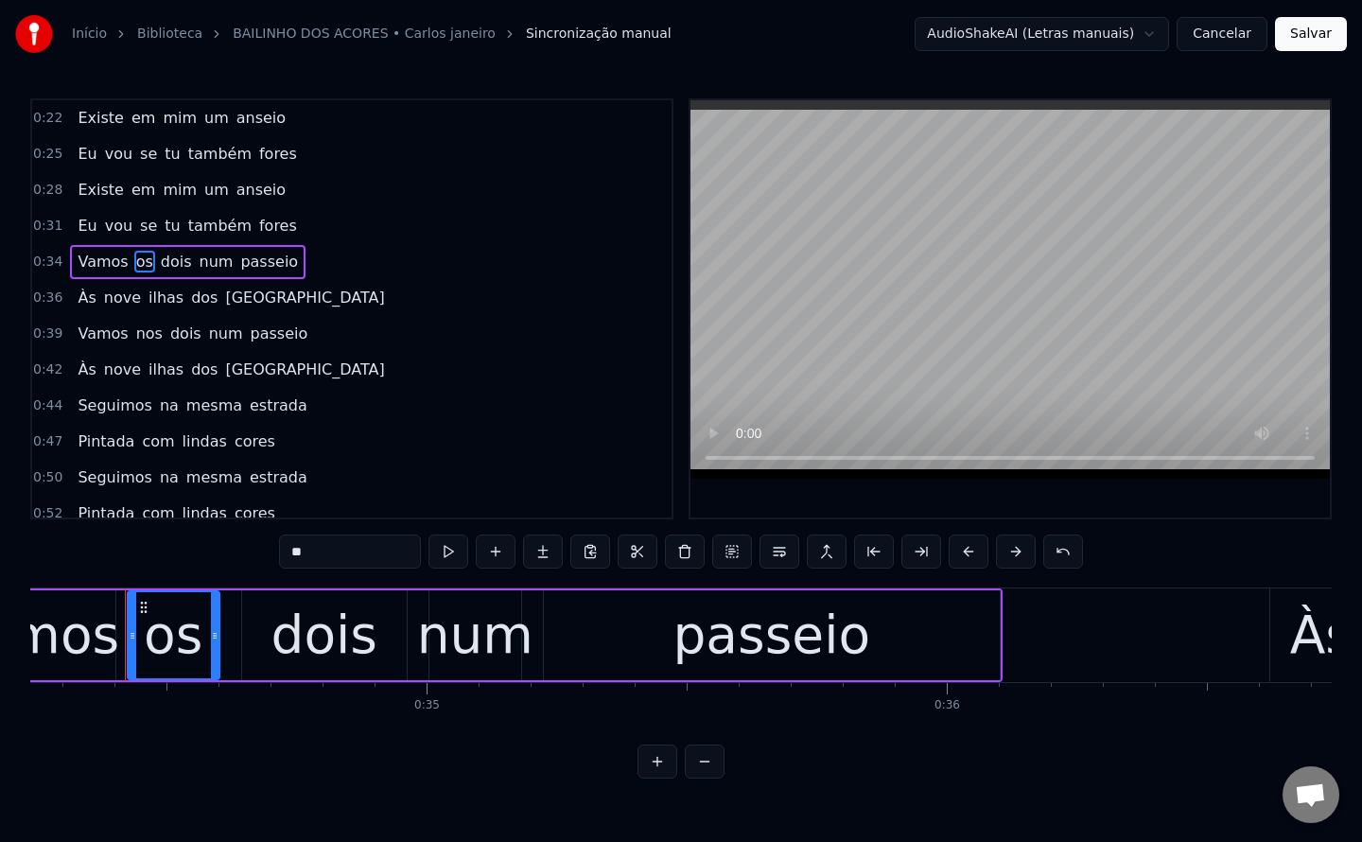
click at [136, 341] on span "nos" at bounding box center [149, 334] width 30 height 22
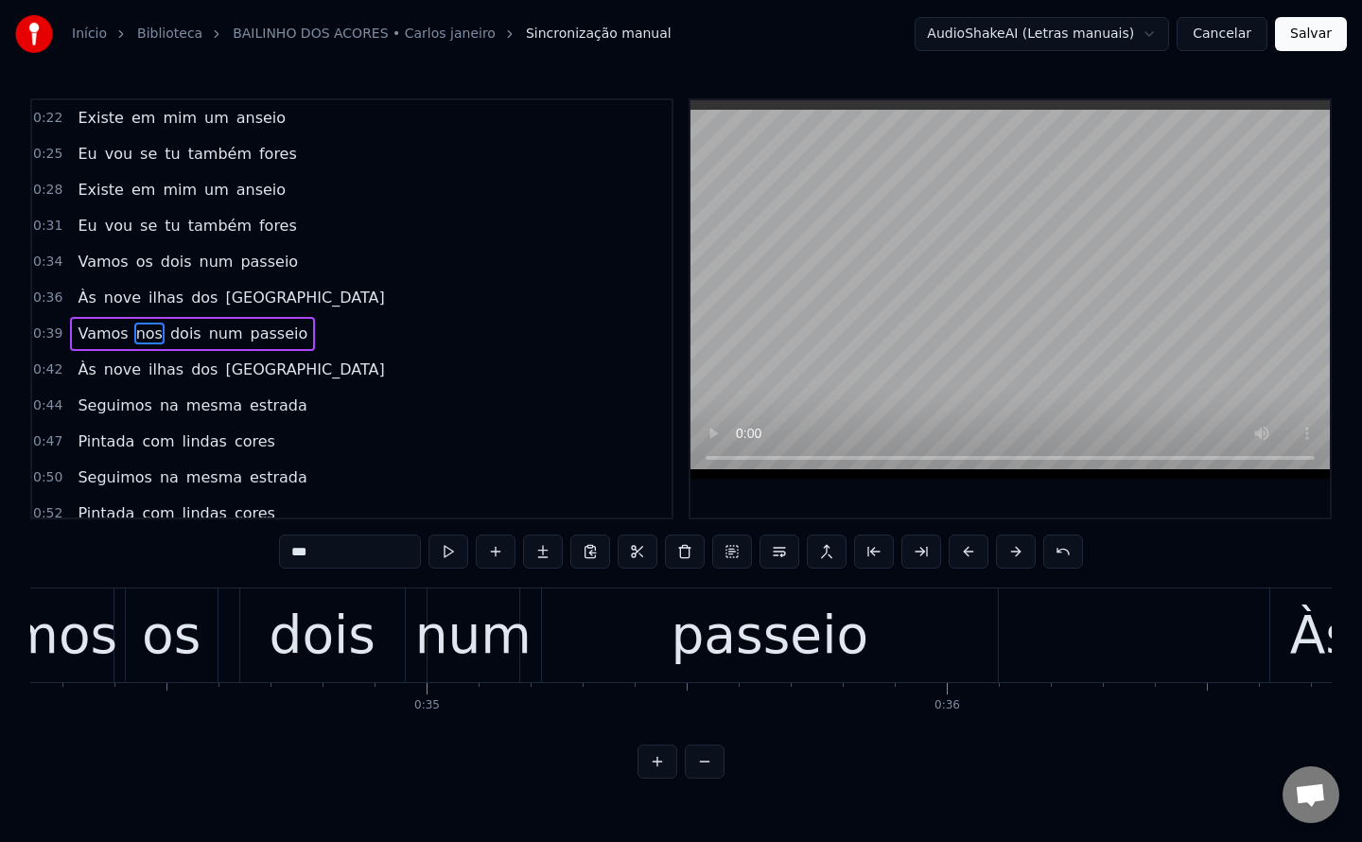
scroll to position [25, 0]
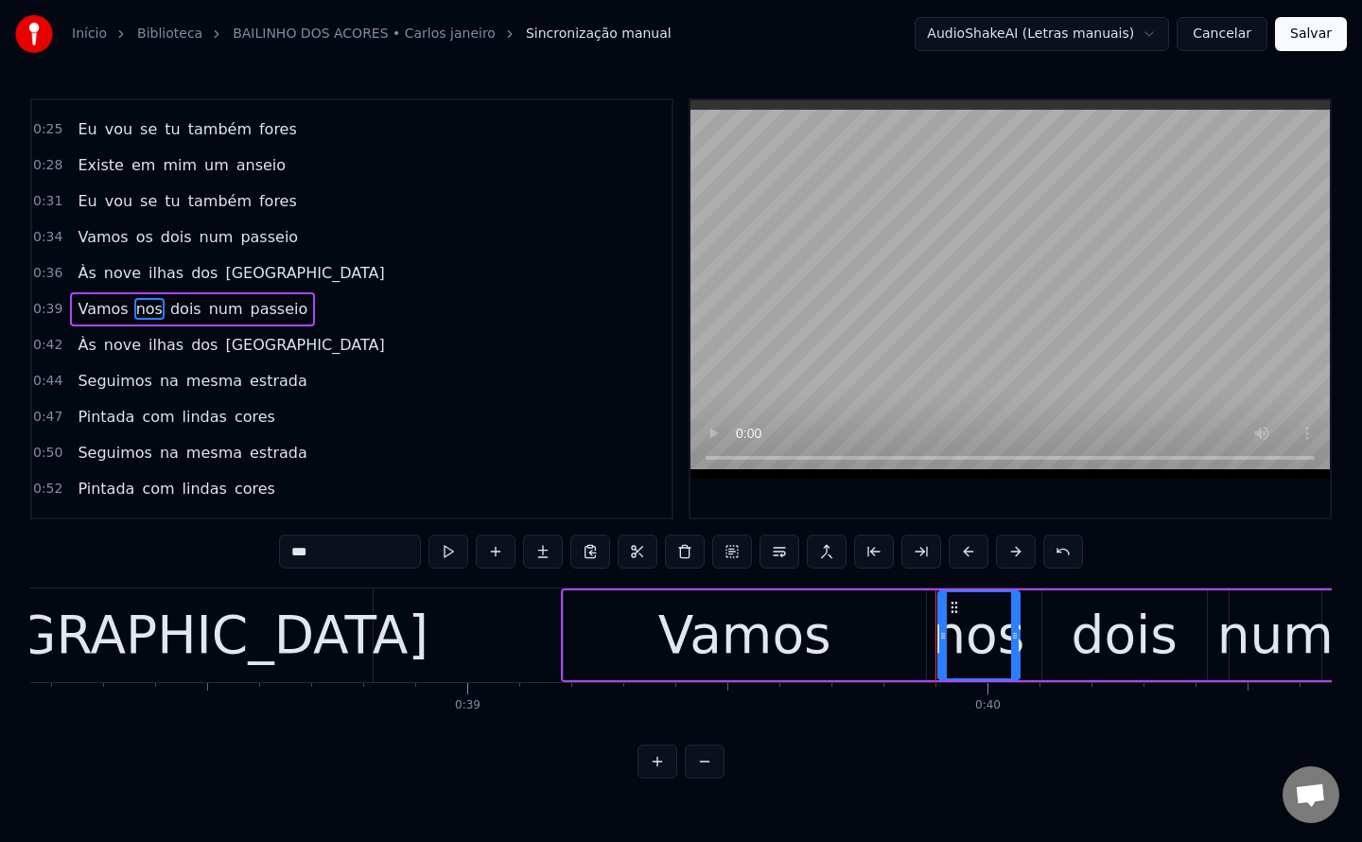
drag, startPoint x: 333, startPoint y: 557, endPoint x: 0, endPoint y: 656, distance: 347.5
click at [0, 656] on div "Início Biblioteca BAILINHO DOS ACORES • Carlos janeiro Sincronização manual Aud…" at bounding box center [681, 389] width 1362 height 779
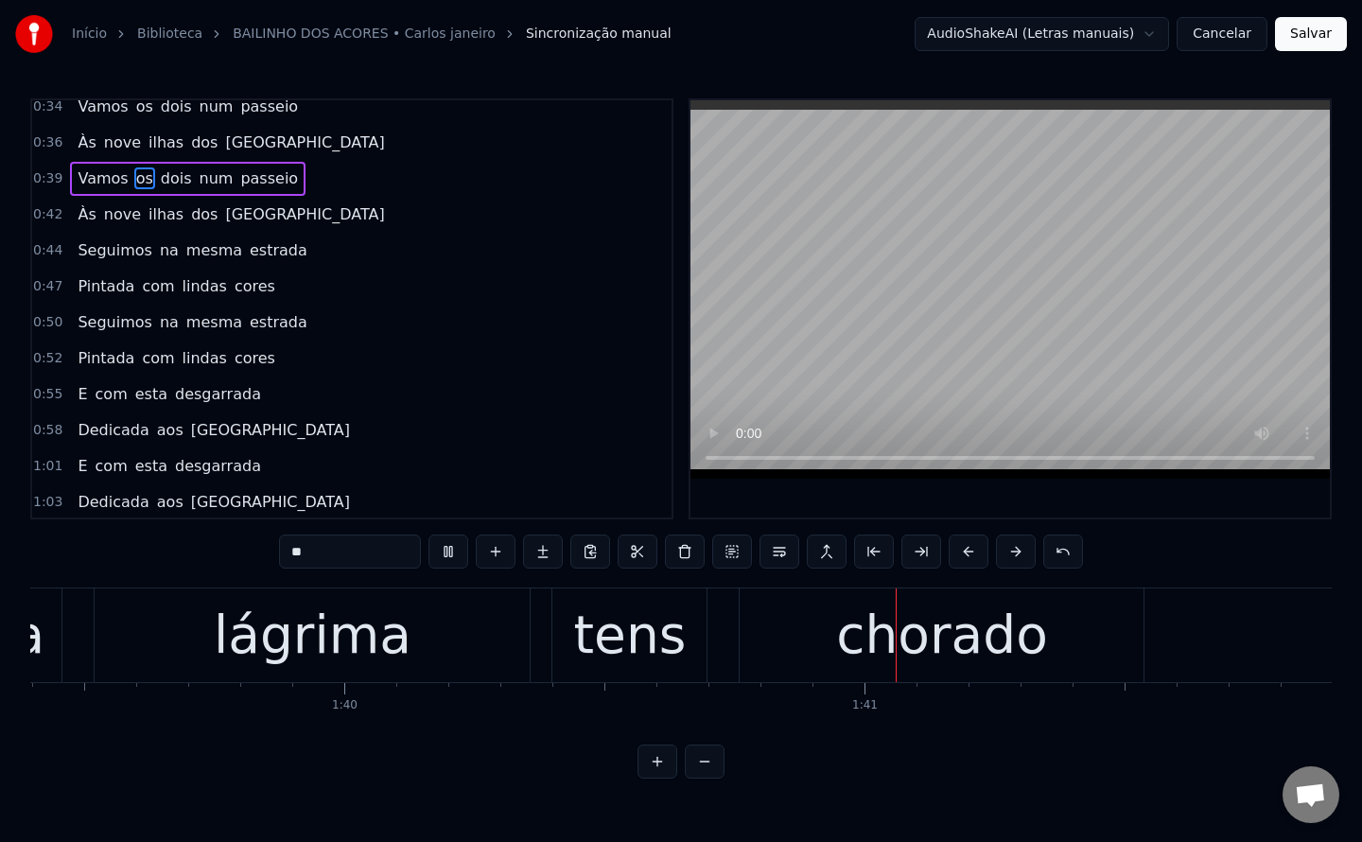
scroll to position [0, 0]
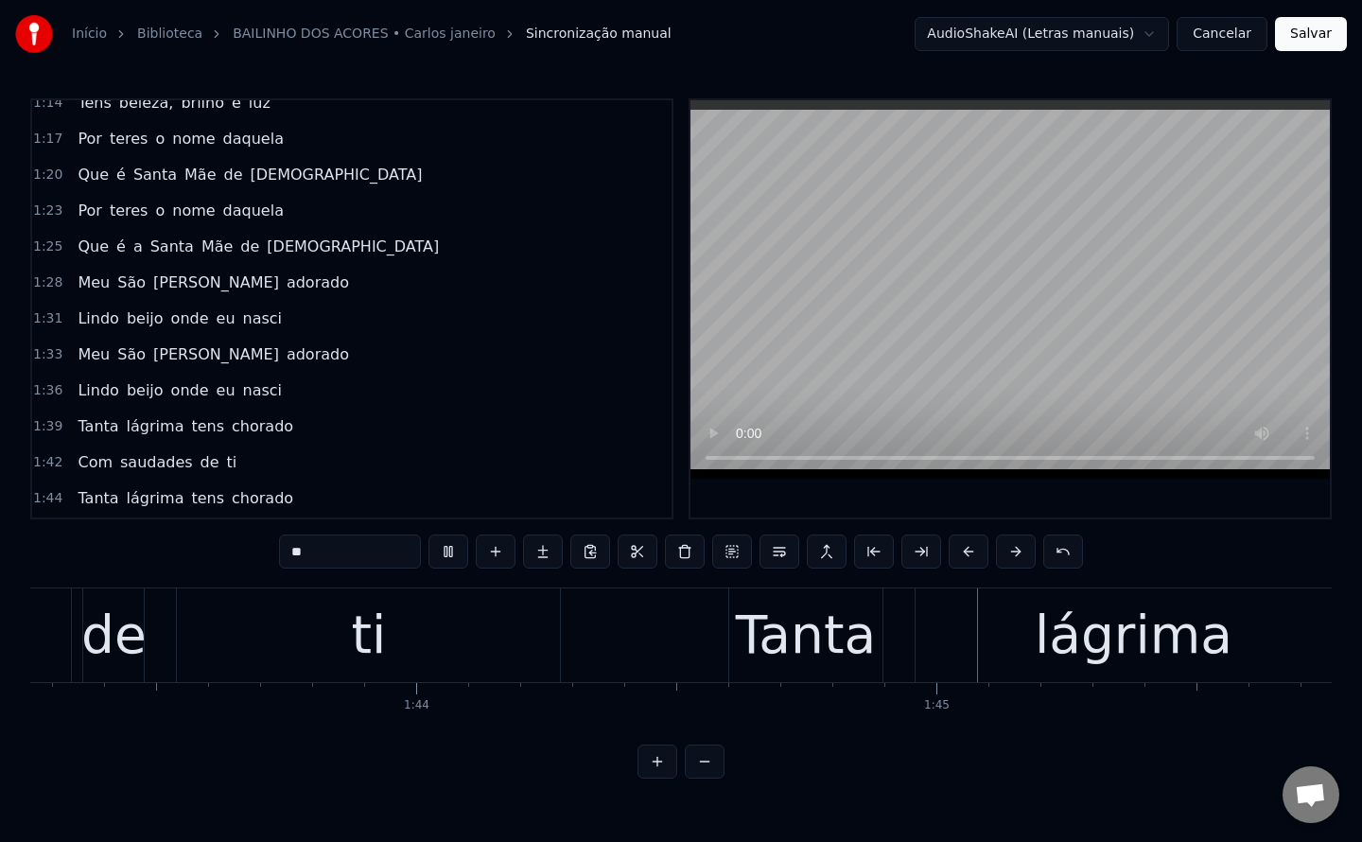
click at [138, 383] on span "beijo" at bounding box center [145, 390] width 41 height 22
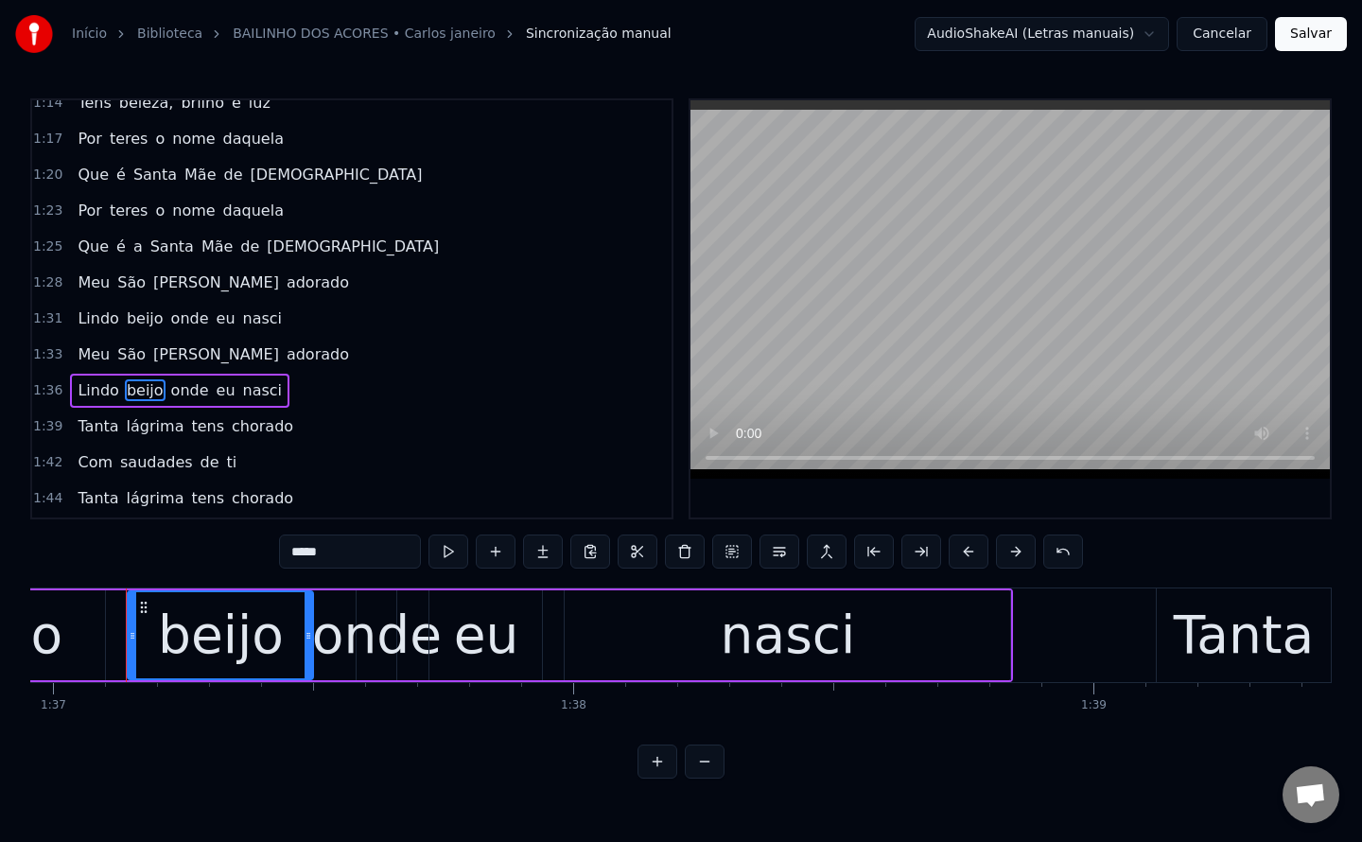
drag, startPoint x: 346, startPoint y: 552, endPoint x: 223, endPoint y: 564, distance: 123.5
click at [223, 564] on div "0:22 Existe em mim um anseio 0:25 Eu vou se tu também fores 0:28 Existe em mim …" at bounding box center [681, 438] width 1302 height 680
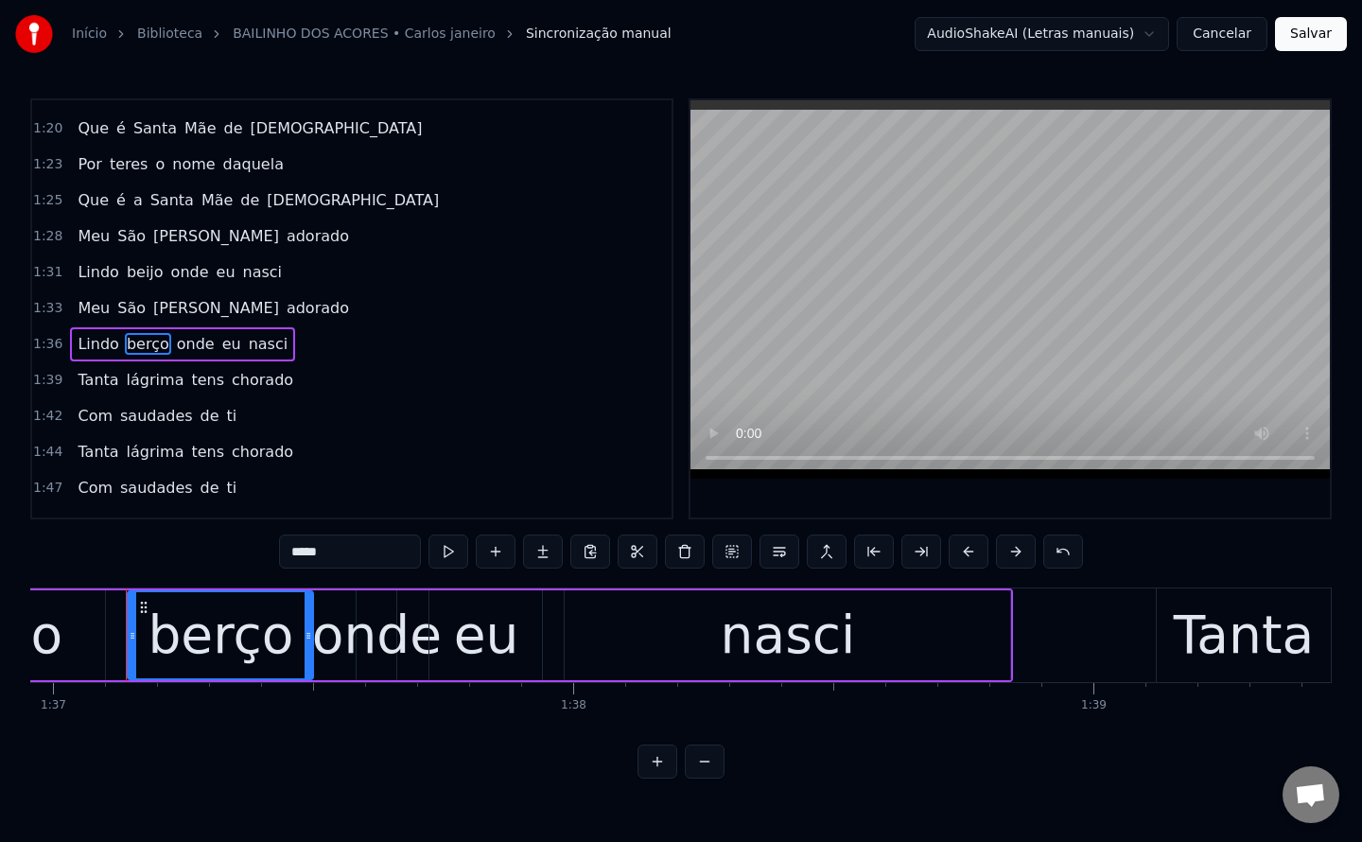
click at [136, 279] on span "beijo" at bounding box center [145, 272] width 41 height 22
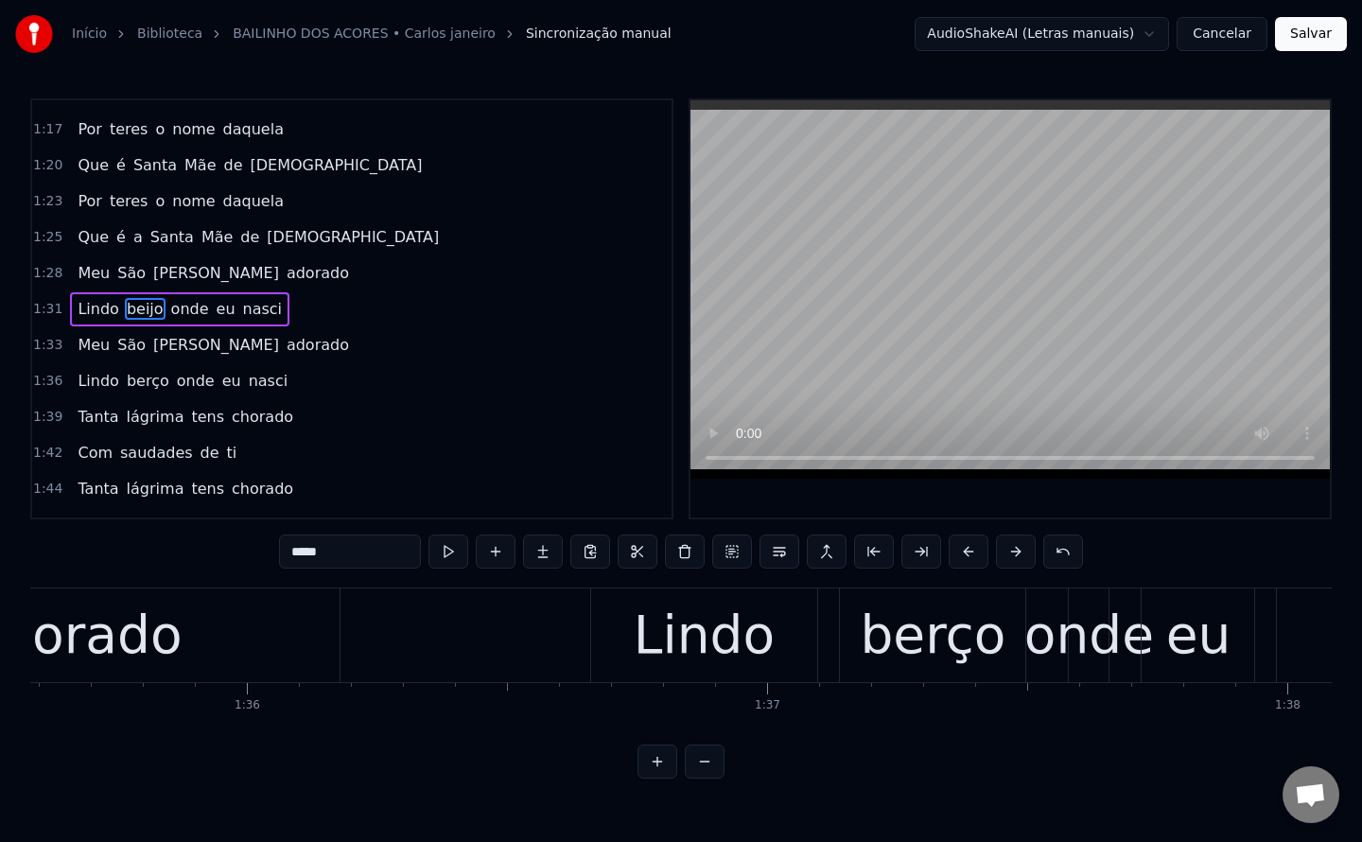
drag, startPoint x: 339, startPoint y: 549, endPoint x: 0, endPoint y: 562, distance: 338.9
click at [0, 562] on div "Início Biblioteca BAILINHO DOS ACORES • Carlos janeiro Sincronização manual Aud…" at bounding box center [681, 389] width 1362 height 779
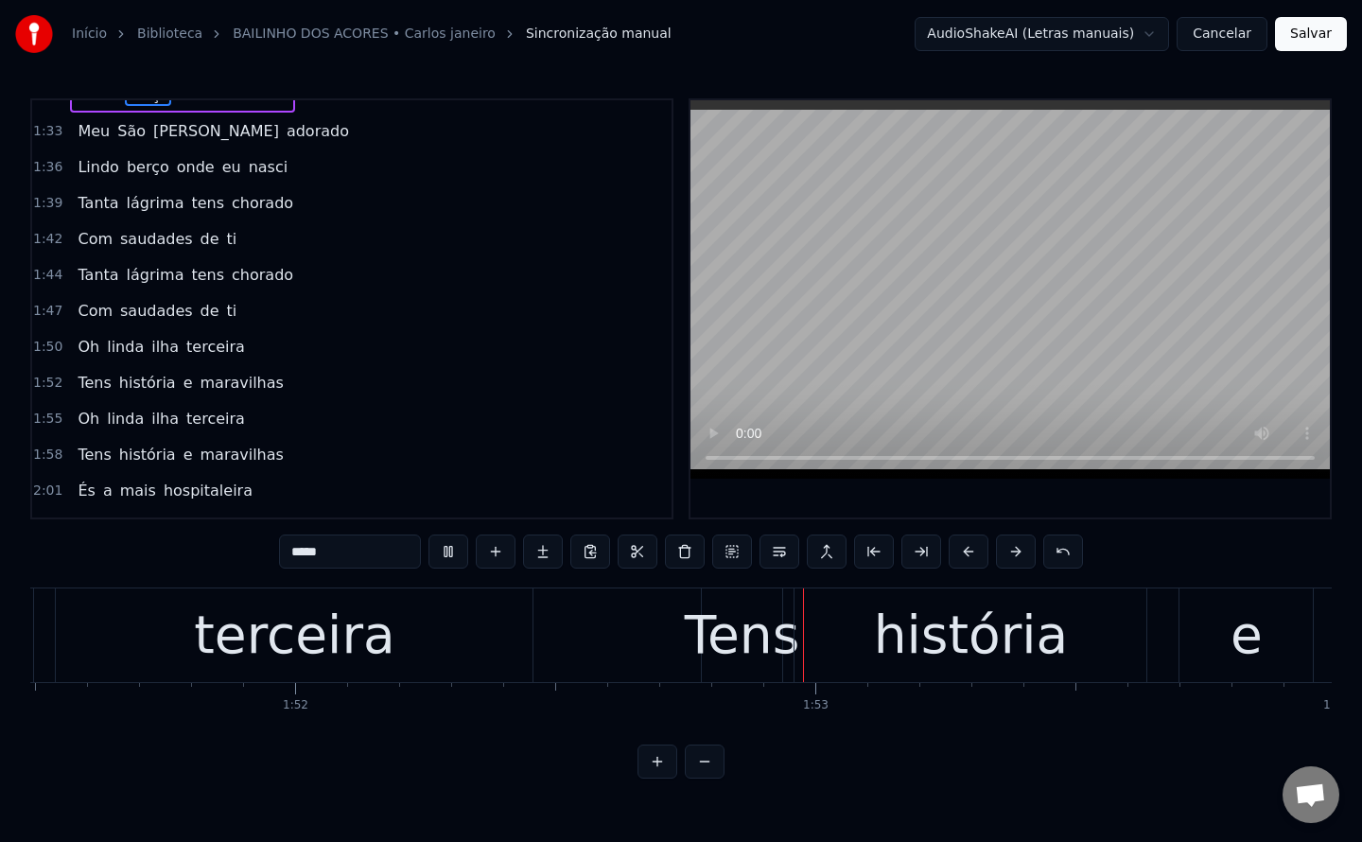
click at [184, 348] on span "terceira" at bounding box center [215, 347] width 62 height 22
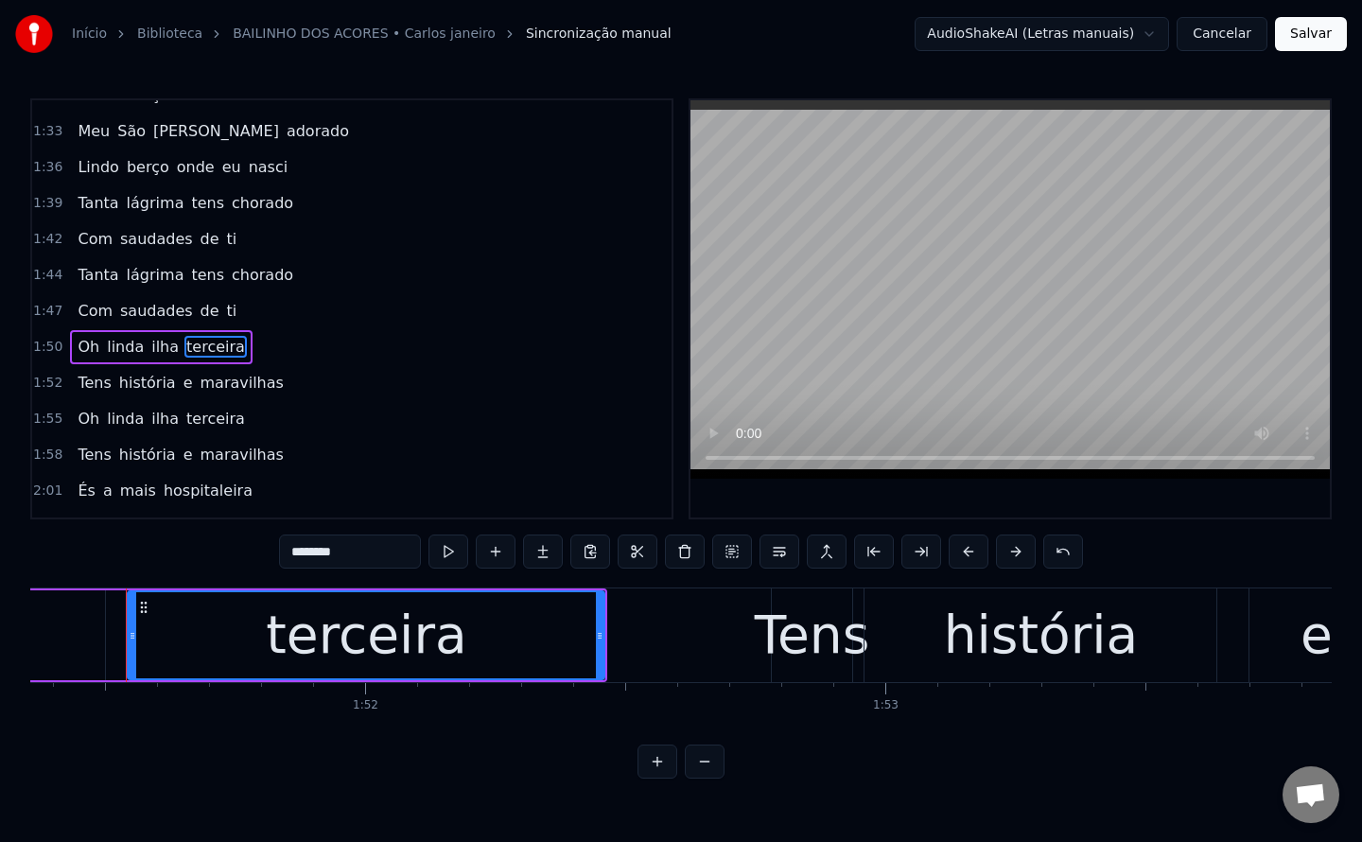
click at [286, 556] on input "********" at bounding box center [350, 551] width 142 height 34
click at [184, 421] on span "terceira" at bounding box center [215, 419] width 62 height 22
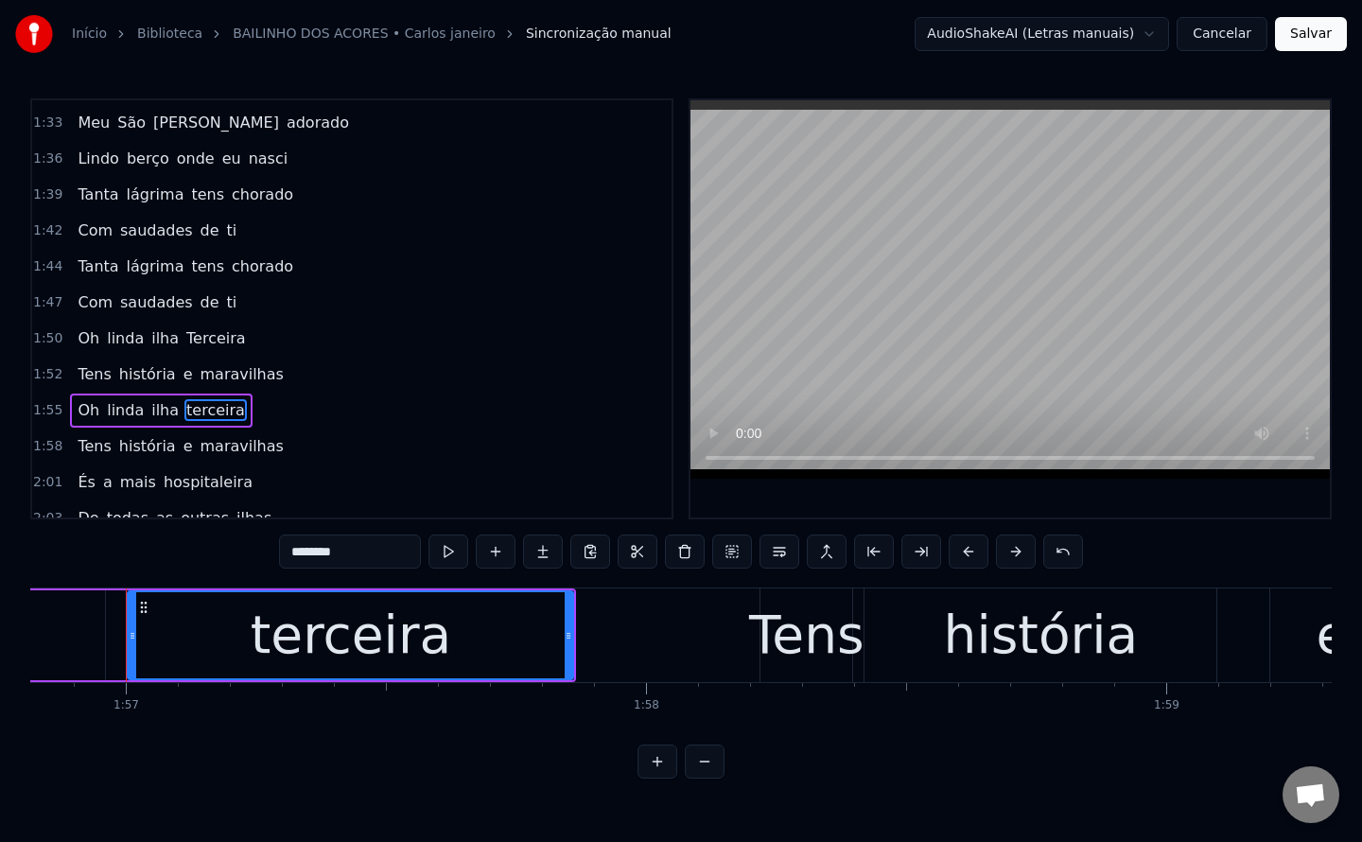
click at [283, 553] on input "********" at bounding box center [350, 551] width 142 height 34
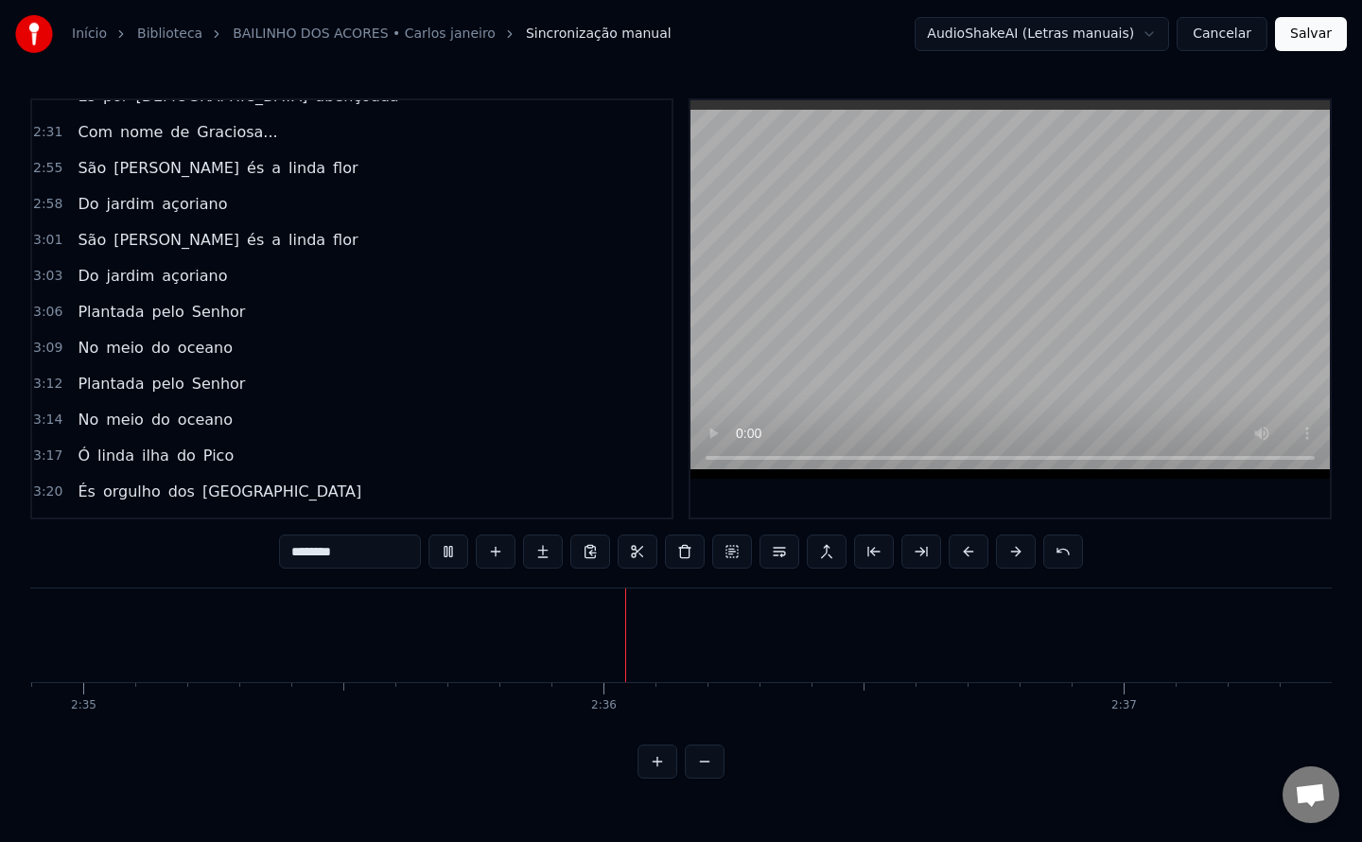
click at [79, 170] on span "São" at bounding box center [92, 168] width 32 height 22
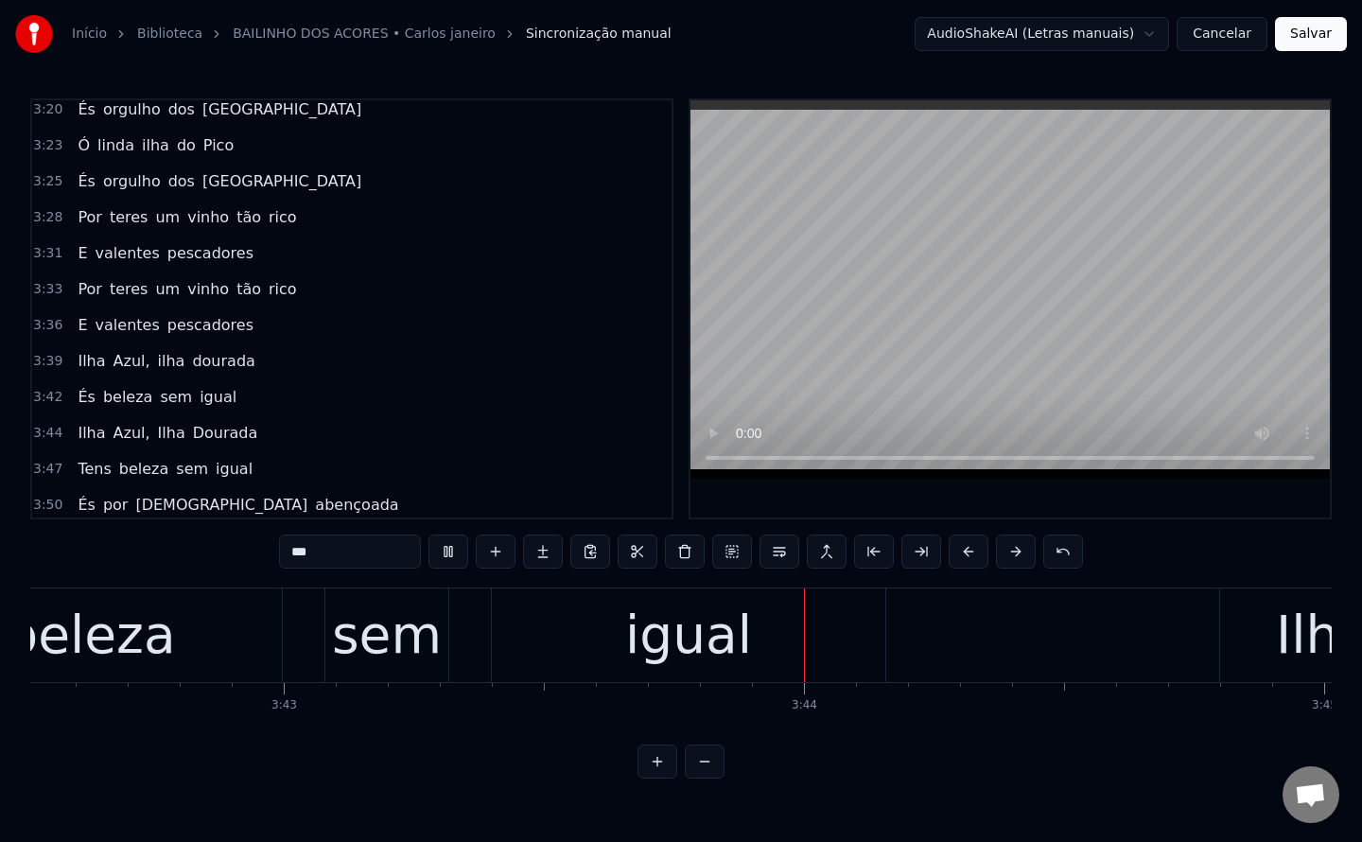
scroll to position [0, 116171]
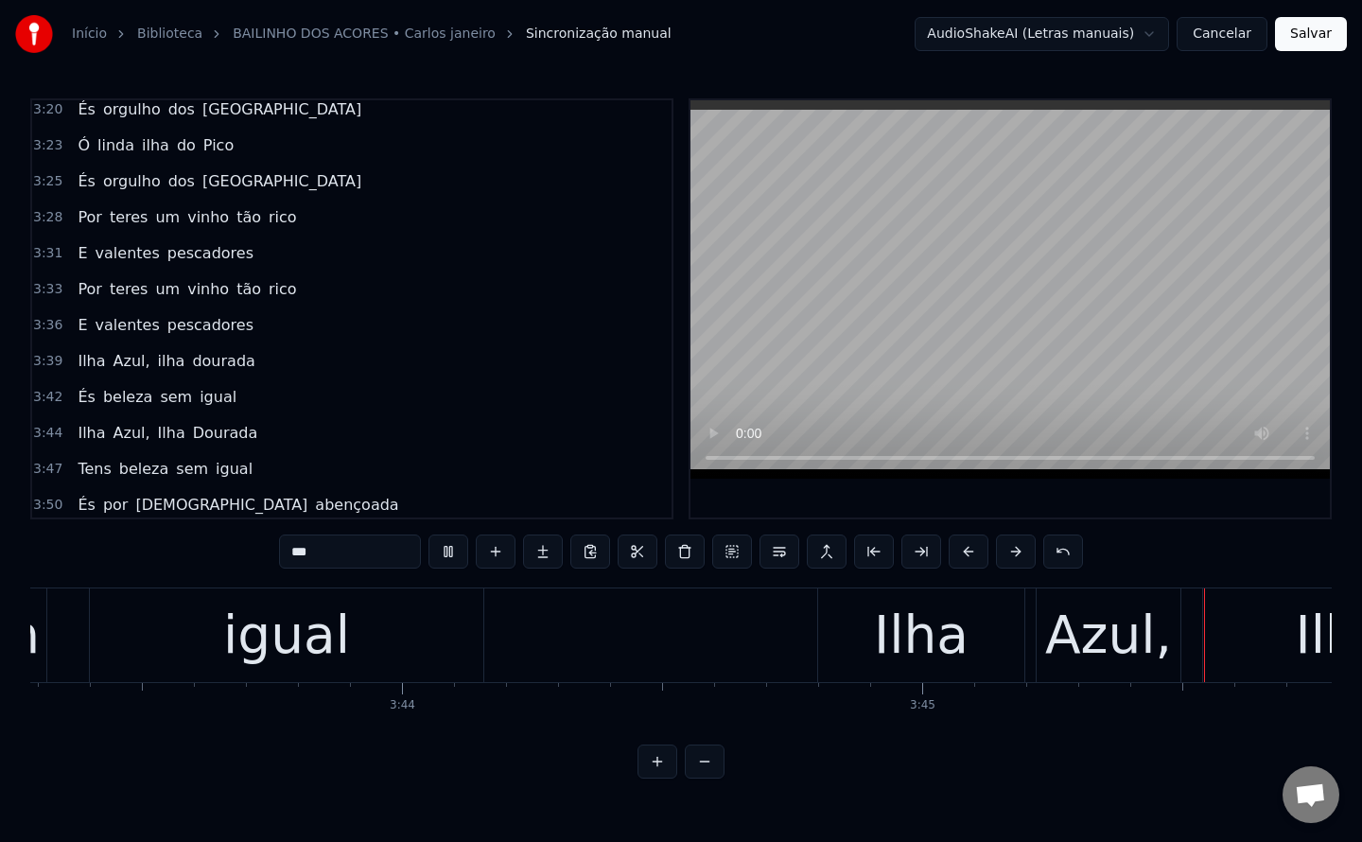
click at [190, 364] on span "dourada" at bounding box center [223, 361] width 66 height 22
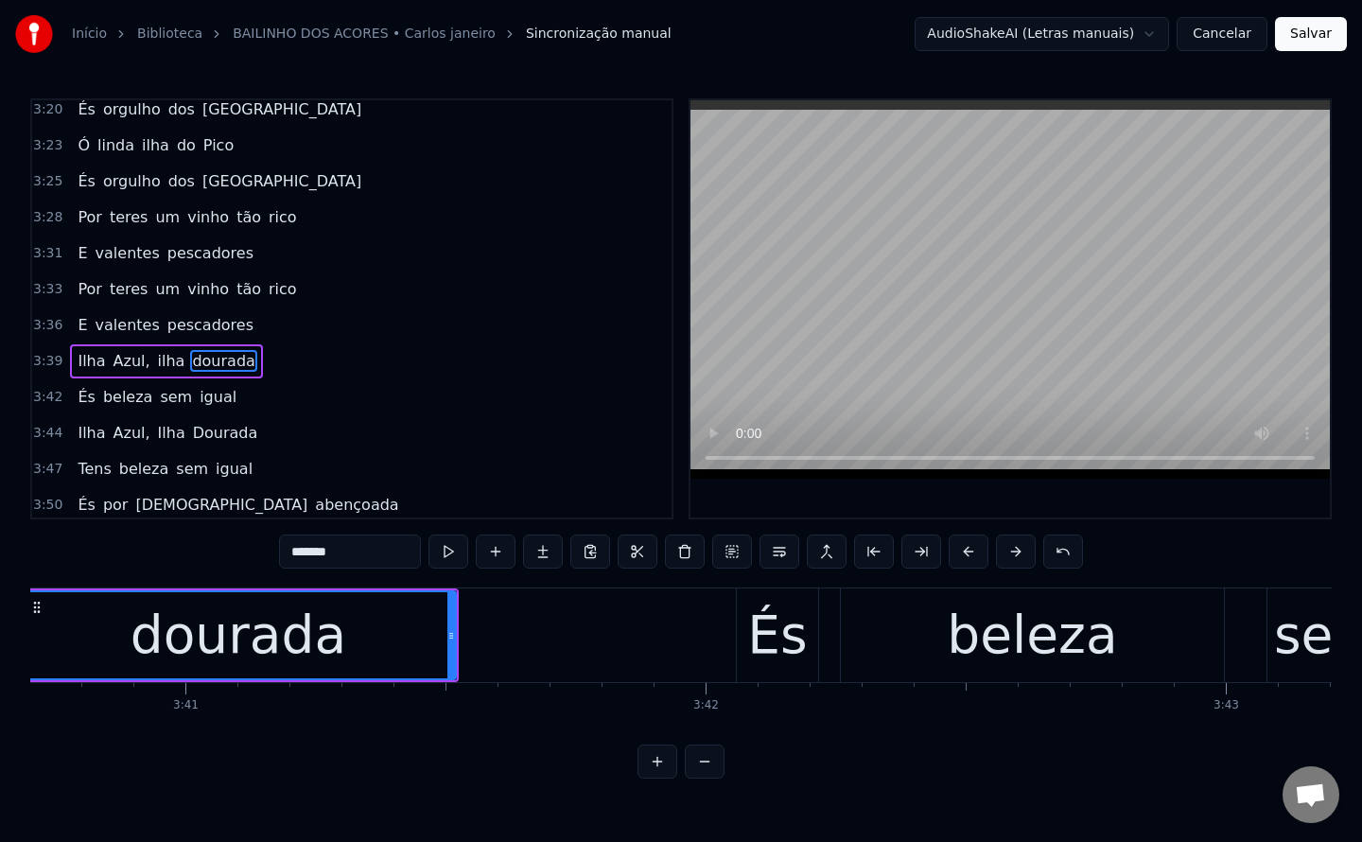
scroll to position [0, 114720]
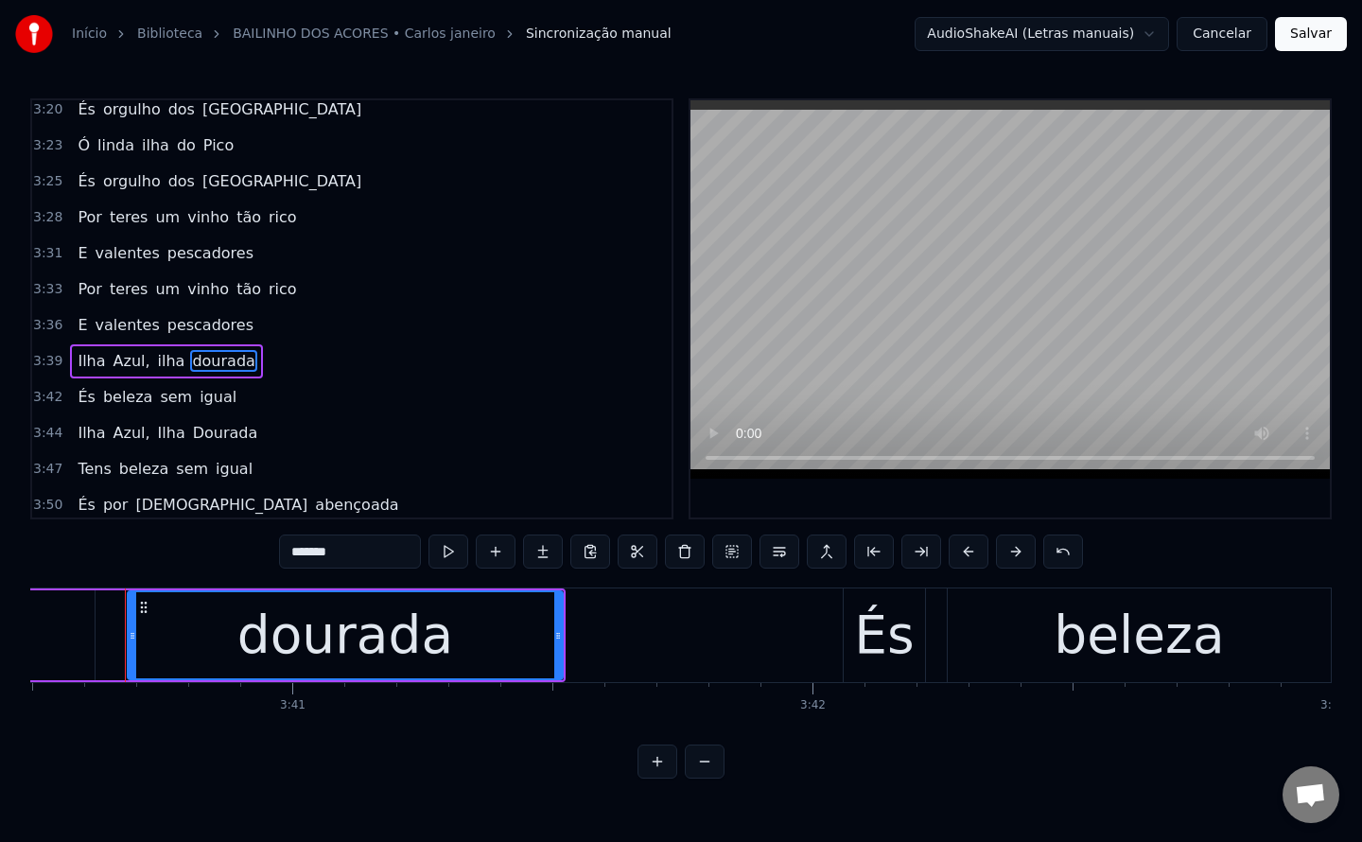
drag, startPoint x: 359, startPoint y: 554, endPoint x: 0, endPoint y: 547, distance: 358.6
click at [0, 547] on div "Início Biblioteca BAILINHO DOS ACORES • Carlos janeiro Sincronização manual Aud…" at bounding box center [681, 389] width 1362 height 779
click at [191, 441] on span "Dourada" at bounding box center [225, 433] width 69 height 22
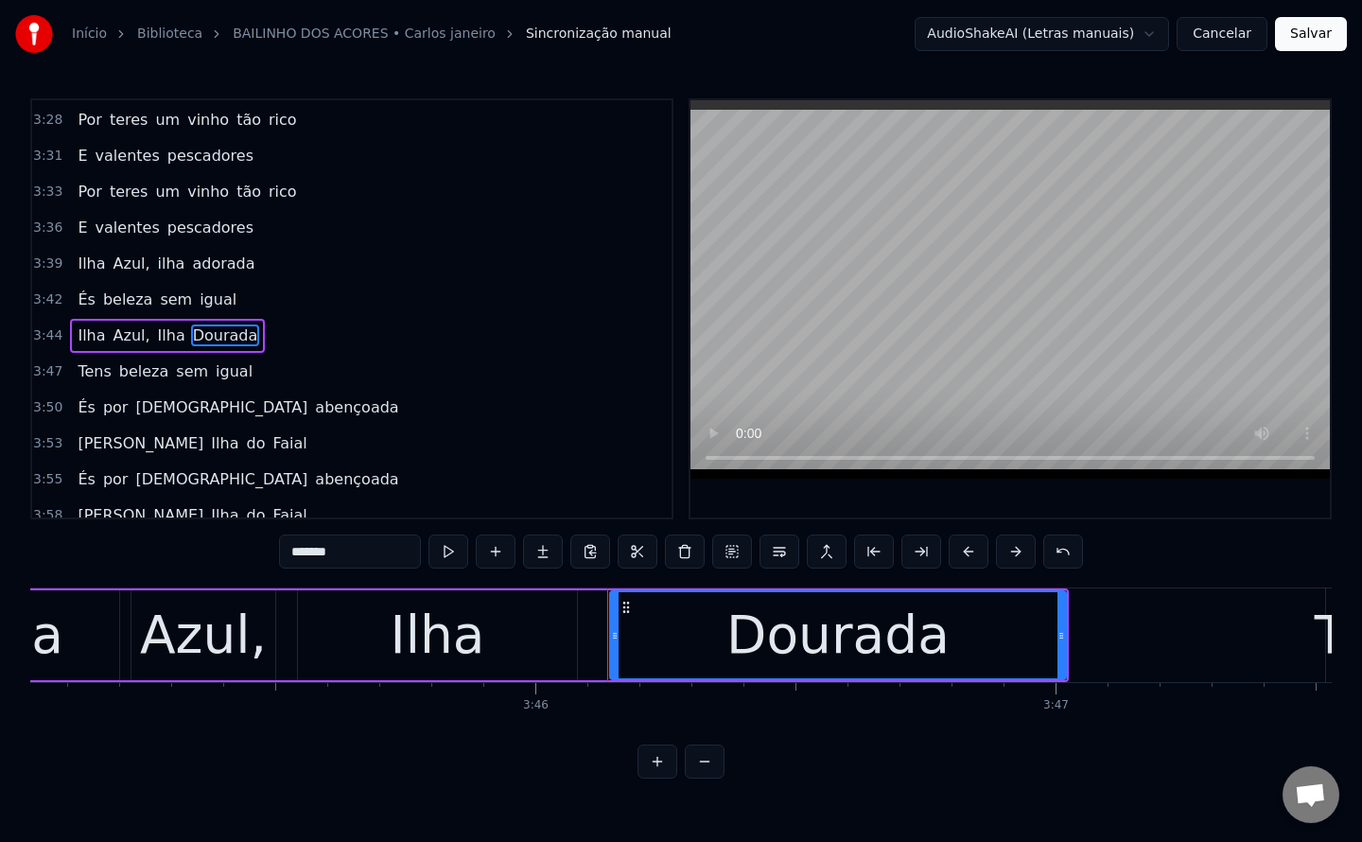
scroll to position [0, 117561]
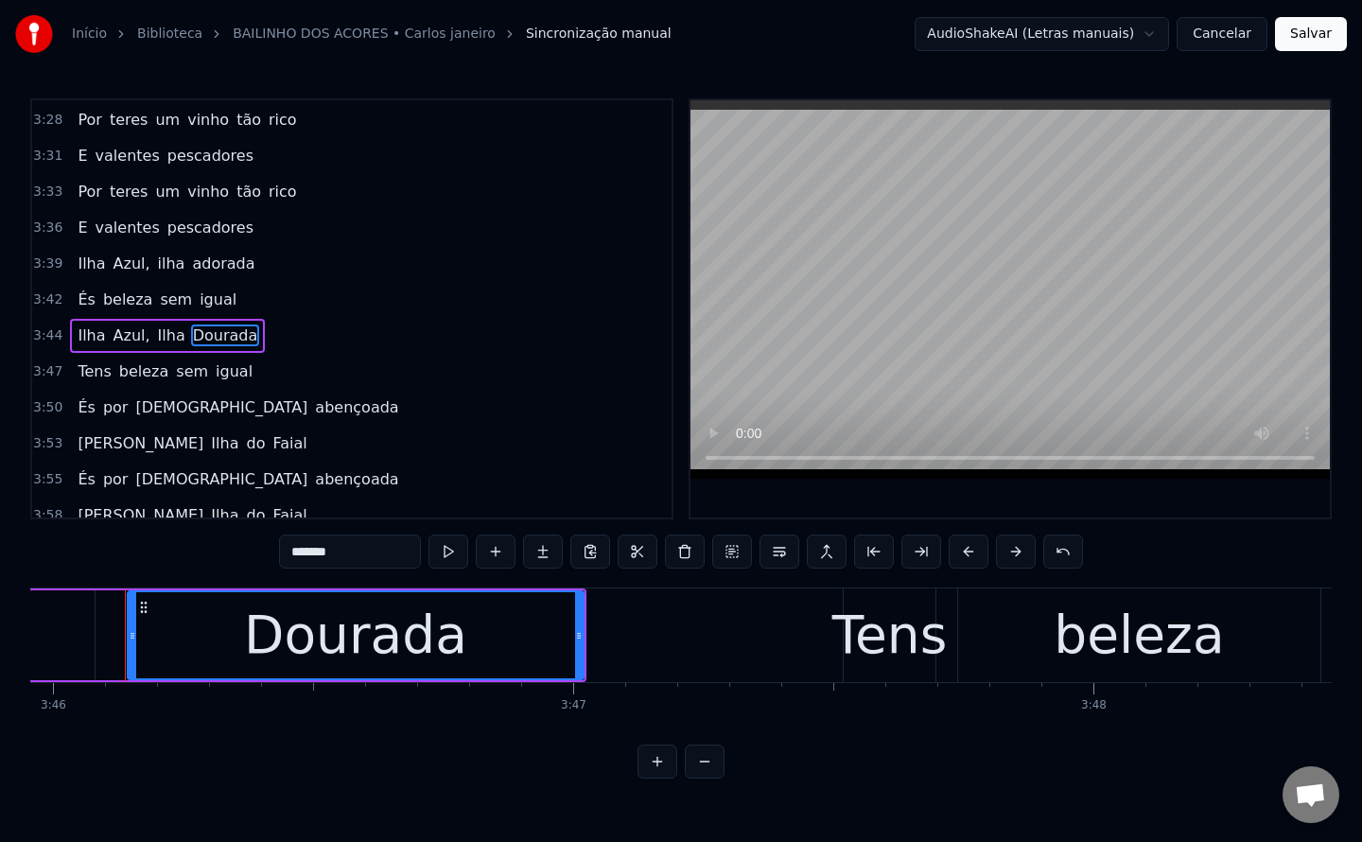
drag, startPoint x: 361, startPoint y: 552, endPoint x: 0, endPoint y: 529, distance: 362.1
click at [0, 529] on div "Início Biblioteca BAILINHO DOS ACORES • Carlos janeiro Sincronização manual Aud…" at bounding box center [681, 389] width 1362 height 779
type input "*******"
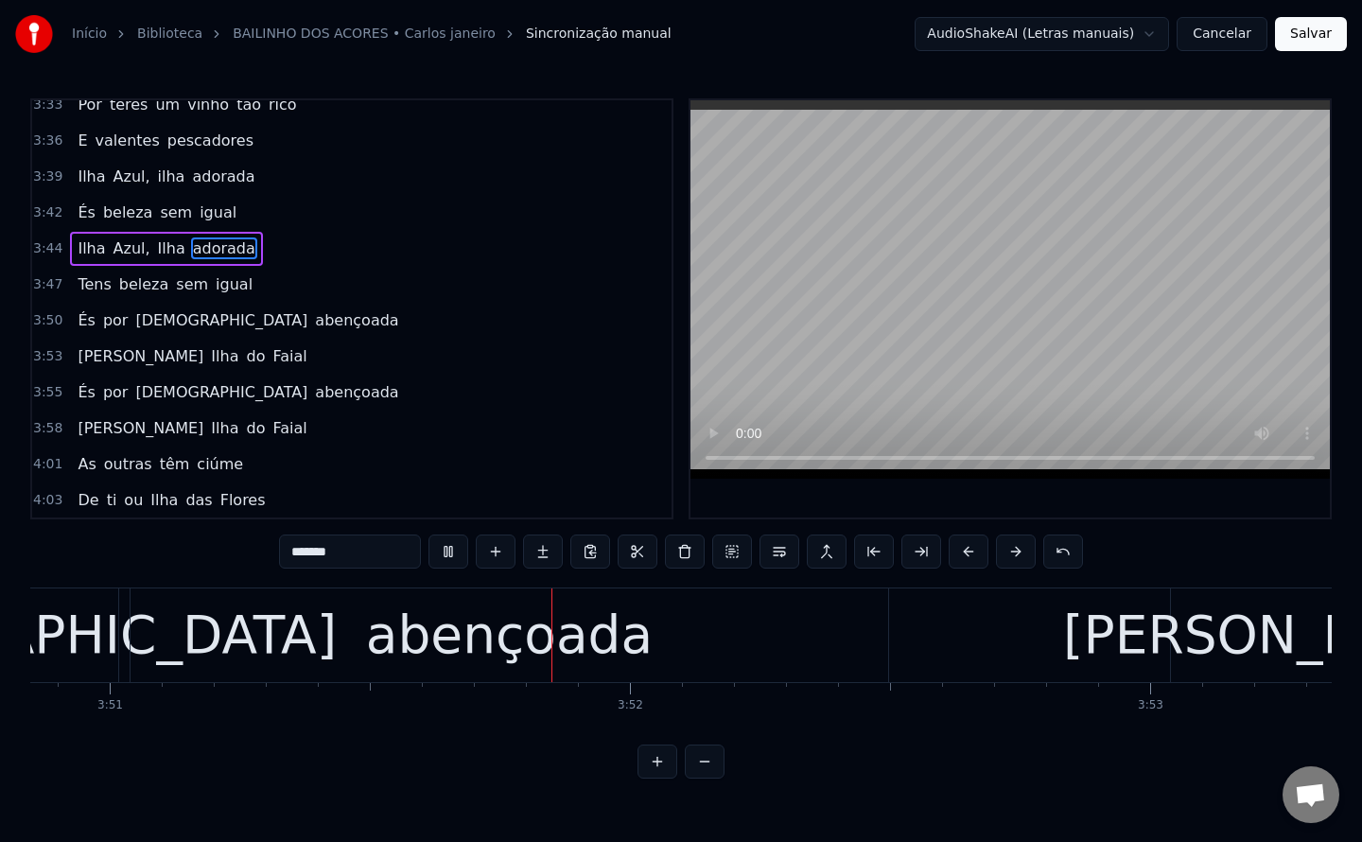
scroll to position [0, 120137]
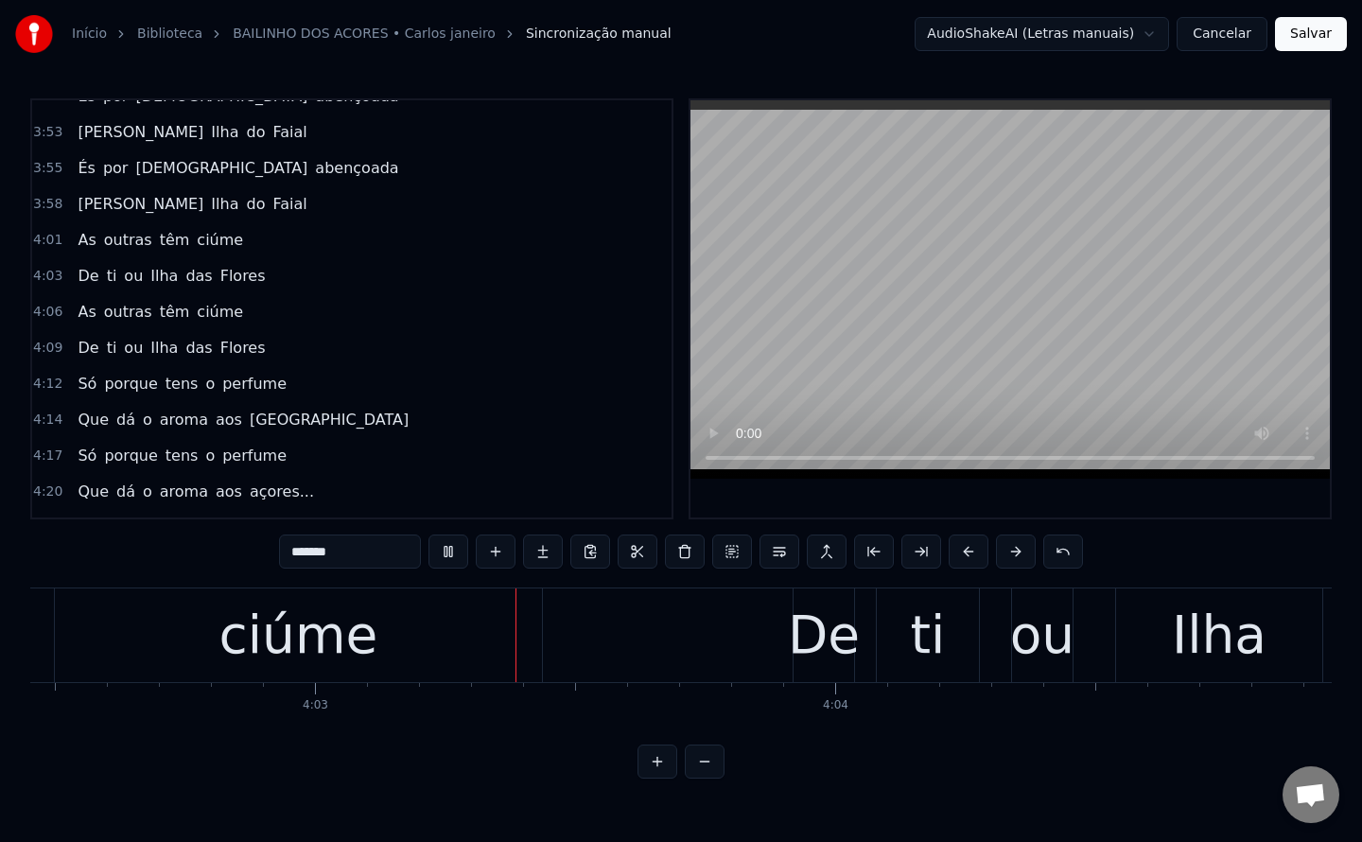
click at [339, 353] on div "4:09 De ti ou [GEOGRAPHIC_DATA]" at bounding box center [351, 348] width 639 height 36
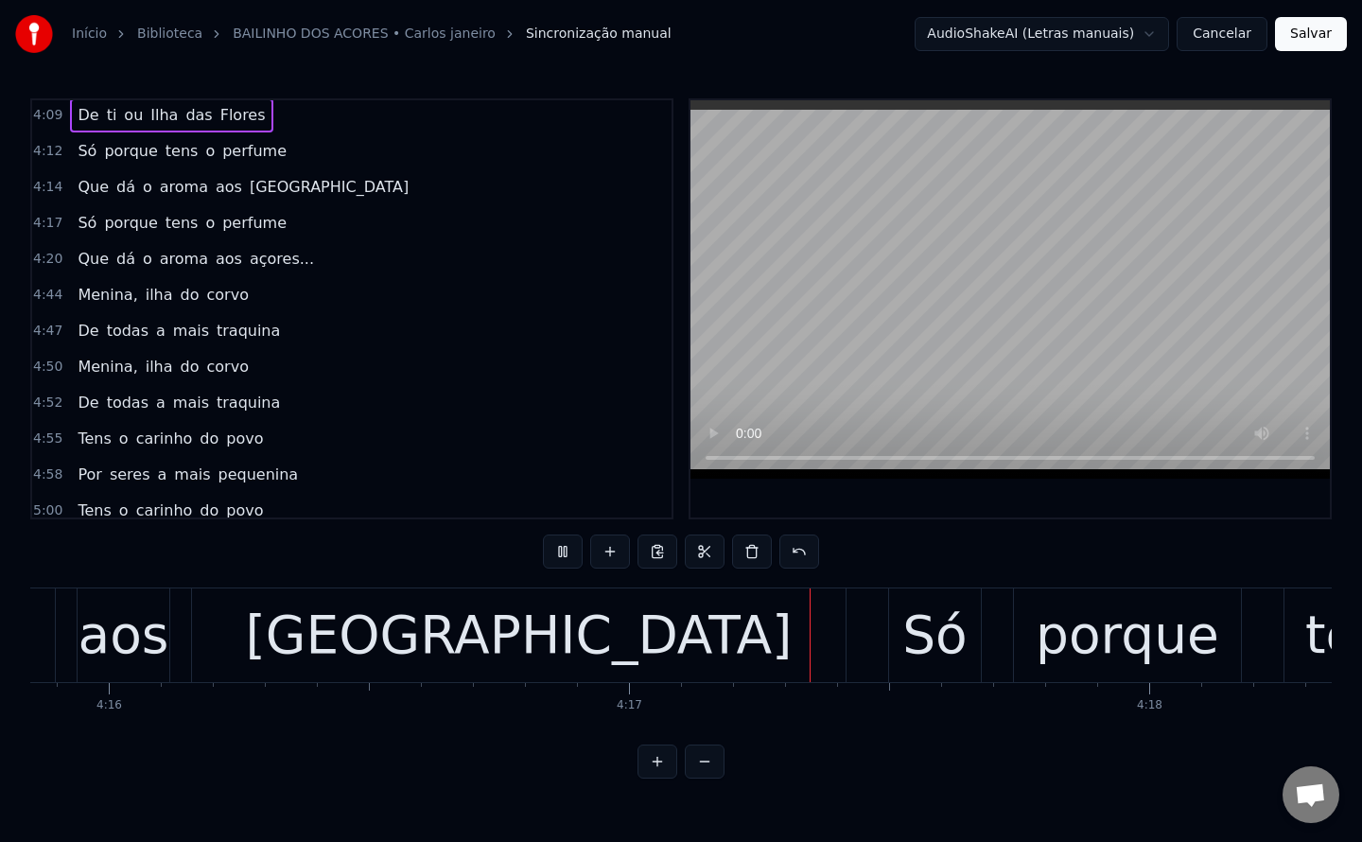
click at [248, 191] on span "[GEOGRAPHIC_DATA]" at bounding box center [329, 187] width 163 height 22
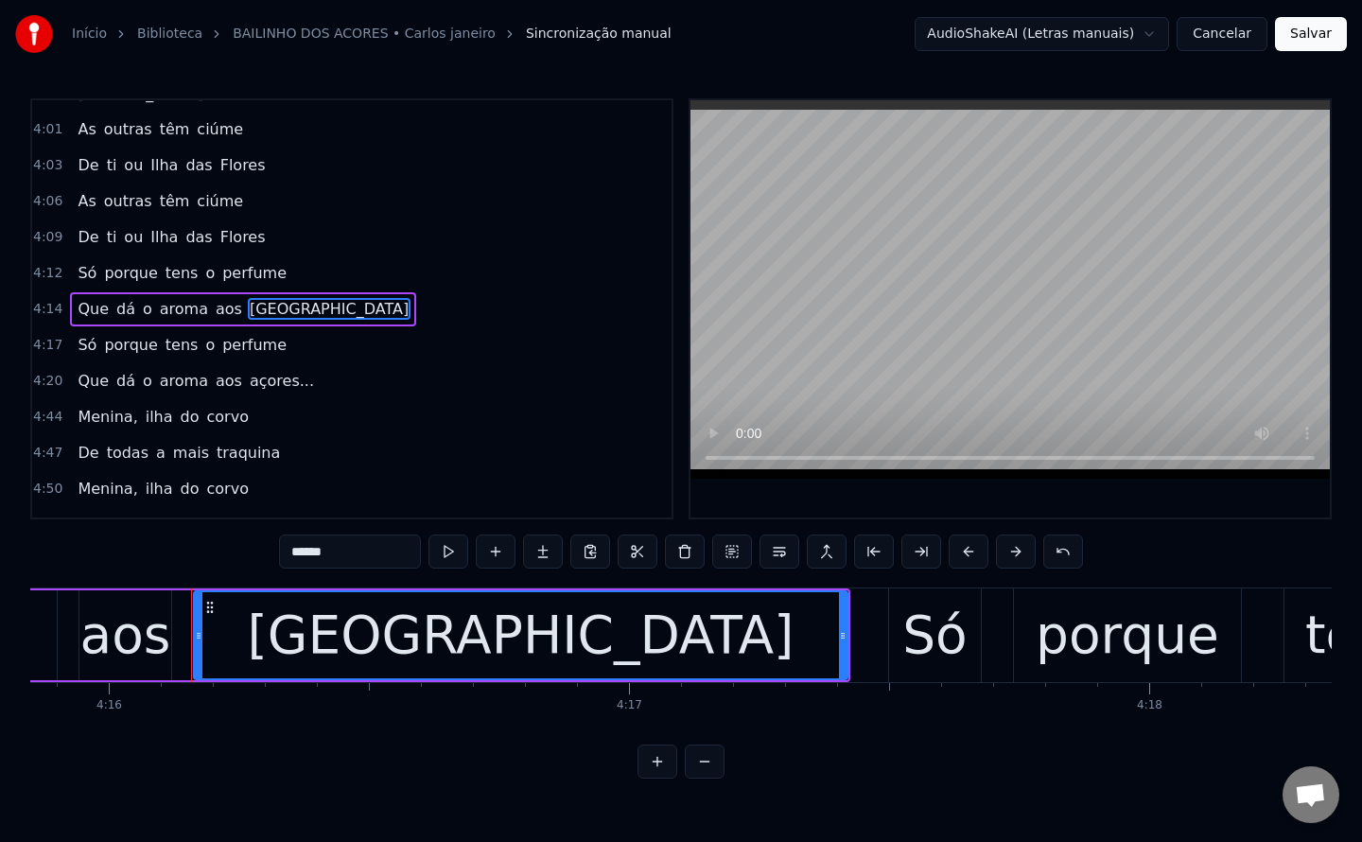
click at [294, 551] on input "******" at bounding box center [350, 551] width 142 height 34
click at [248, 376] on span "açores..." at bounding box center [282, 381] width 68 height 22
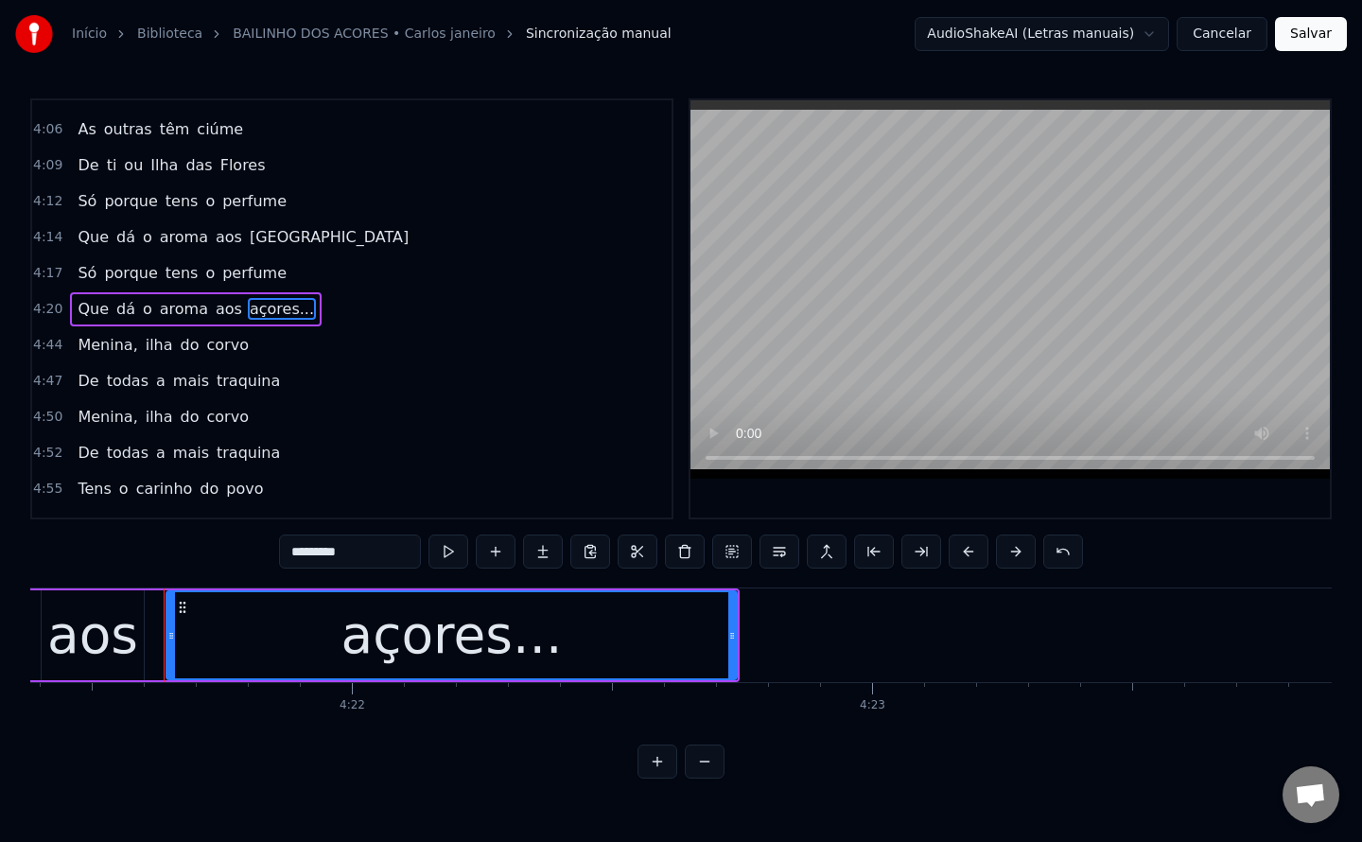
click at [285, 551] on input "*********" at bounding box center [350, 551] width 142 height 34
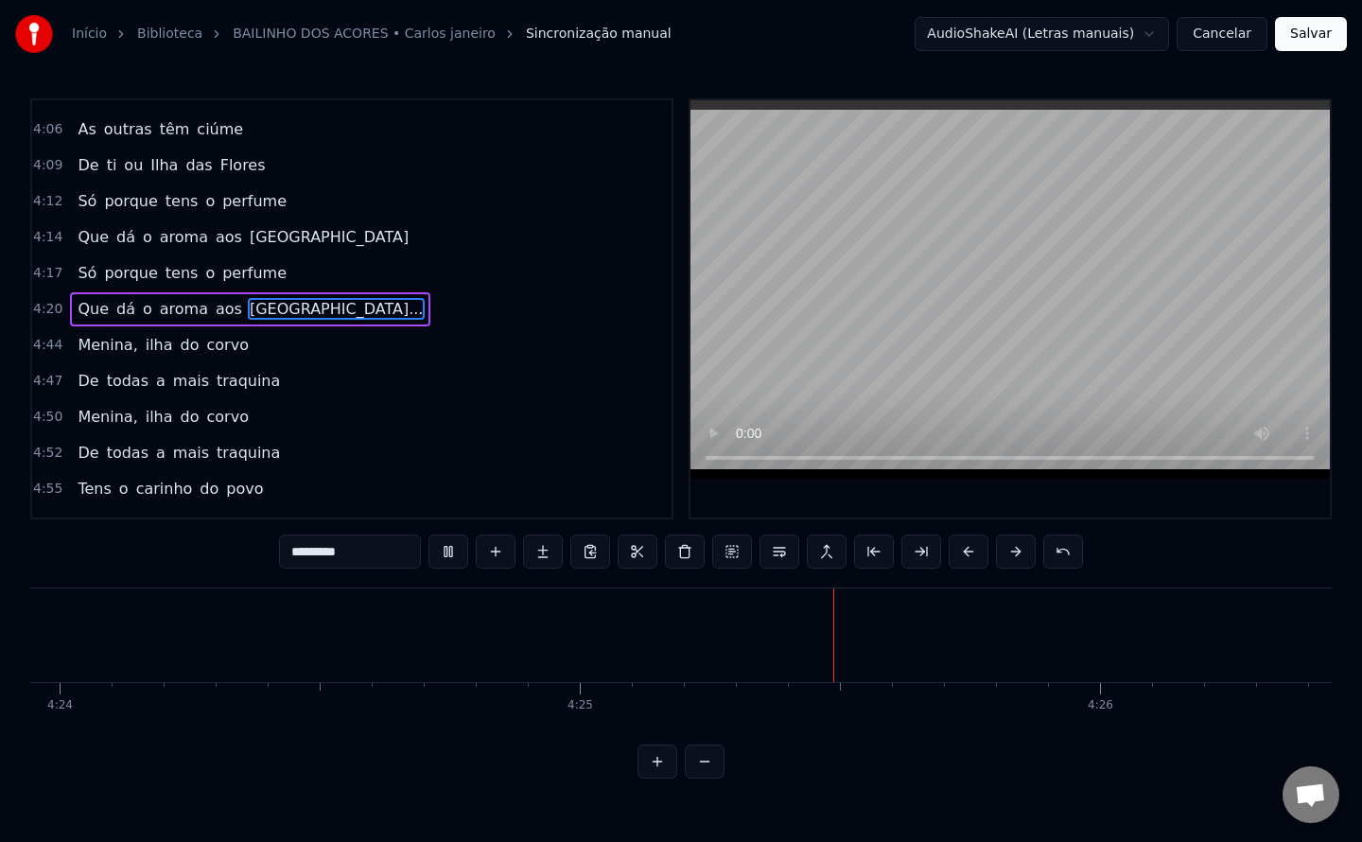
click at [91, 341] on span "Menina," at bounding box center [107, 345] width 63 height 22
type input "*******"
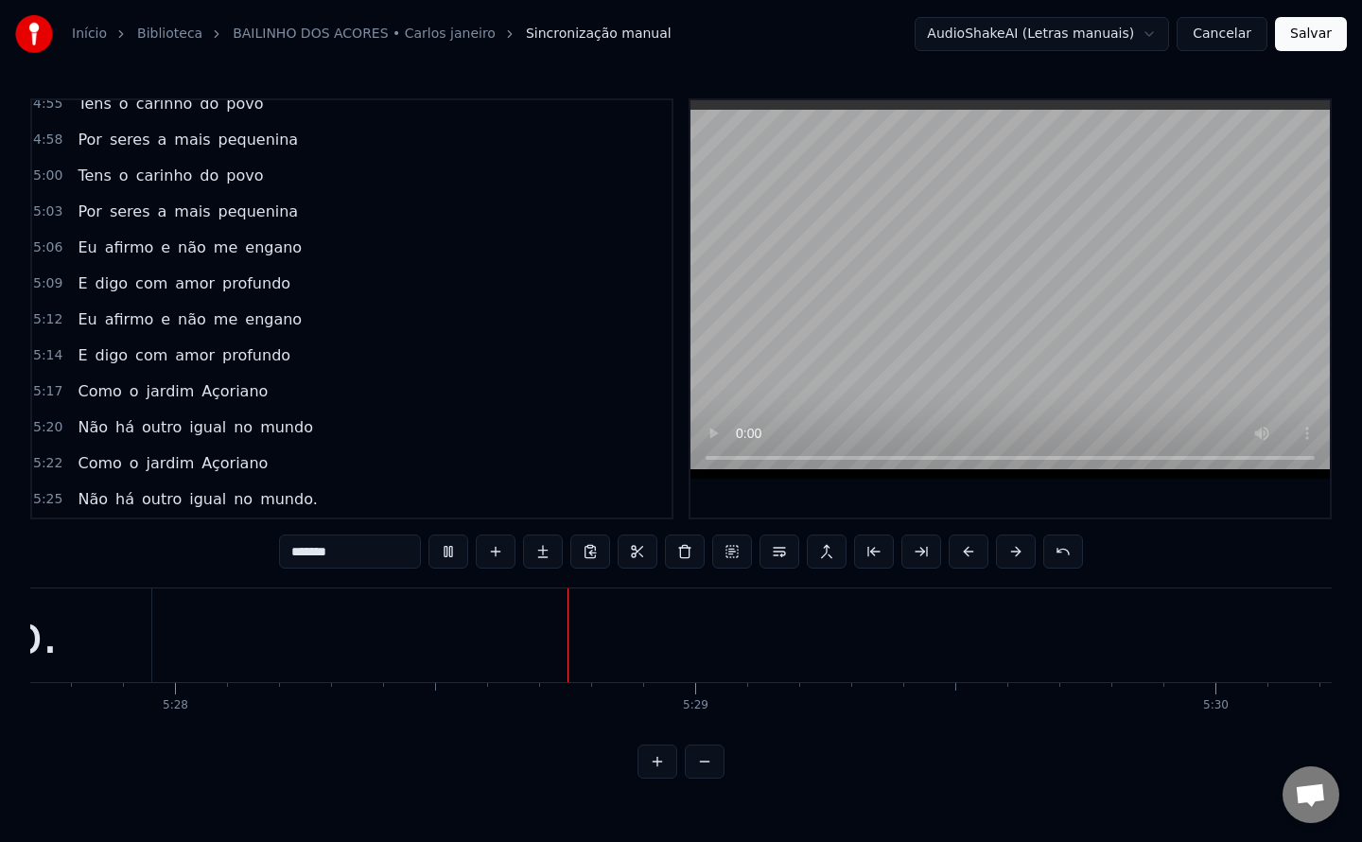
scroll to position [0, 170518]
click at [1321, 43] on button "Salvar" at bounding box center [1311, 34] width 72 height 34
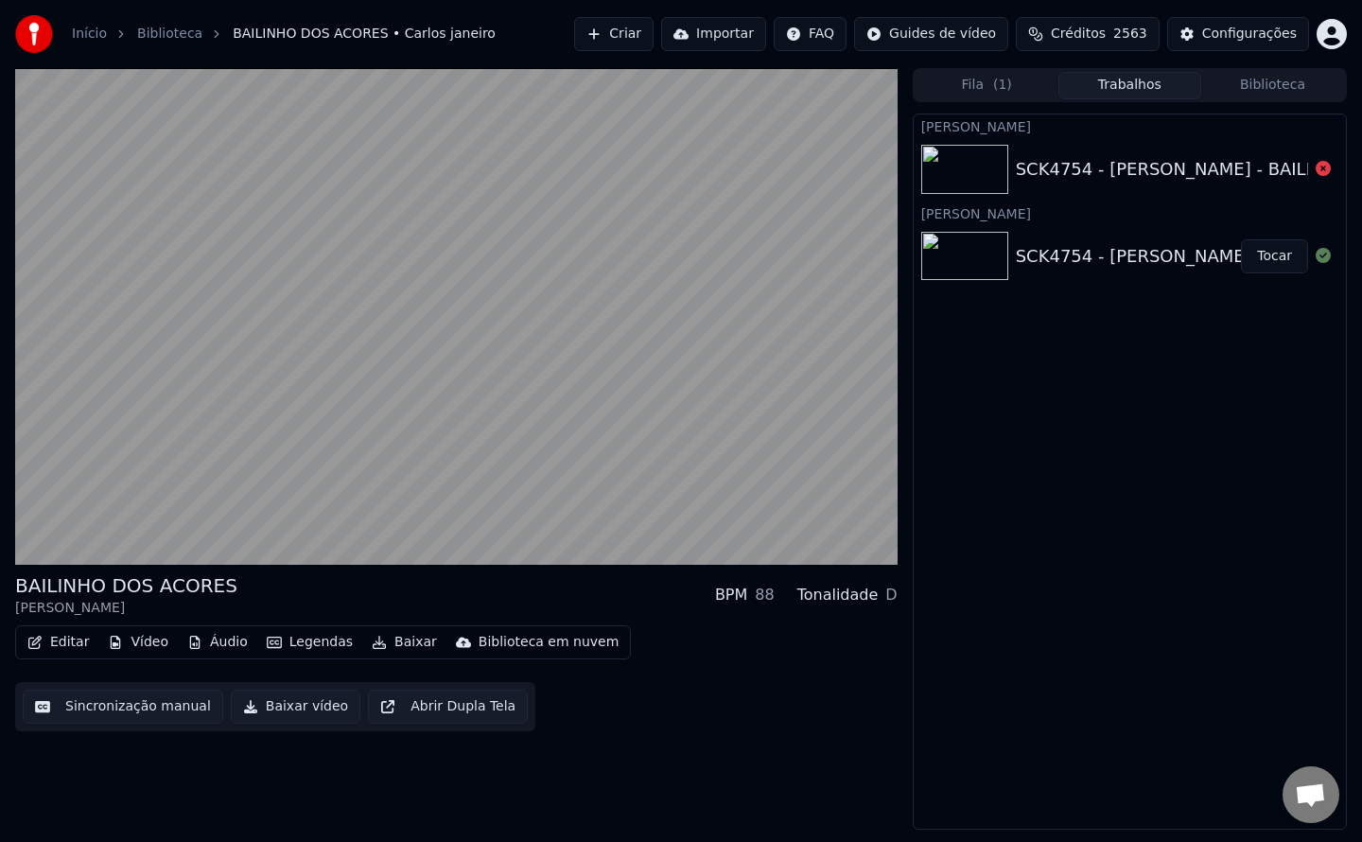
click at [61, 649] on button "Editar" at bounding box center [58, 642] width 77 height 26
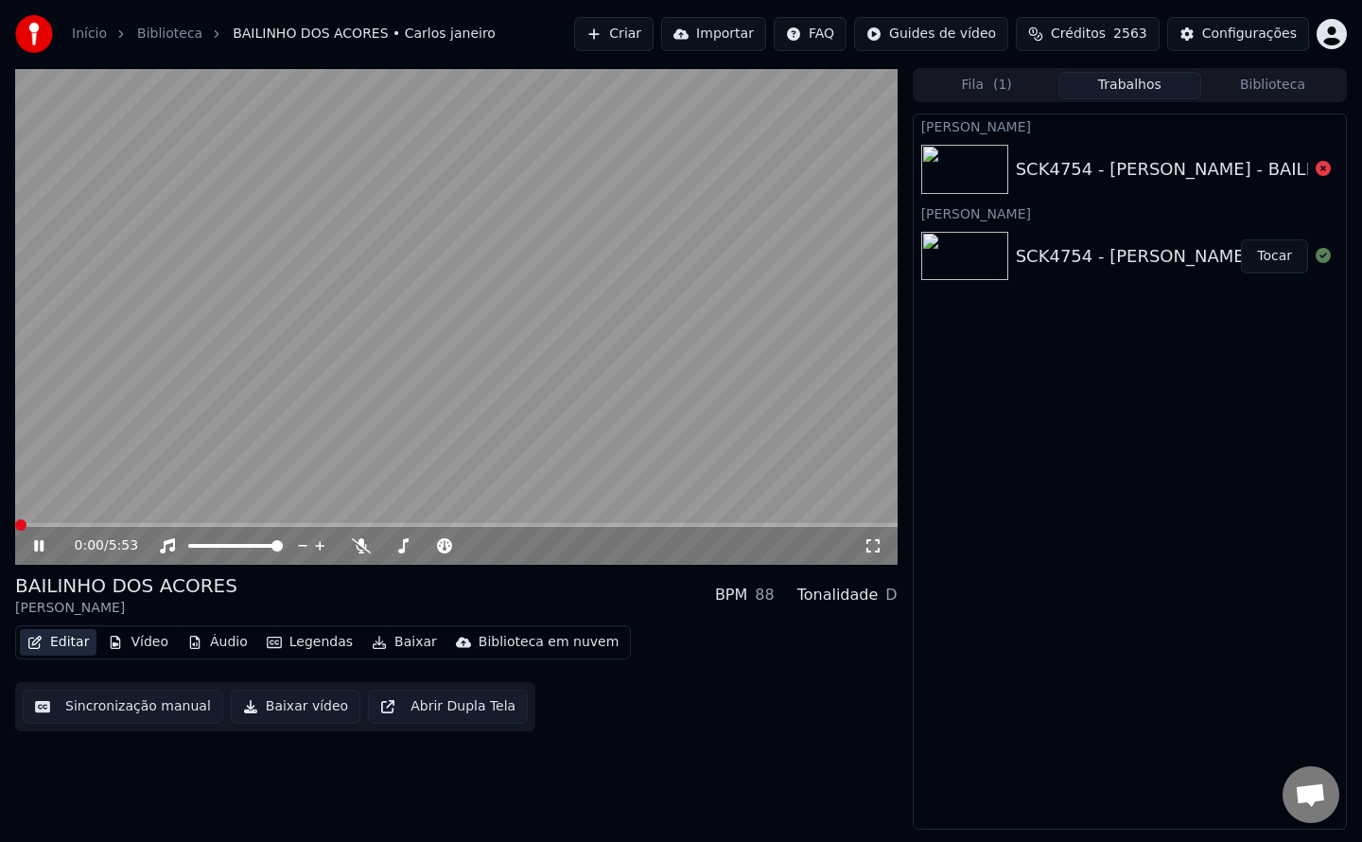
drag, startPoint x: 61, startPoint y: 649, endPoint x: 41, endPoint y: 541, distance: 109.8
click at [41, 541] on div "0:00 / 5:53 BAILINHO DOS ACORES Carlos janeiro BPM 88 Tonalidade D Editar Vídeo…" at bounding box center [456, 449] width 883 height 762
click at [41, 541] on icon at bounding box center [38, 545] width 9 height 11
click at [67, 648] on button "Editar" at bounding box center [58, 642] width 77 height 26
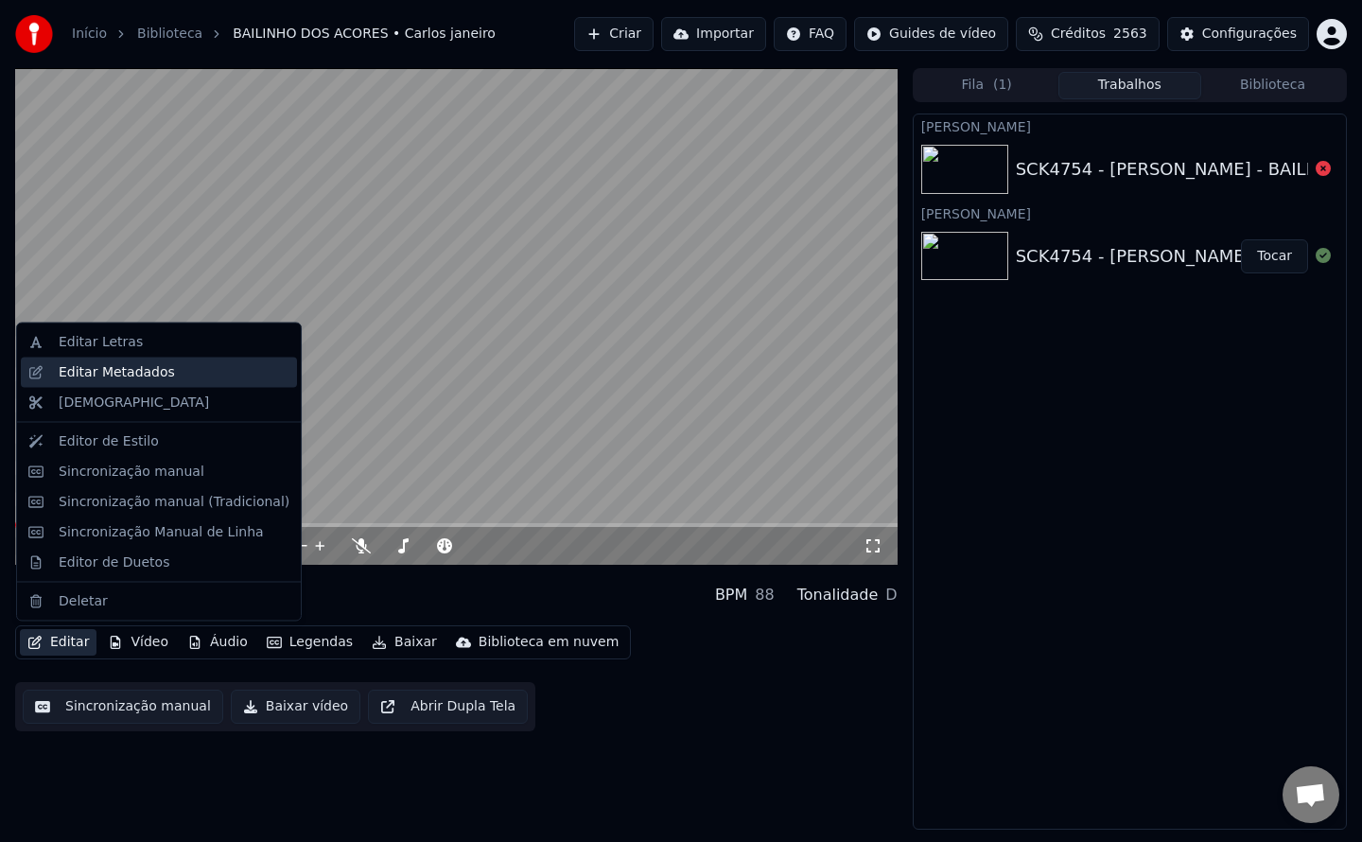
click at [127, 372] on div "Editar Metadados" at bounding box center [117, 371] width 116 height 19
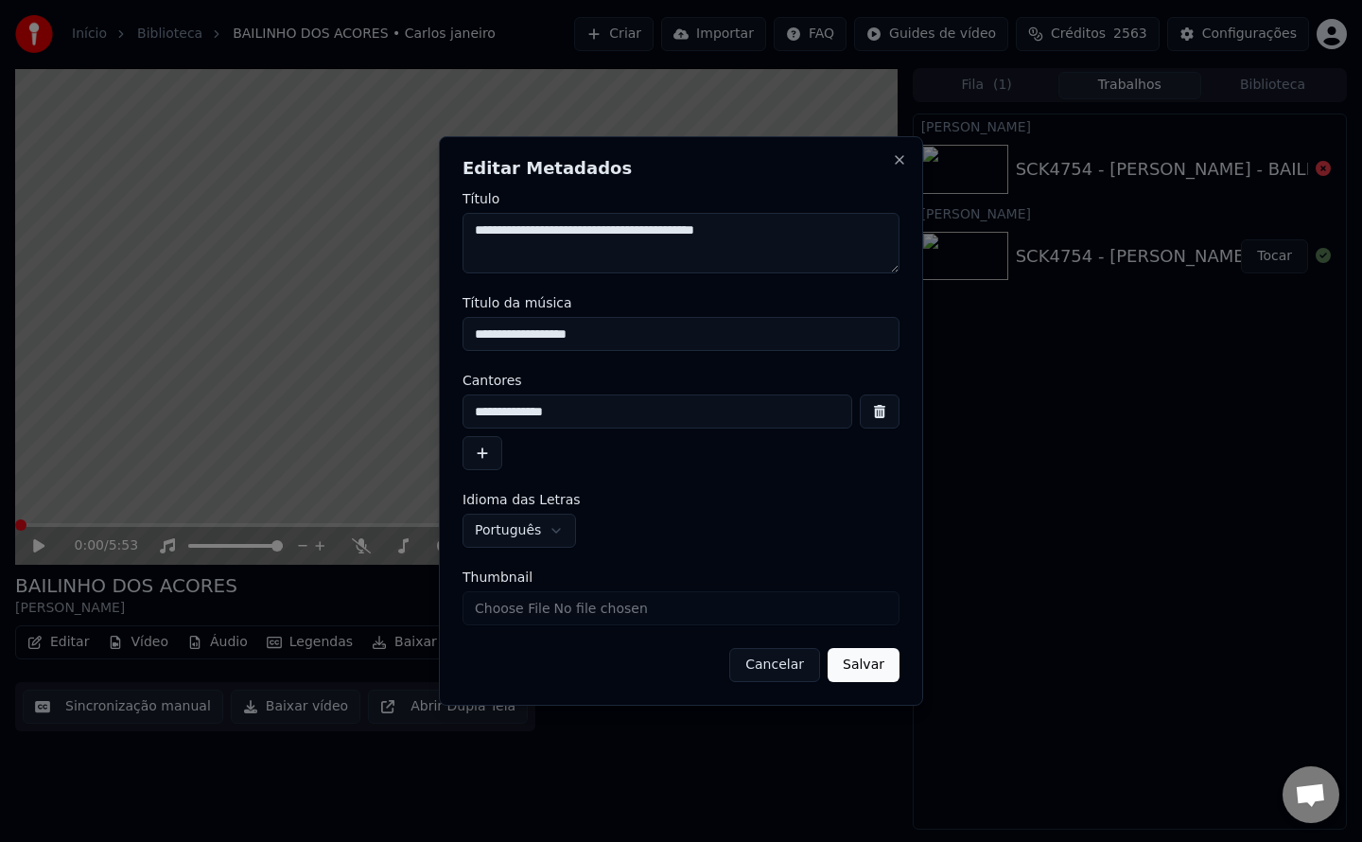
click at [583, 336] on input "**********" at bounding box center [681, 334] width 437 height 34
type input "**********"
click at [558, 608] on input "Thumbnail" at bounding box center [681, 608] width 437 height 34
type input "**********"
click at [859, 677] on button "Salvar" at bounding box center [864, 665] width 72 height 34
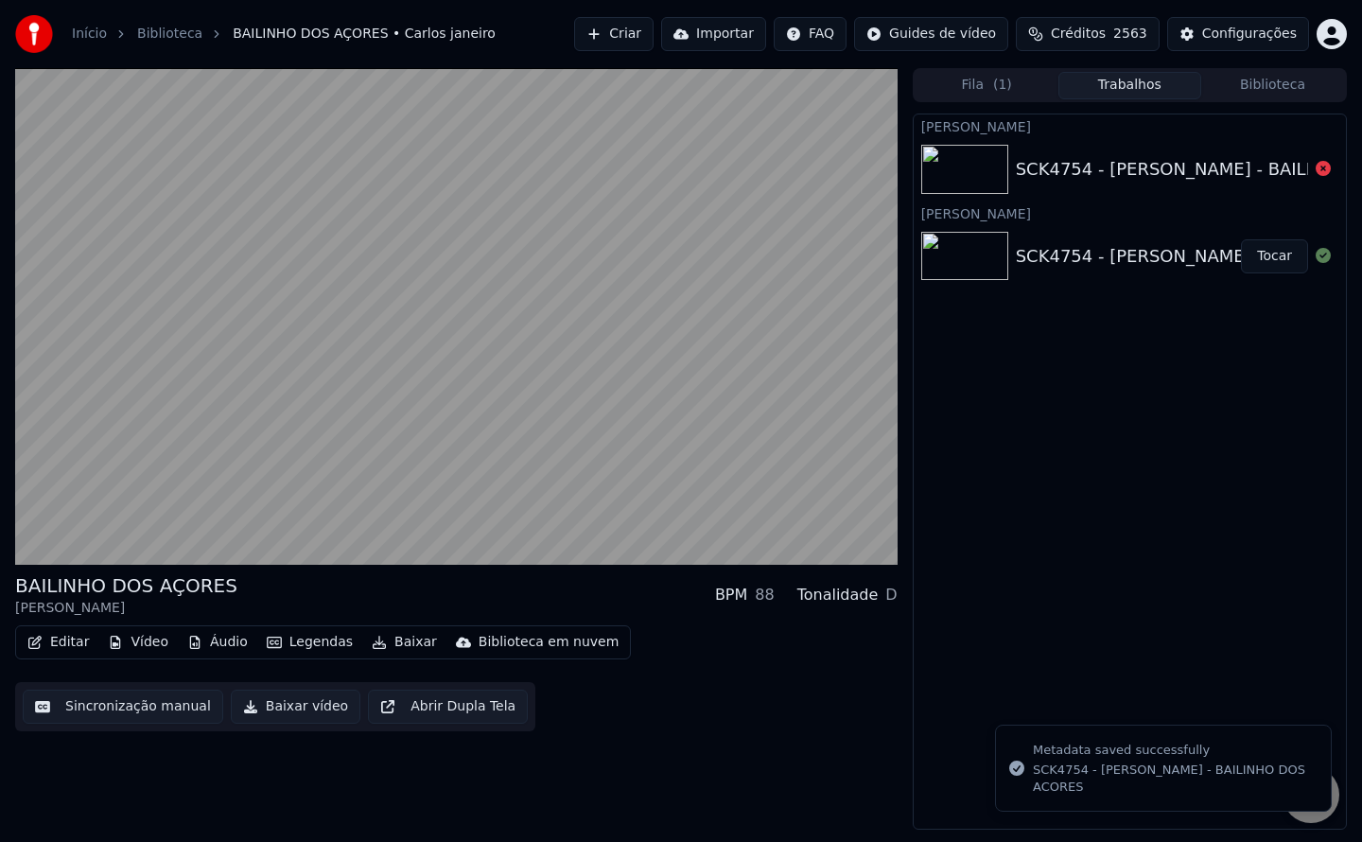
click at [859, 677] on div "Editar Vídeo Áudio Legendas Baixar Biblioteca em nuvem Sincronização manual Bai…" at bounding box center [456, 678] width 883 height 106
click at [274, 709] on button "Baixar vídeo" at bounding box center [296, 707] width 130 height 34
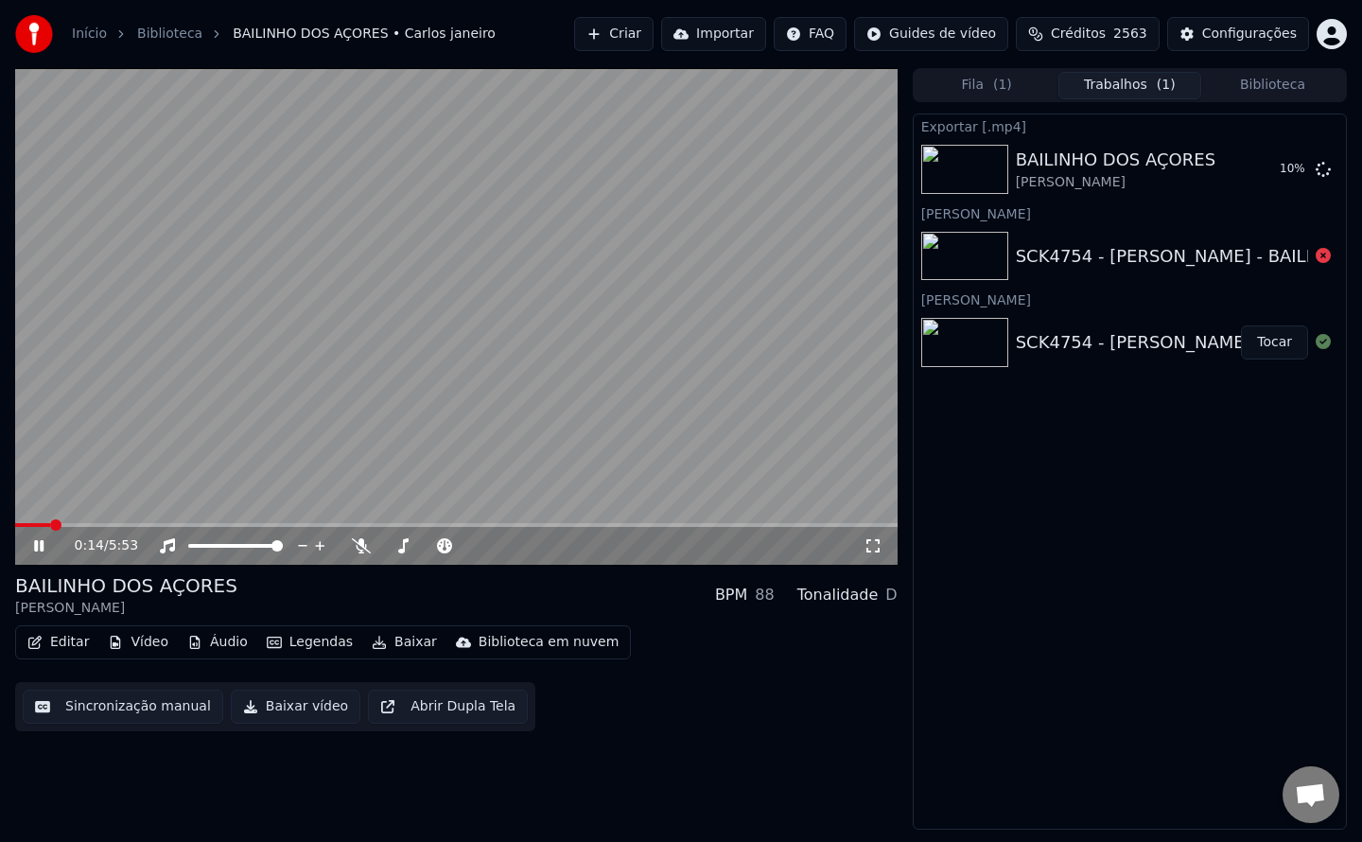
click at [39, 544] on icon at bounding box center [52, 545] width 44 height 15
click at [1272, 178] on button "Exibir" at bounding box center [1273, 169] width 70 height 34
